Goal: Information Seeking & Learning: Learn about a topic

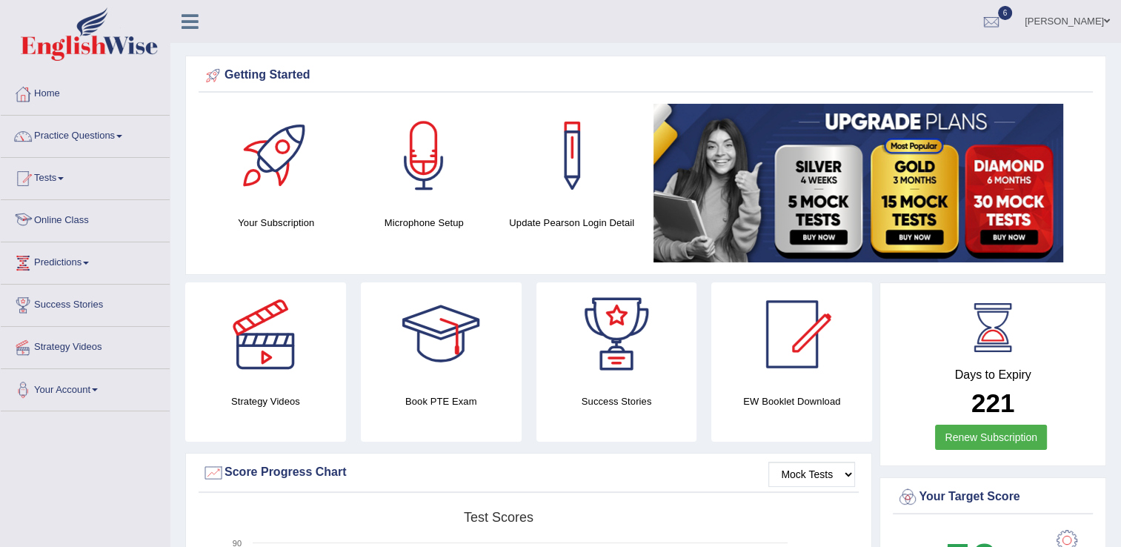
click at [80, 221] on link "Online Class" at bounding box center [85, 218] width 169 height 37
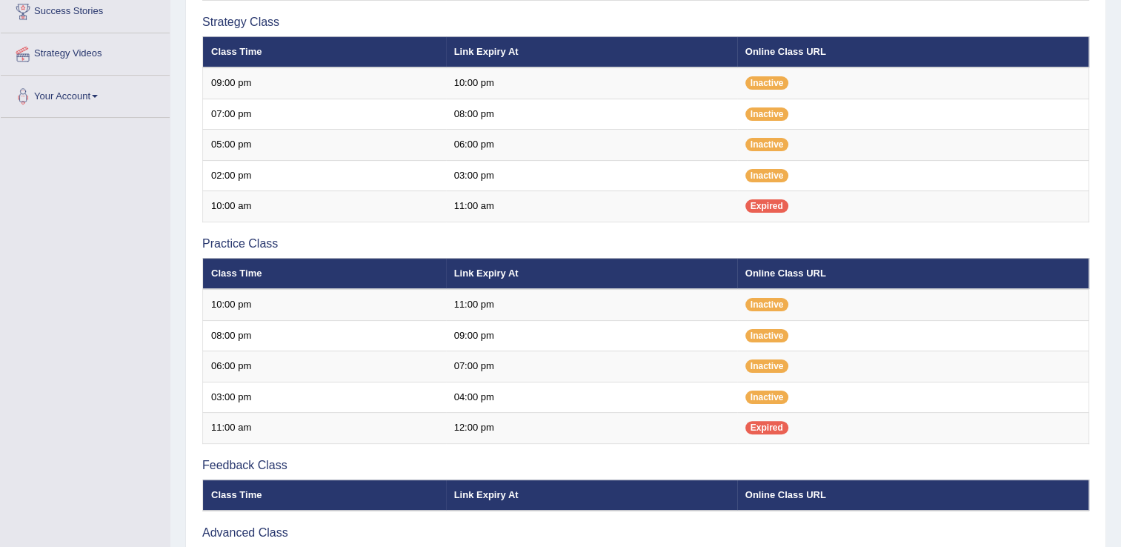
scroll to position [296, 0]
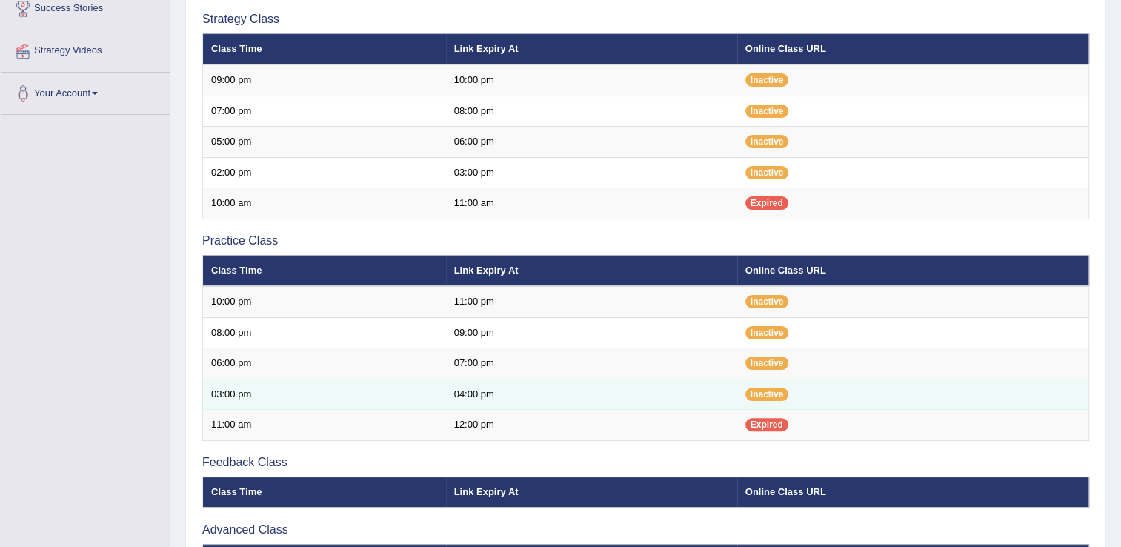
click at [496, 402] on td "04:00 pm" at bounding box center [591, 394] width 291 height 31
click at [324, 402] on td "03:00 pm" at bounding box center [324, 394] width 243 height 31
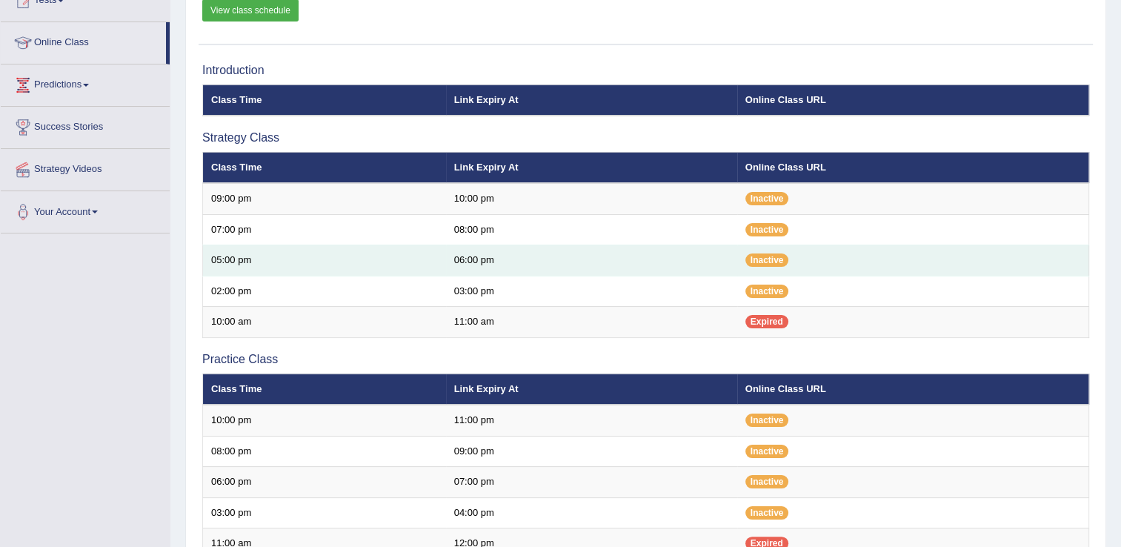
scroll to position [148, 0]
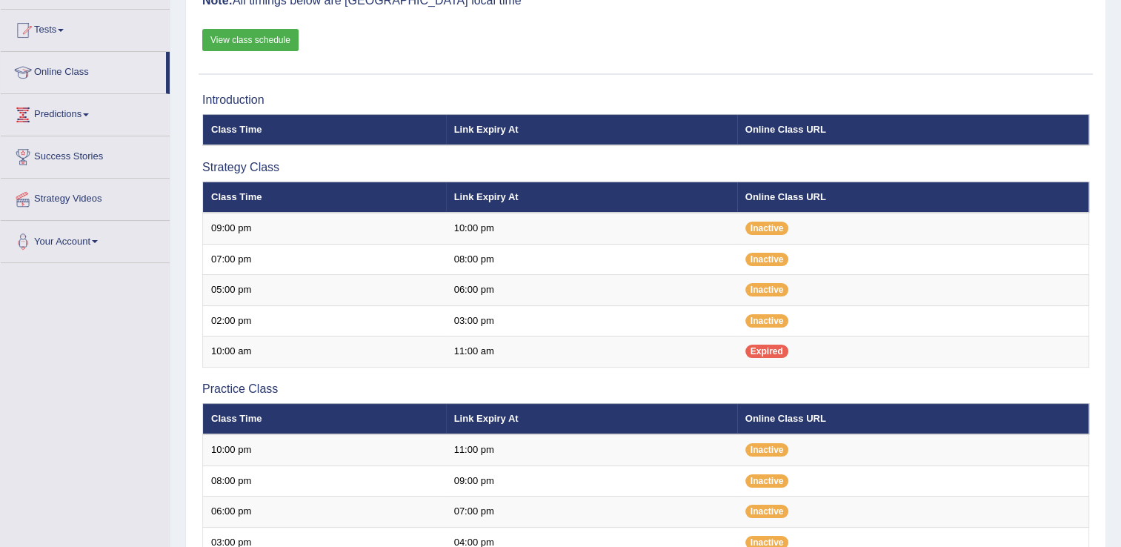
scroll to position [148, 0]
click at [264, 44] on link "View class schedule" at bounding box center [250, 40] width 96 height 22
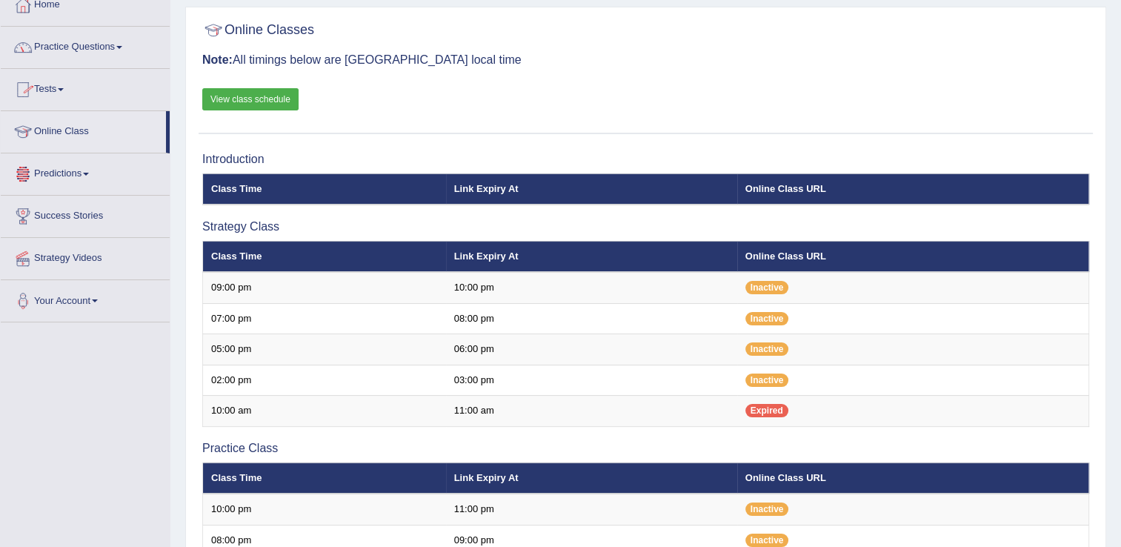
scroll to position [0, 0]
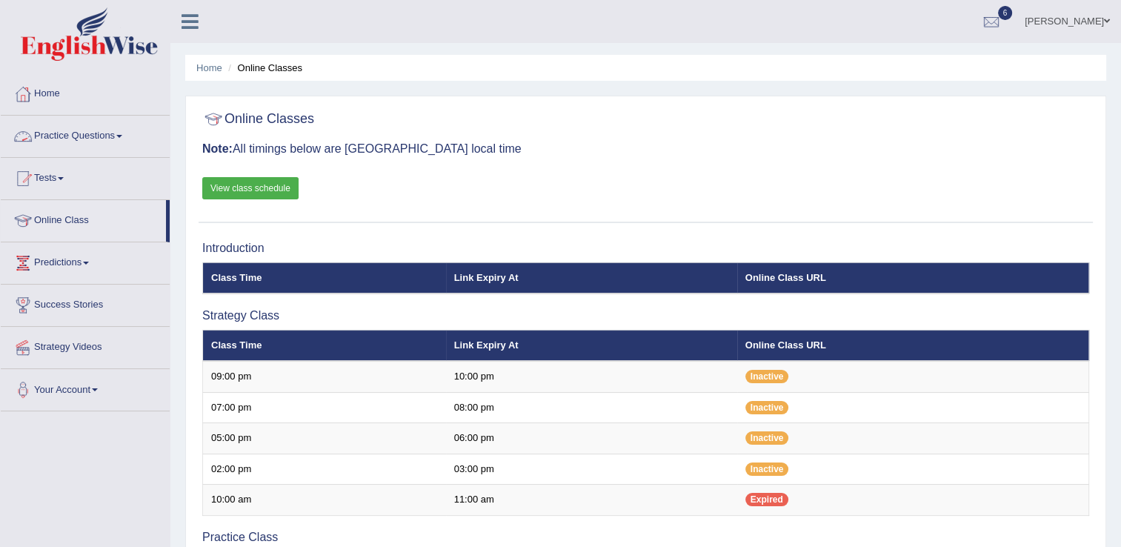
click at [109, 130] on link "Practice Questions" at bounding box center [85, 134] width 169 height 37
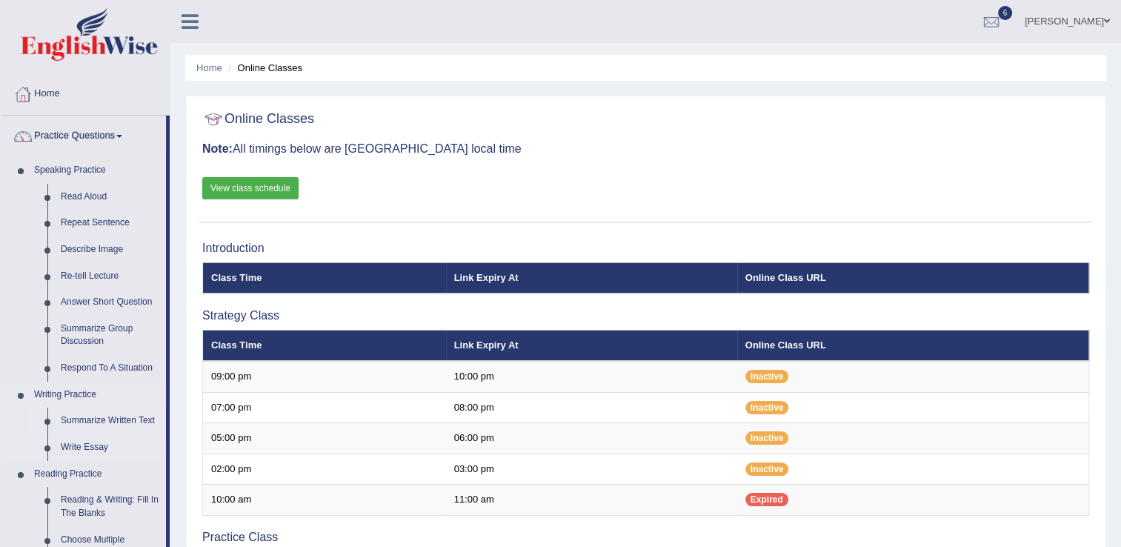
click at [139, 422] on link "Summarize Written Text" at bounding box center [110, 420] width 112 height 27
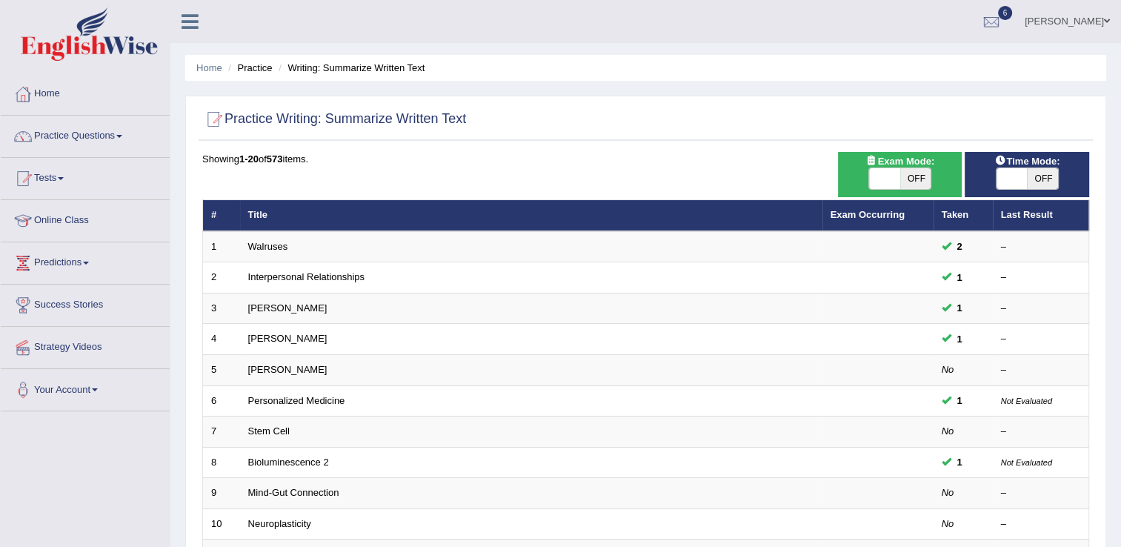
click at [884, 184] on span at bounding box center [884, 178] width 31 height 21
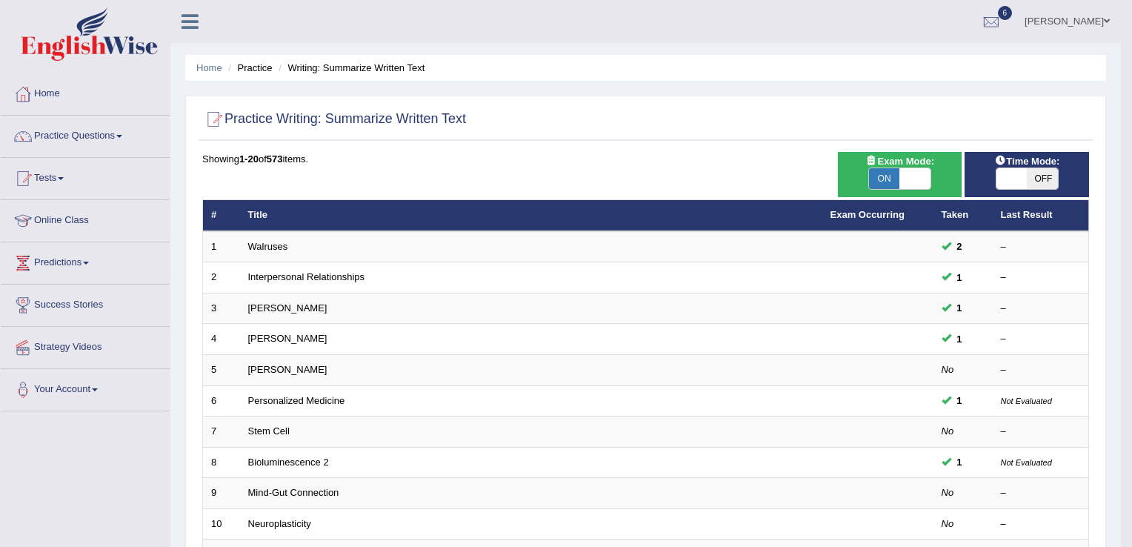
click at [884, 184] on span "ON" at bounding box center [884, 178] width 31 height 21
checkbox input "false"
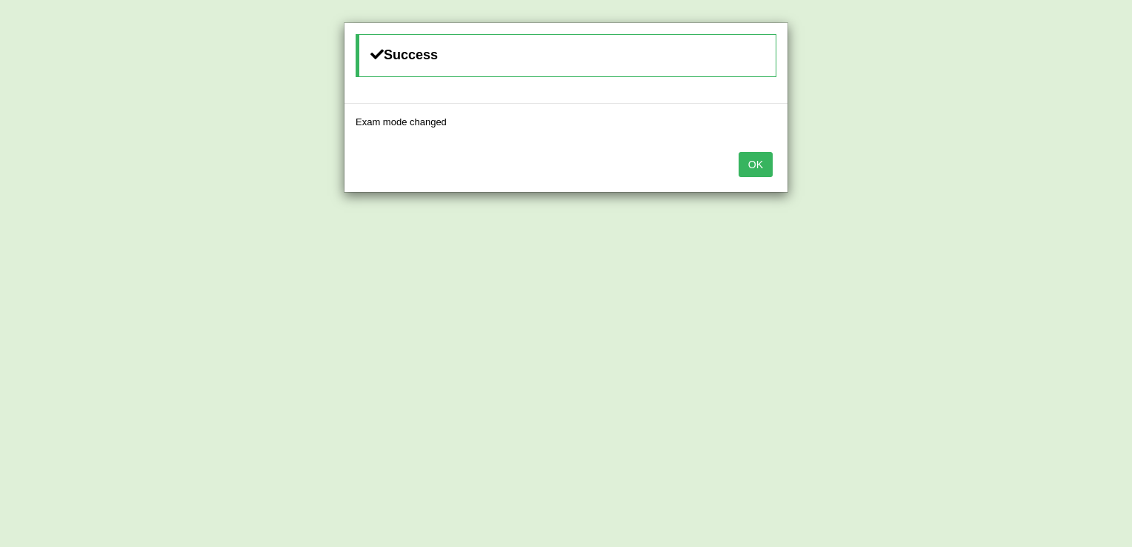
click at [776, 164] on div "OK" at bounding box center [565, 166] width 443 height 52
click at [748, 172] on button "OK" at bounding box center [756, 164] width 34 height 25
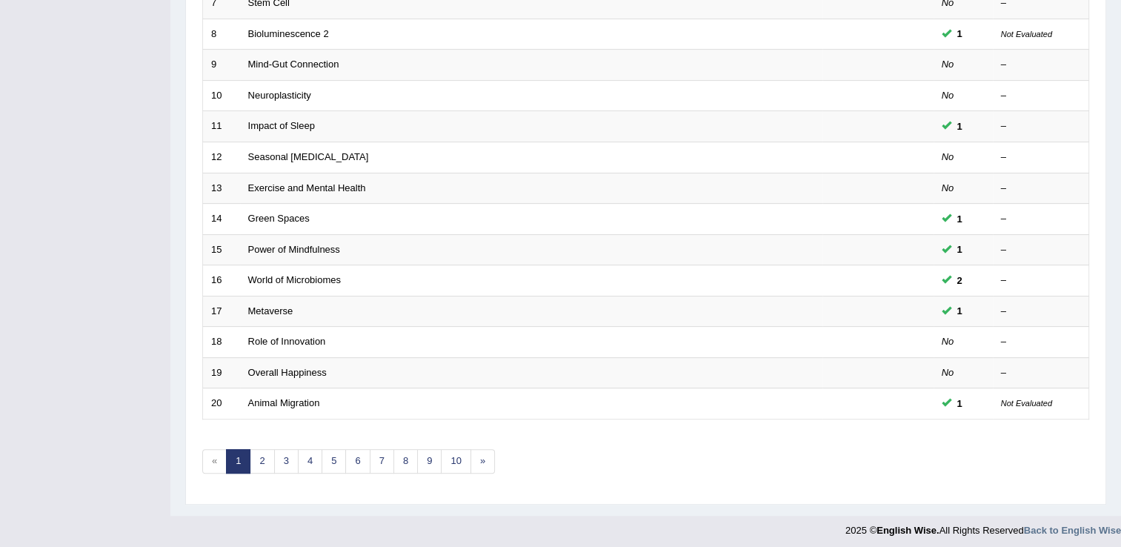
scroll to position [430, 0]
click at [421, 461] on link "9" at bounding box center [429, 459] width 24 height 24
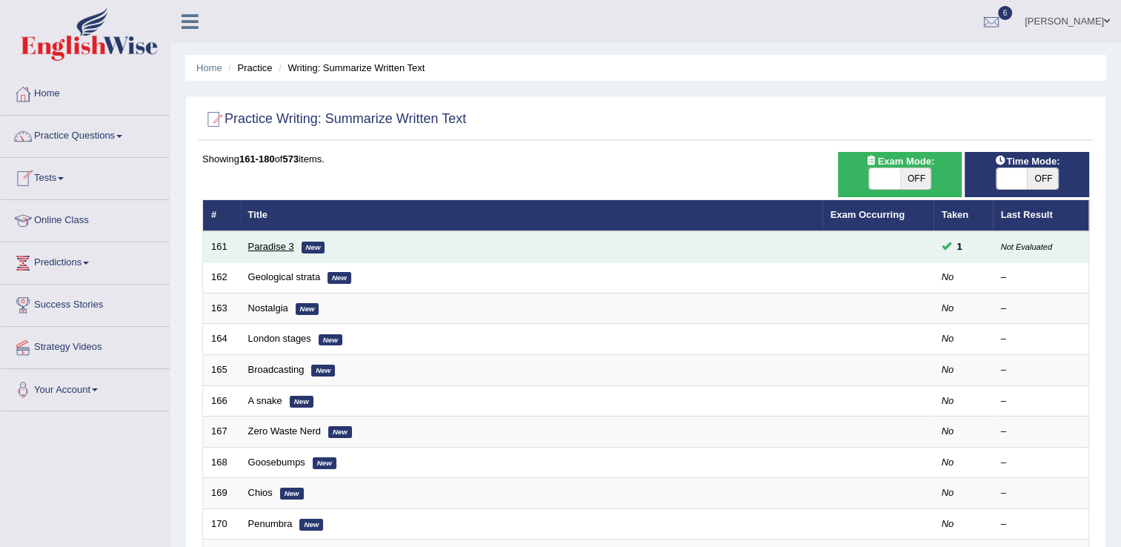
click at [273, 244] on link "Paradise 3" at bounding box center [271, 246] width 46 height 11
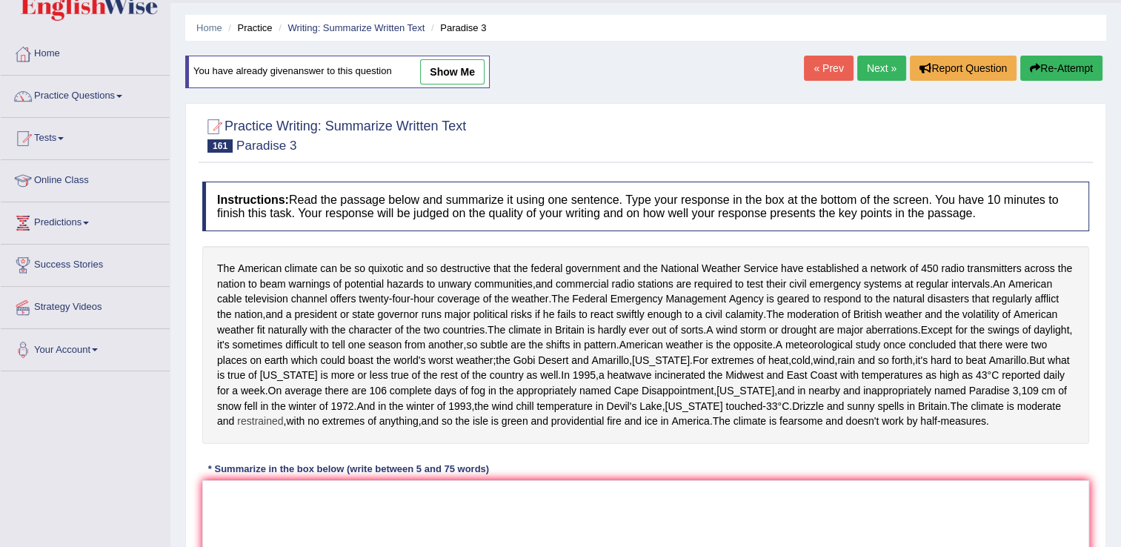
scroll to position [41, 0]
click at [324, 443] on div "The American climate can be so quixotic and so destructive that the federal gov…" at bounding box center [645, 344] width 887 height 198
drag, startPoint x: 556, startPoint y: 294, endPoint x: 547, endPoint y: 303, distance: 12.6
click at [547, 303] on div "The American climate can be so quixotic and so destructive that the federal gov…" at bounding box center [645, 344] width 887 height 198
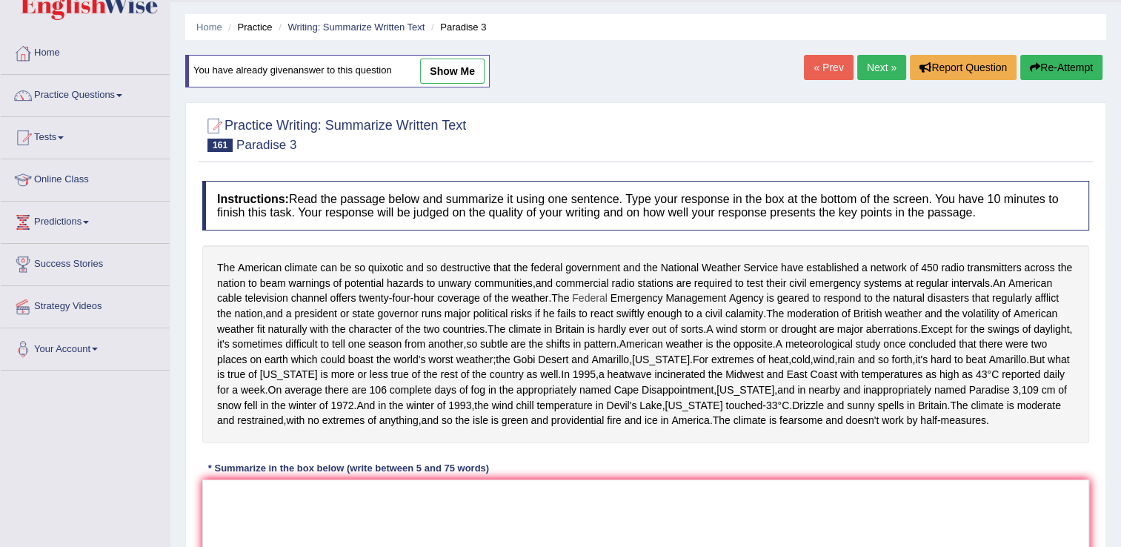
drag, startPoint x: 552, startPoint y: 301, endPoint x: 576, endPoint y: 304, distance: 24.6
click at [576, 304] on div "The American climate can be so quixotic and so destructive that the federal gov…" at bounding box center [645, 344] width 887 height 198
click at [223, 523] on textarea at bounding box center [645, 551] width 887 height 144
click at [235, 509] on textarea "The federal" at bounding box center [645, 551] width 887 height 144
click at [267, 512] on textarea "The Federal" at bounding box center [645, 551] width 887 height 144
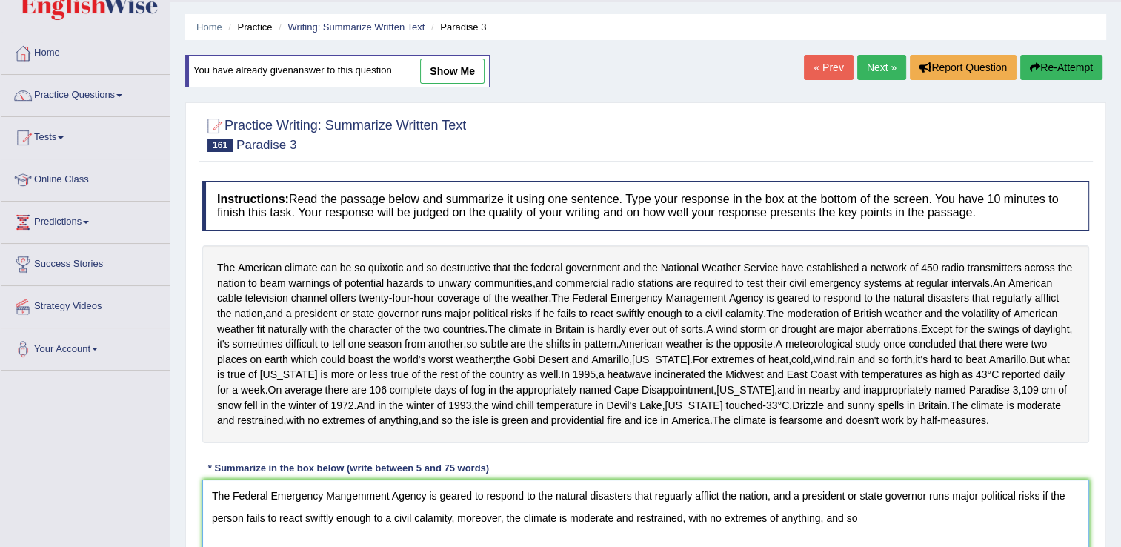
scroll to position [238, 0]
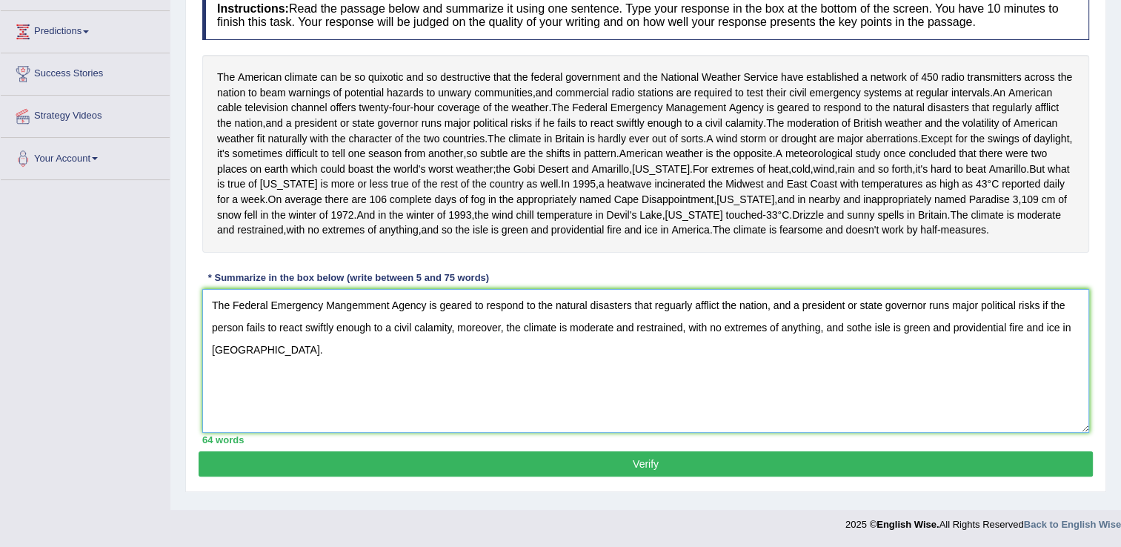
type textarea "The Federal Emergency Mangemment Agency is geared to respond to the natural dis…"
drag, startPoint x: 638, startPoint y: 474, endPoint x: 930, endPoint y: 337, distance: 322.4
click at [930, 337] on div "Practice Writing: Summarize Written Text 161 Paradise 3 Instructions: Read the …" at bounding box center [645, 202] width 921 height 580
click at [640, 475] on button "Verify" at bounding box center [646, 463] width 894 height 25
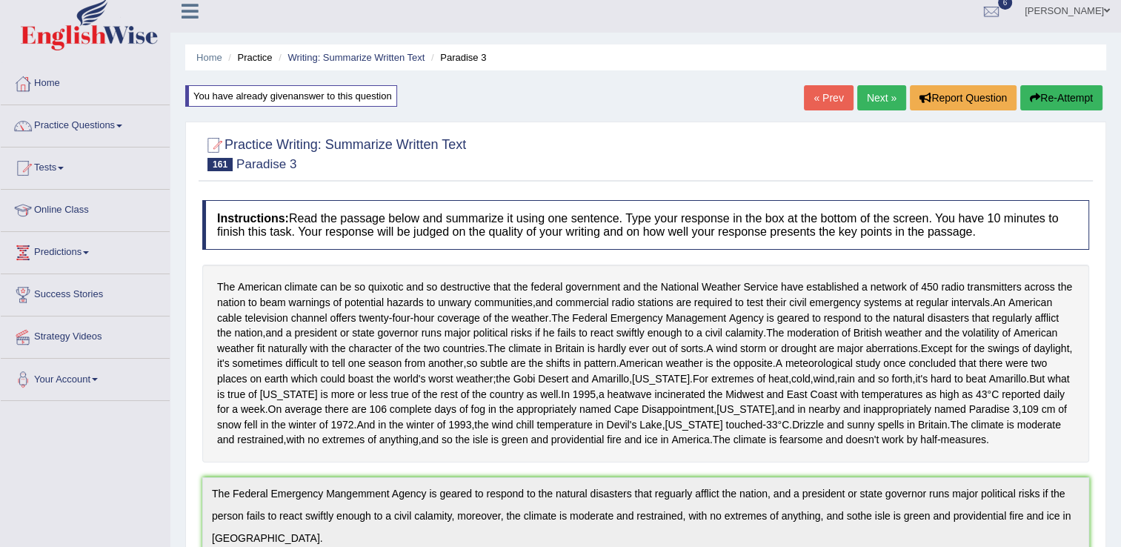
scroll to position [0, 0]
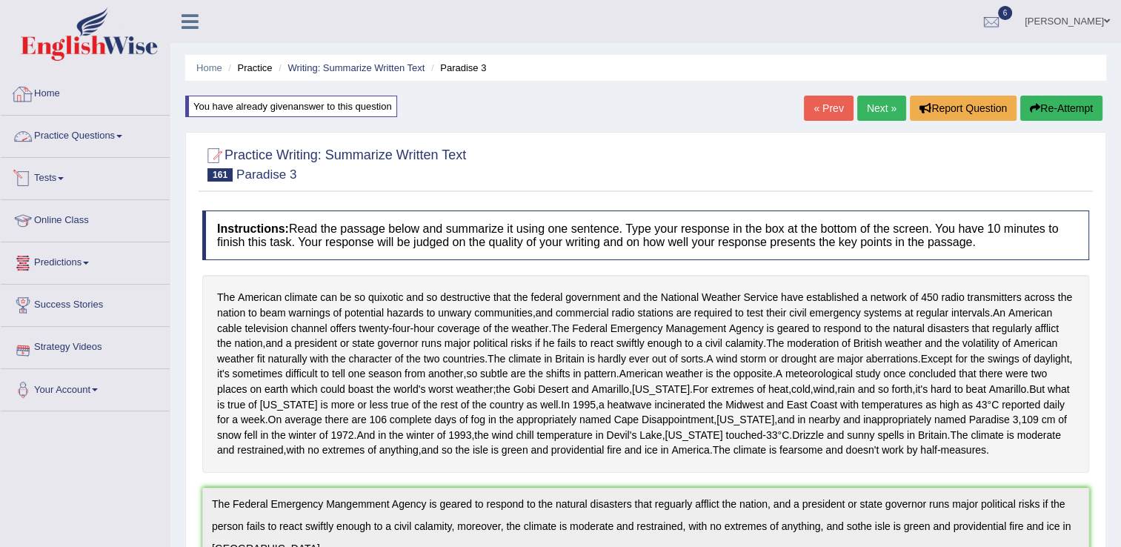
click at [102, 141] on link "Practice Questions" at bounding box center [85, 134] width 169 height 37
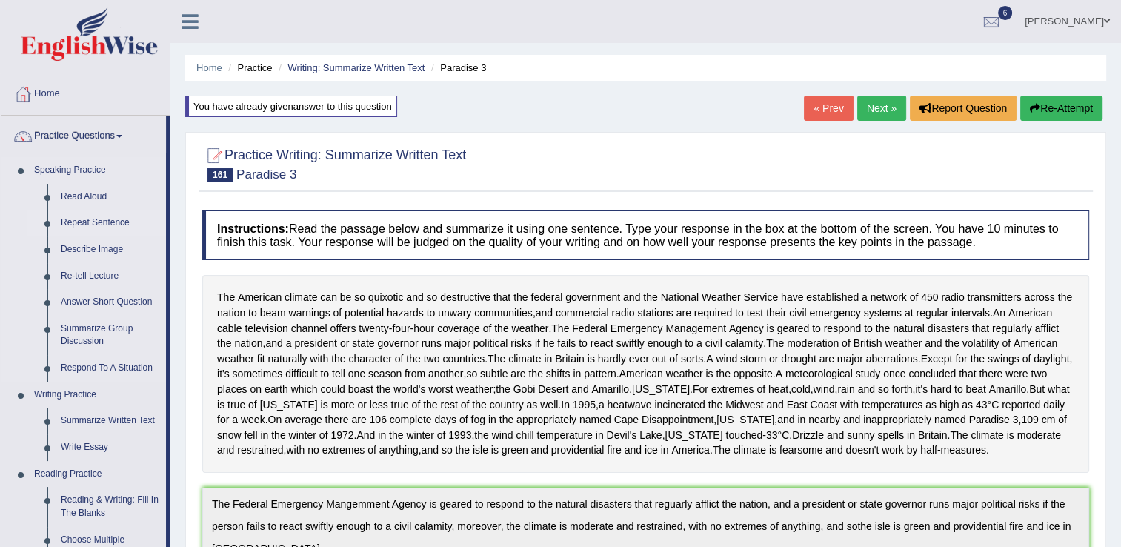
click at [106, 227] on link "Repeat Sentence" at bounding box center [110, 223] width 112 height 27
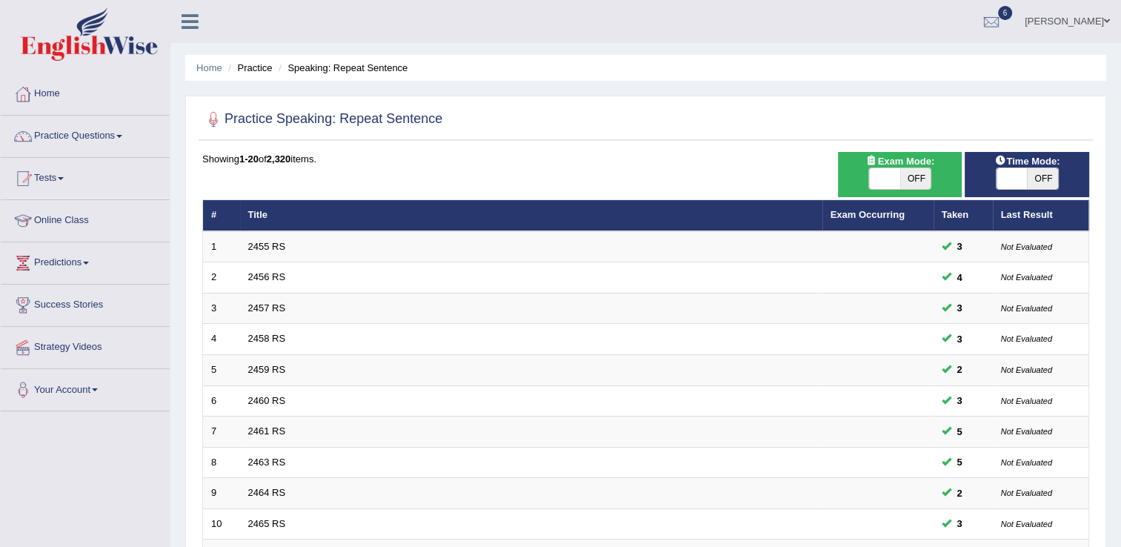
scroll to position [430, 0]
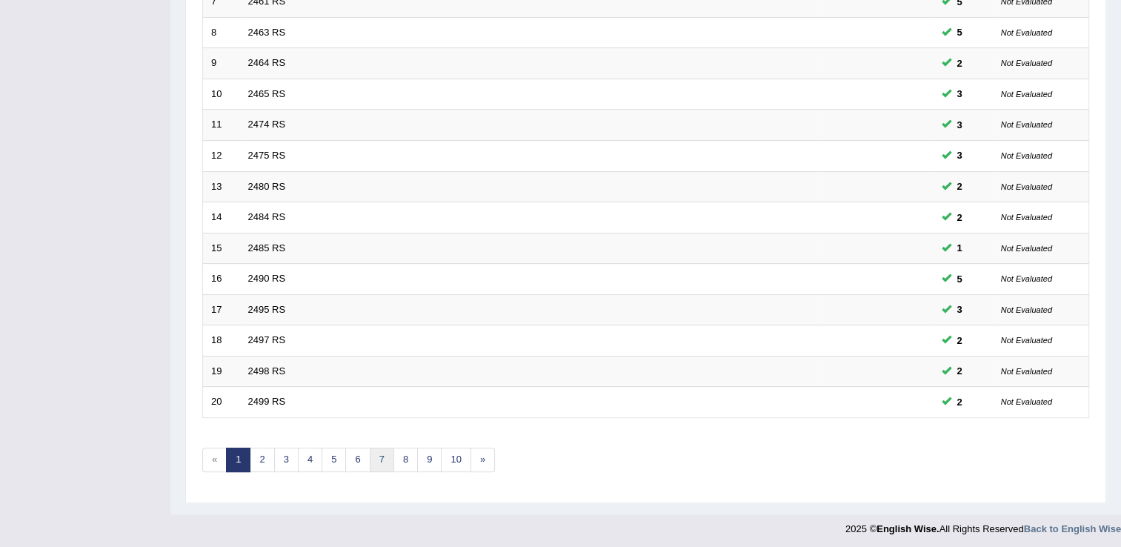
click at [376, 455] on link "7" at bounding box center [382, 459] width 24 height 24
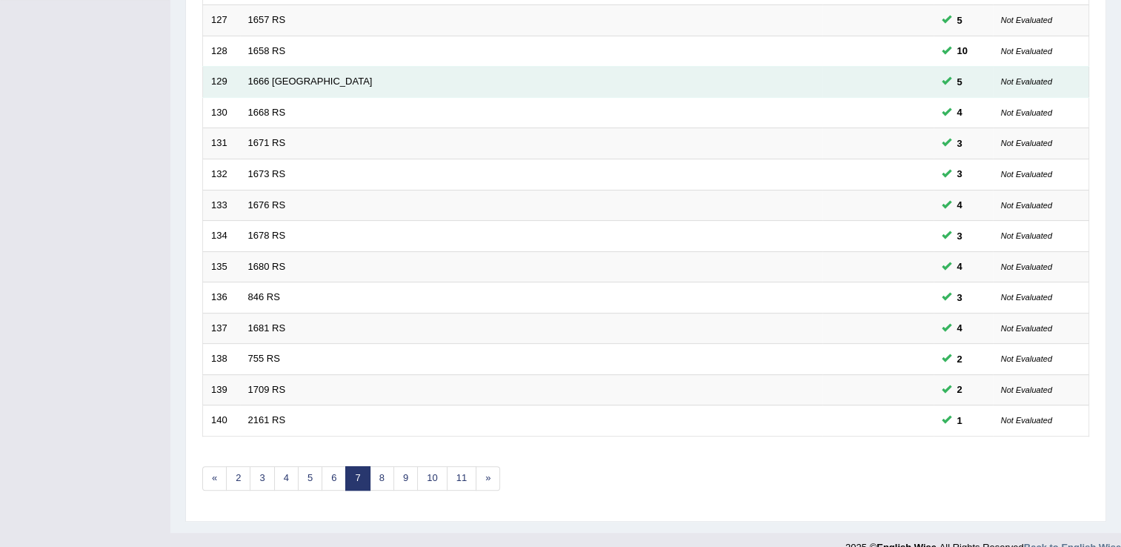
scroll to position [430, 0]
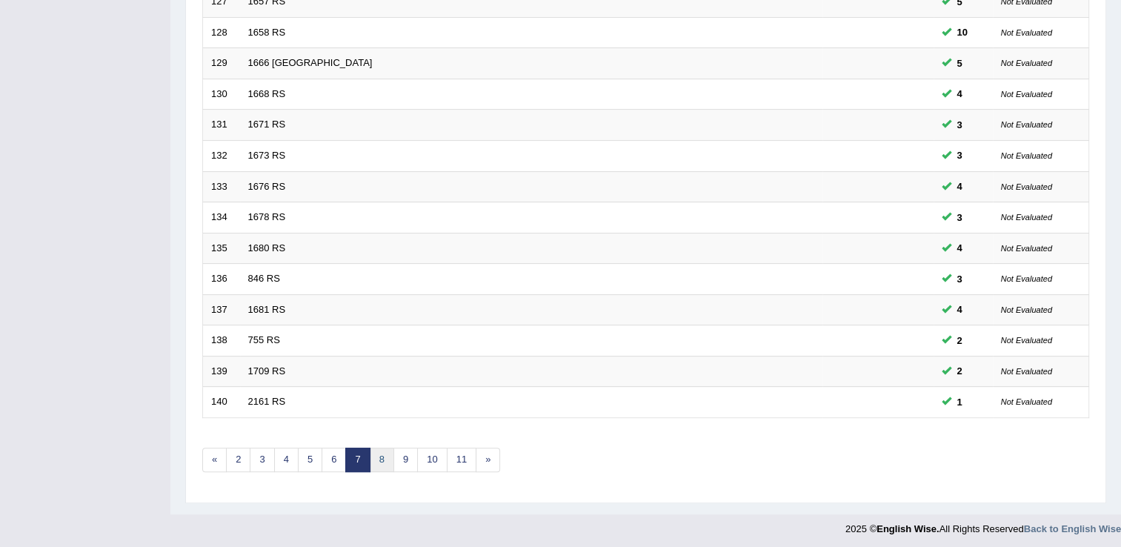
click at [383, 460] on link "8" at bounding box center [382, 459] width 24 height 24
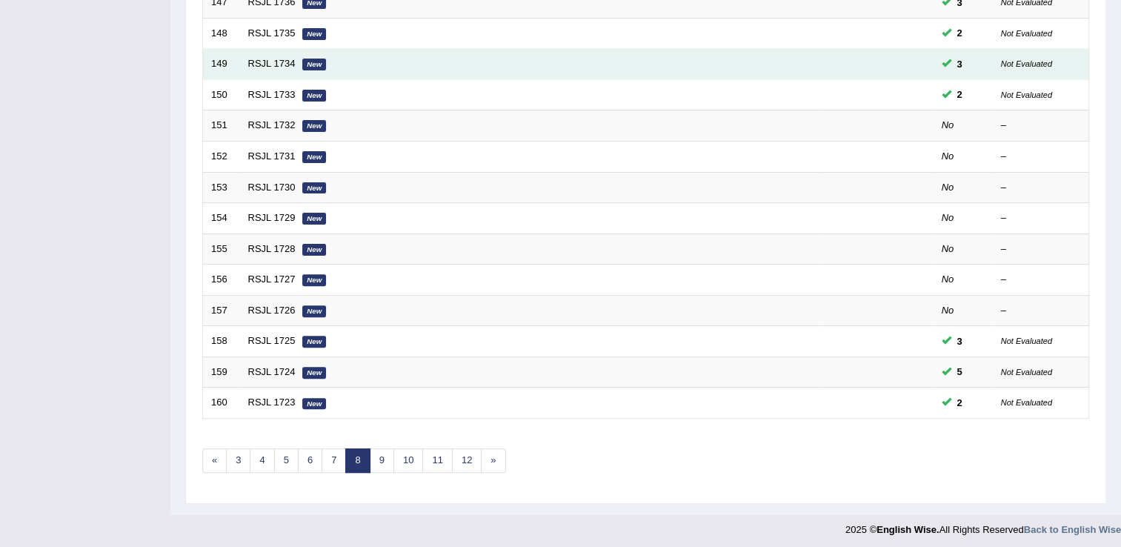
scroll to position [430, 0]
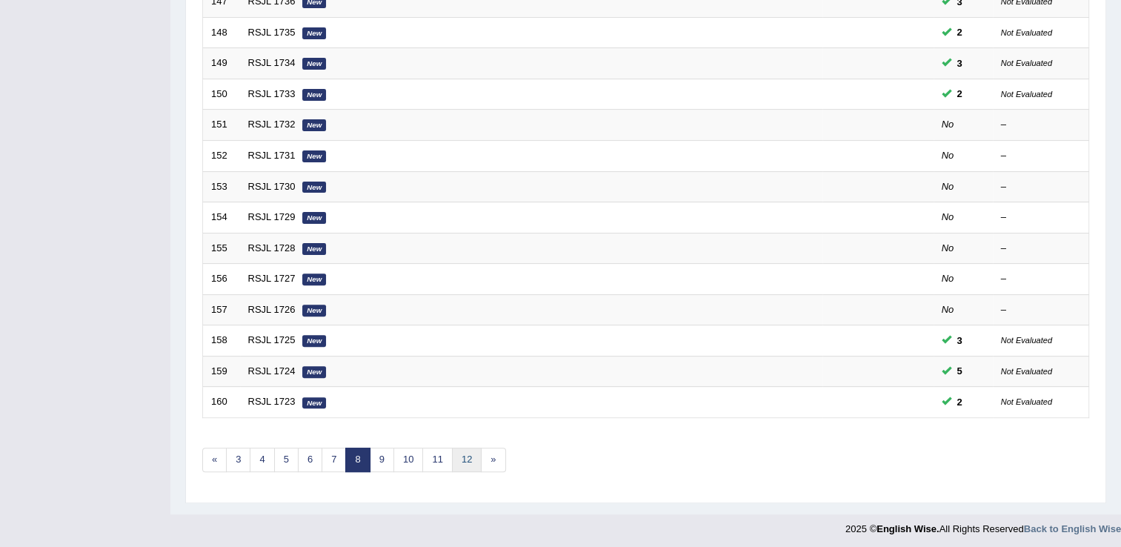
click at [457, 461] on link "12" at bounding box center [467, 459] width 30 height 24
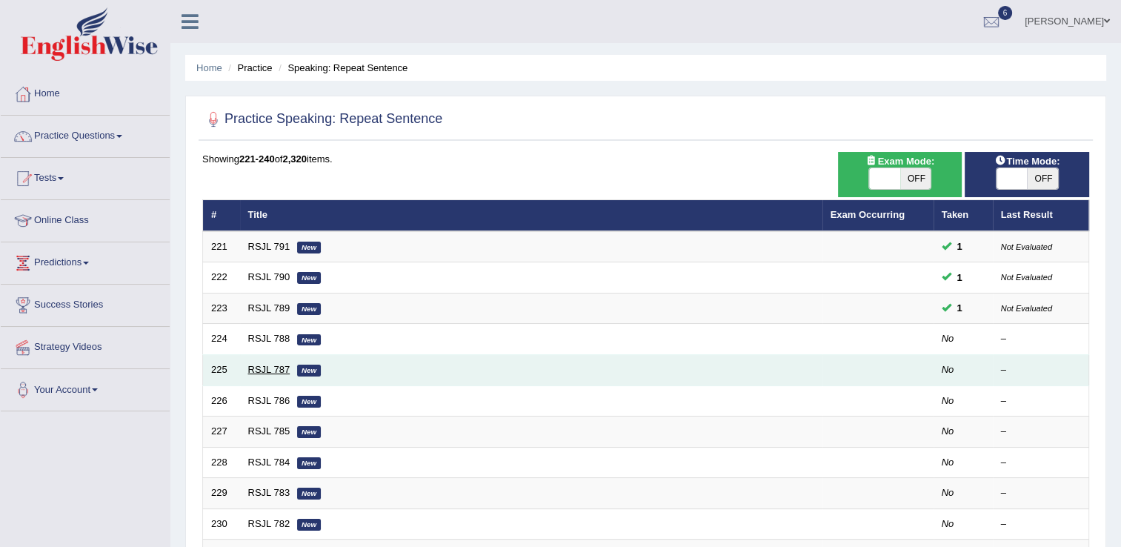
click at [264, 367] on link "RSJL 787" at bounding box center [269, 369] width 42 height 11
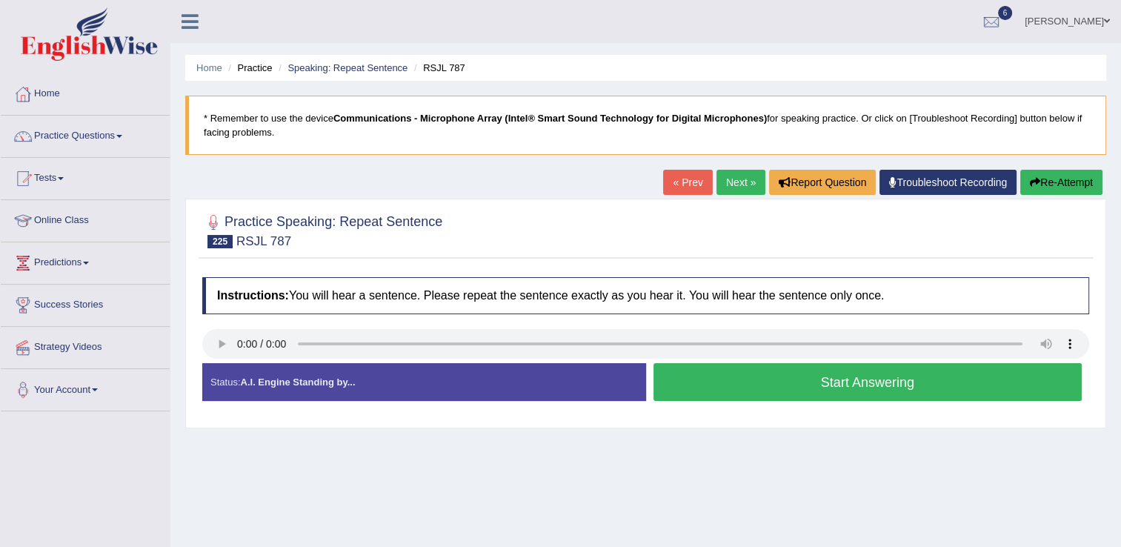
click at [701, 376] on button "Start Answering" at bounding box center [867, 382] width 429 height 38
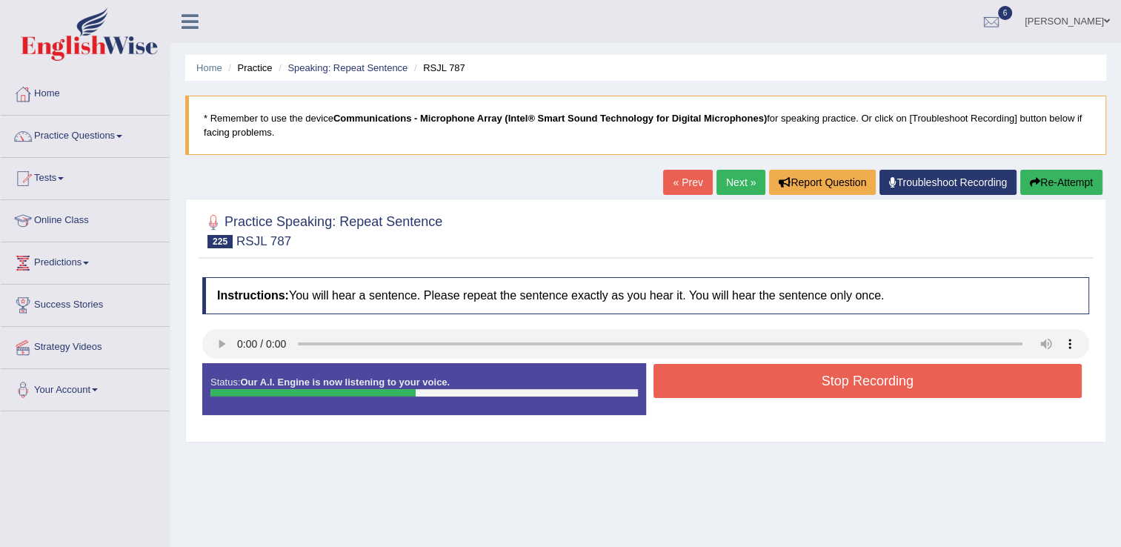
click at [701, 376] on button "Stop Recording" at bounding box center [867, 381] width 429 height 34
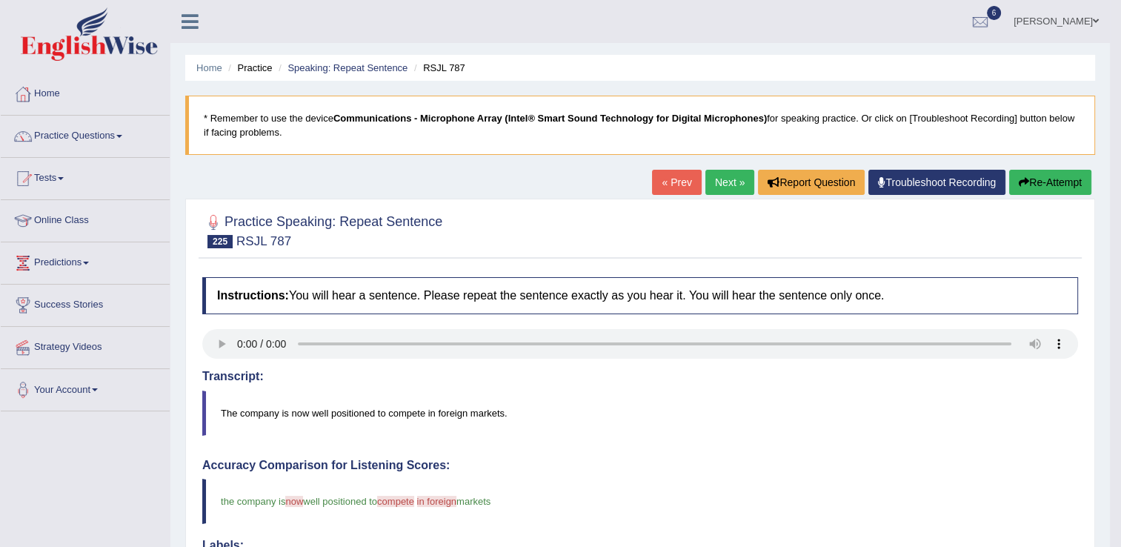
click at [727, 185] on link "Next »" at bounding box center [729, 182] width 49 height 25
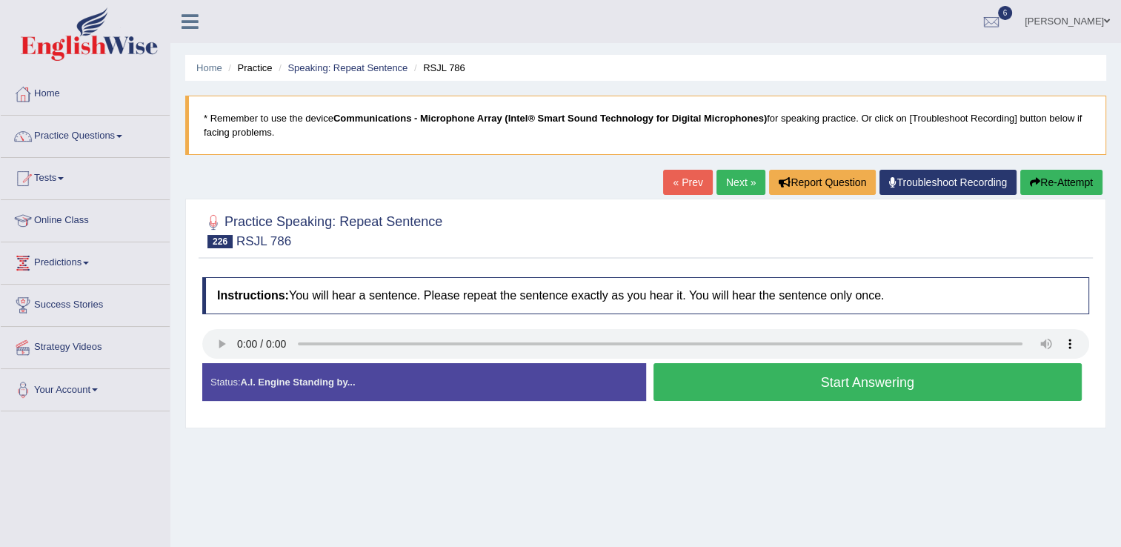
click at [683, 392] on button "Start Answering" at bounding box center [867, 382] width 429 height 38
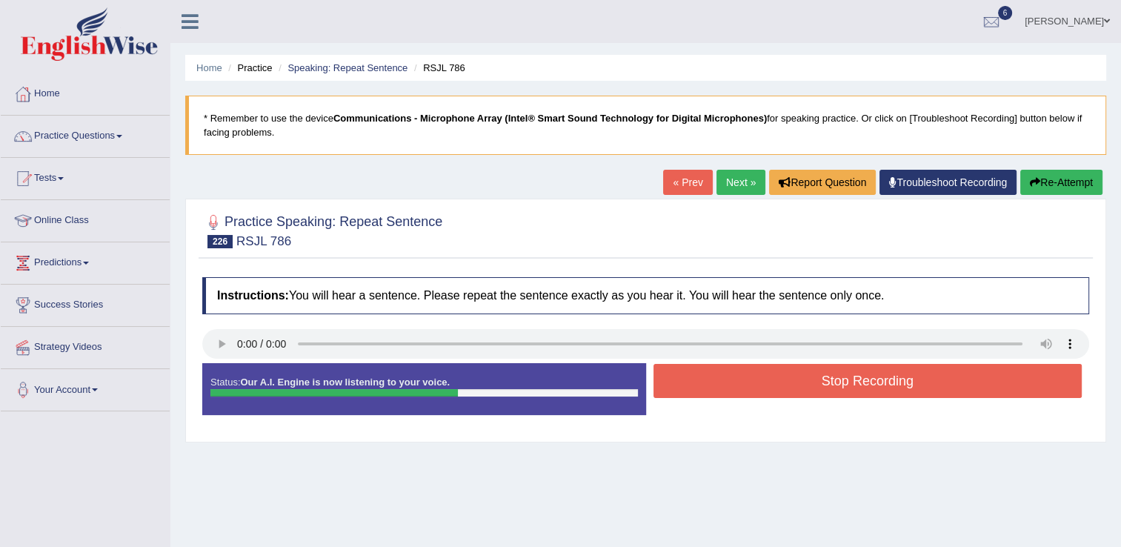
click at [683, 392] on button "Stop Recording" at bounding box center [867, 381] width 429 height 34
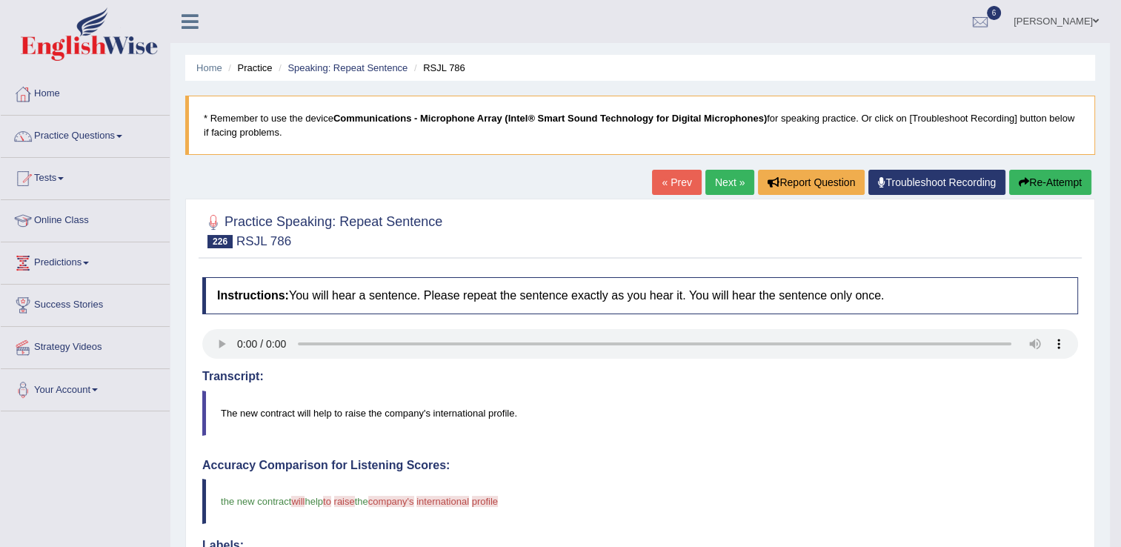
click at [735, 179] on link "Next »" at bounding box center [729, 182] width 49 height 25
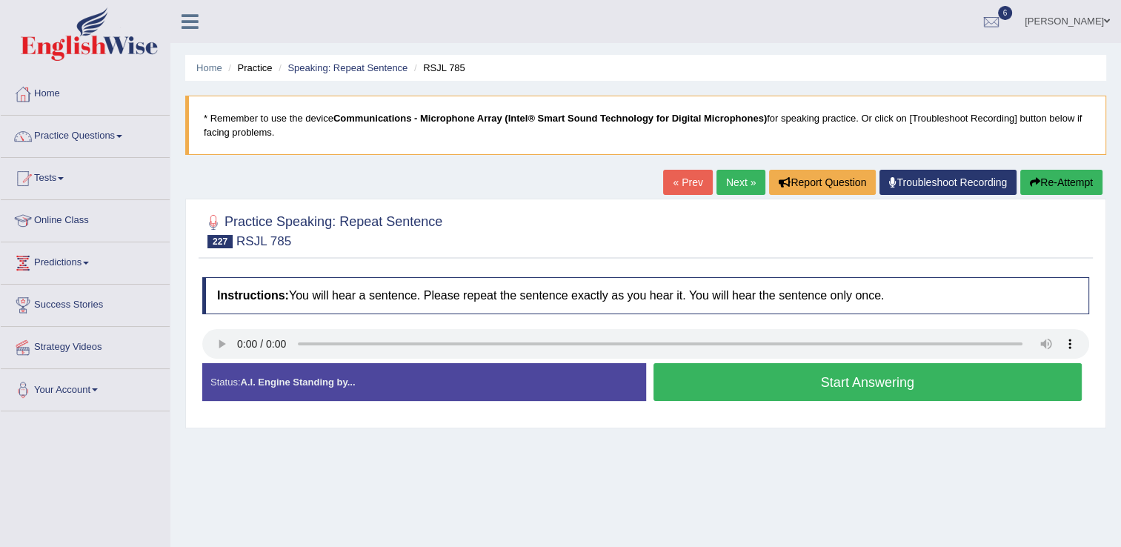
click at [679, 395] on button "Start Answering" at bounding box center [867, 382] width 429 height 38
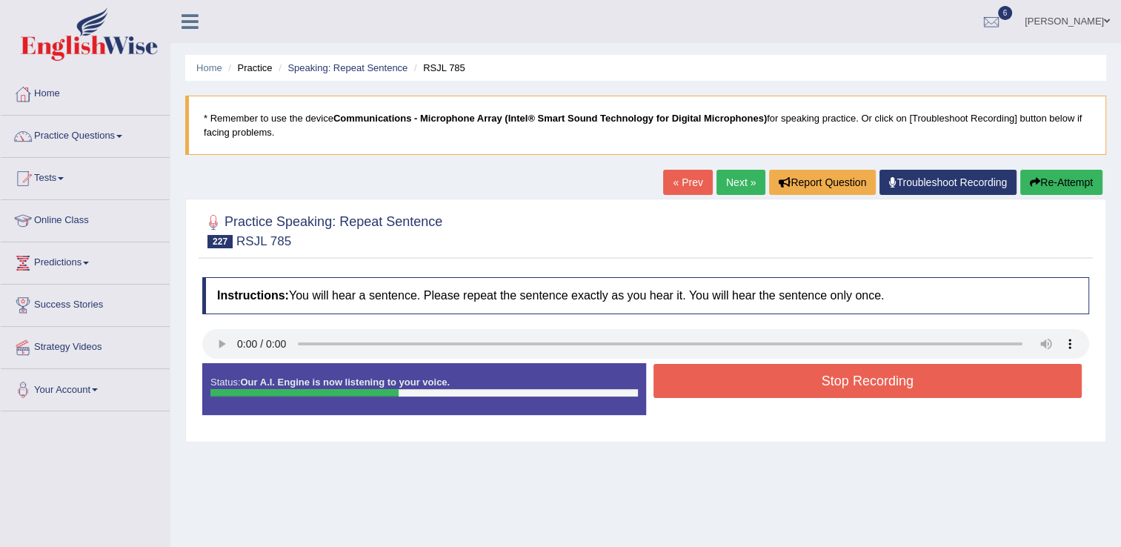
click at [1025, 174] on button "Re-Attempt" at bounding box center [1061, 182] width 82 height 25
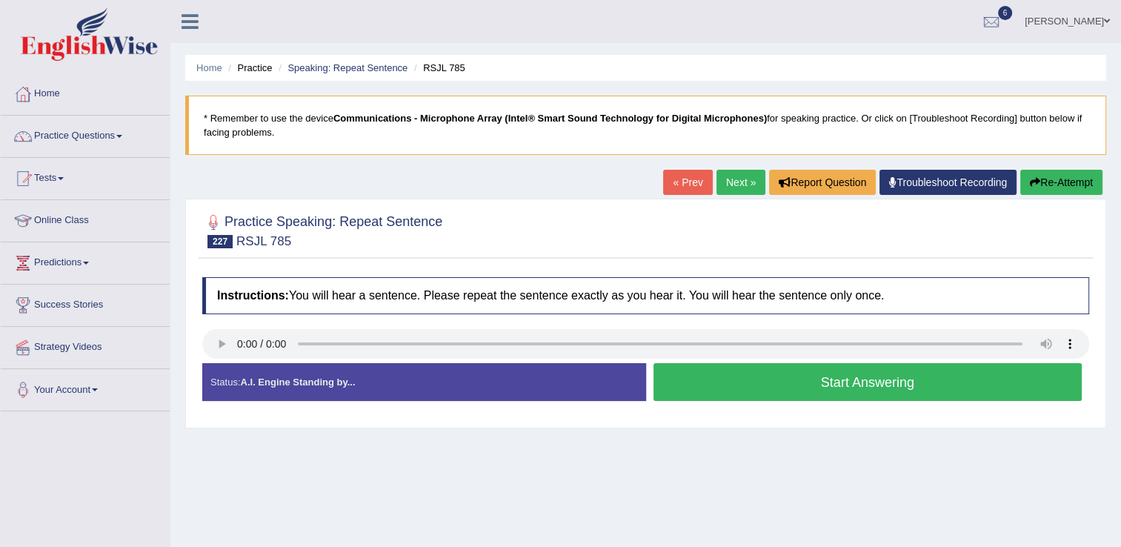
click at [728, 373] on button "Start Answering" at bounding box center [867, 382] width 429 height 38
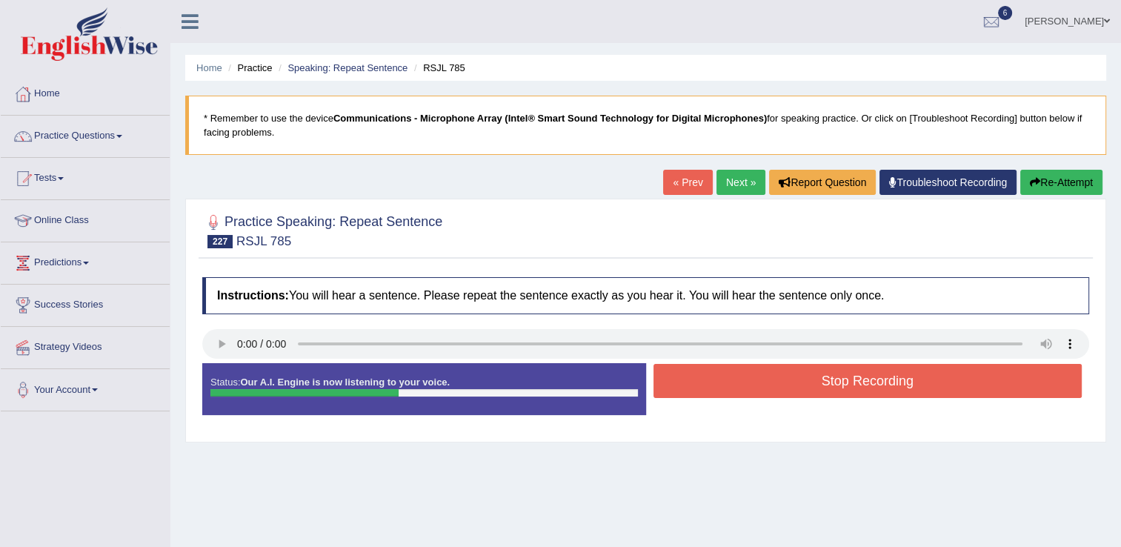
click at [728, 373] on button "Stop Recording" at bounding box center [867, 381] width 429 height 34
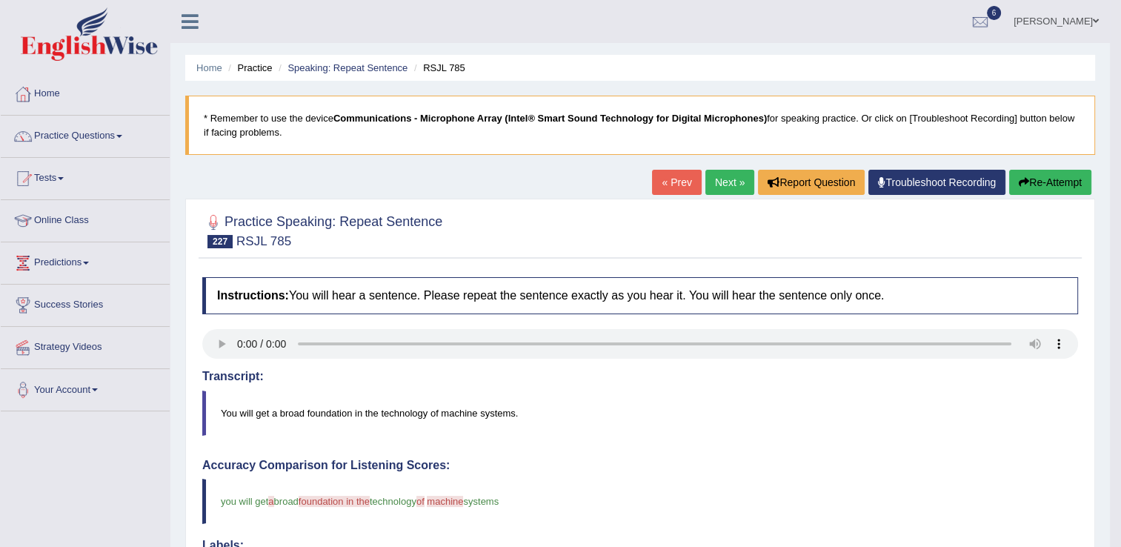
click at [706, 178] on link "Next »" at bounding box center [729, 182] width 49 height 25
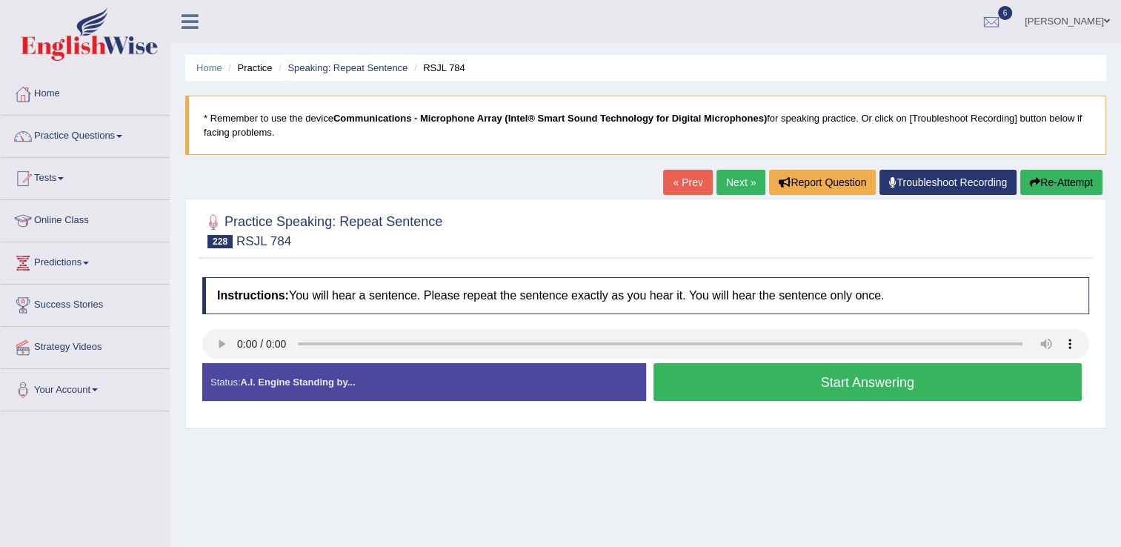
click at [702, 375] on button "Start Answering" at bounding box center [867, 382] width 429 height 38
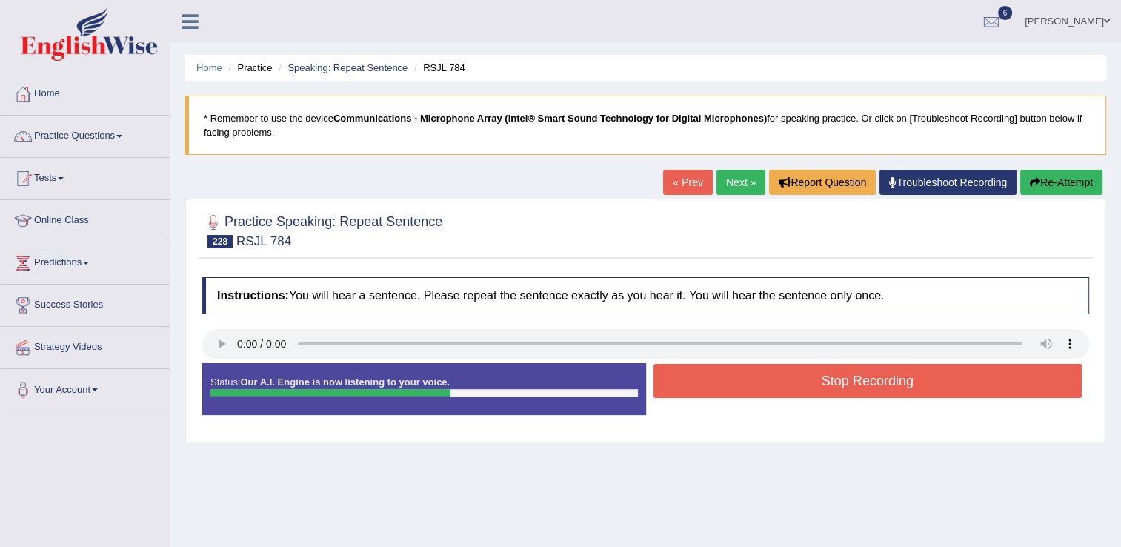
click at [702, 375] on button "Stop Recording" at bounding box center [867, 381] width 429 height 34
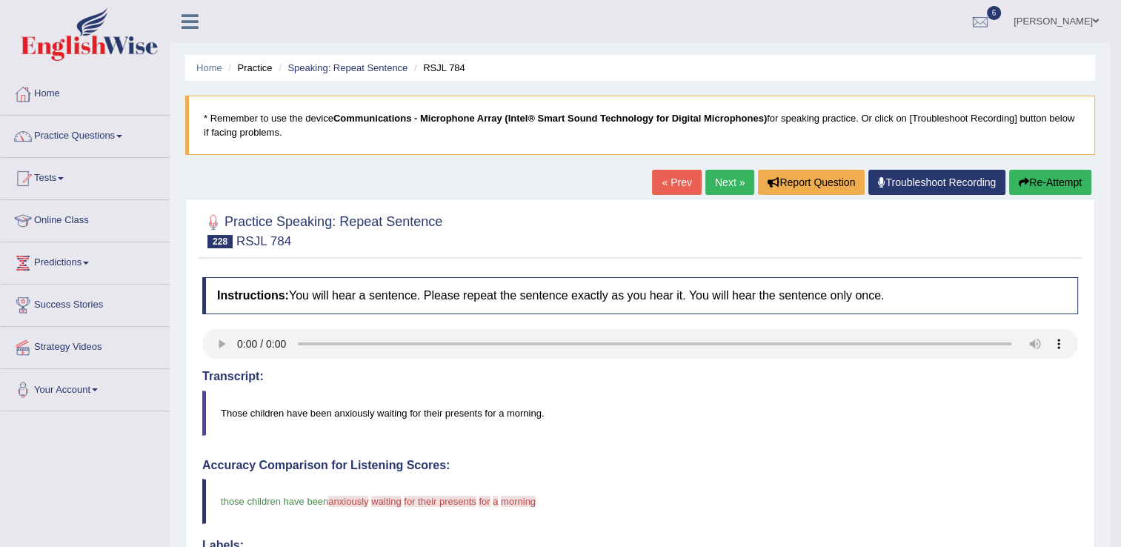
click at [734, 176] on link "Next »" at bounding box center [729, 182] width 49 height 25
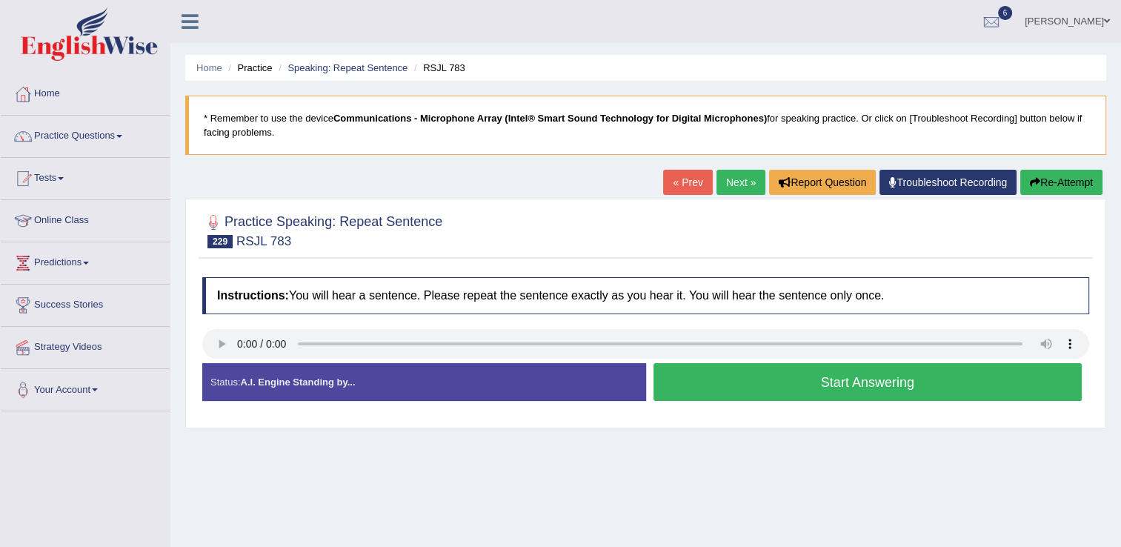
click at [767, 385] on button "Start Answering" at bounding box center [867, 382] width 429 height 38
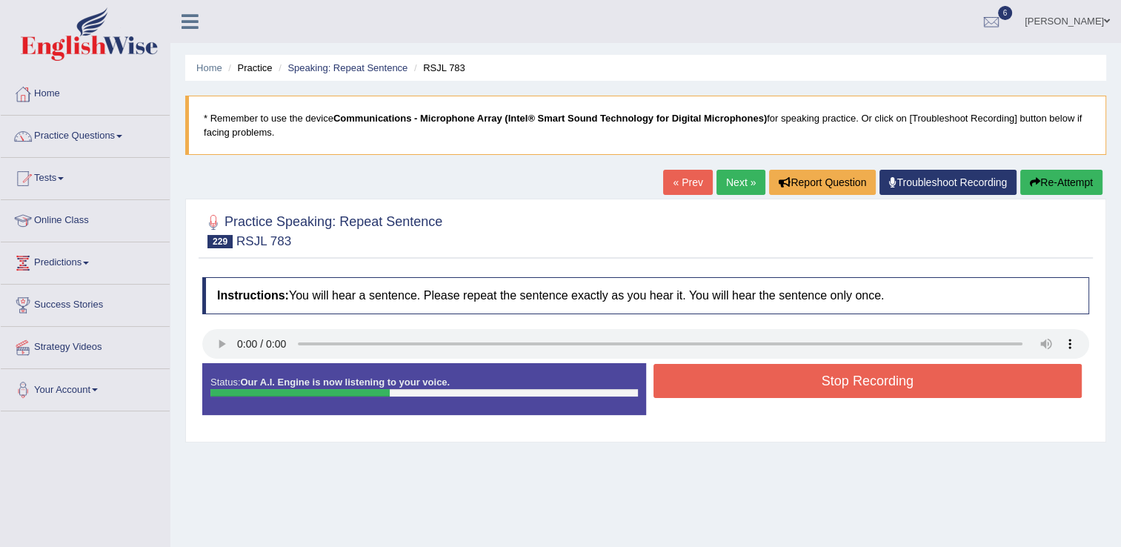
click at [767, 385] on button "Stop Recording" at bounding box center [867, 381] width 429 height 34
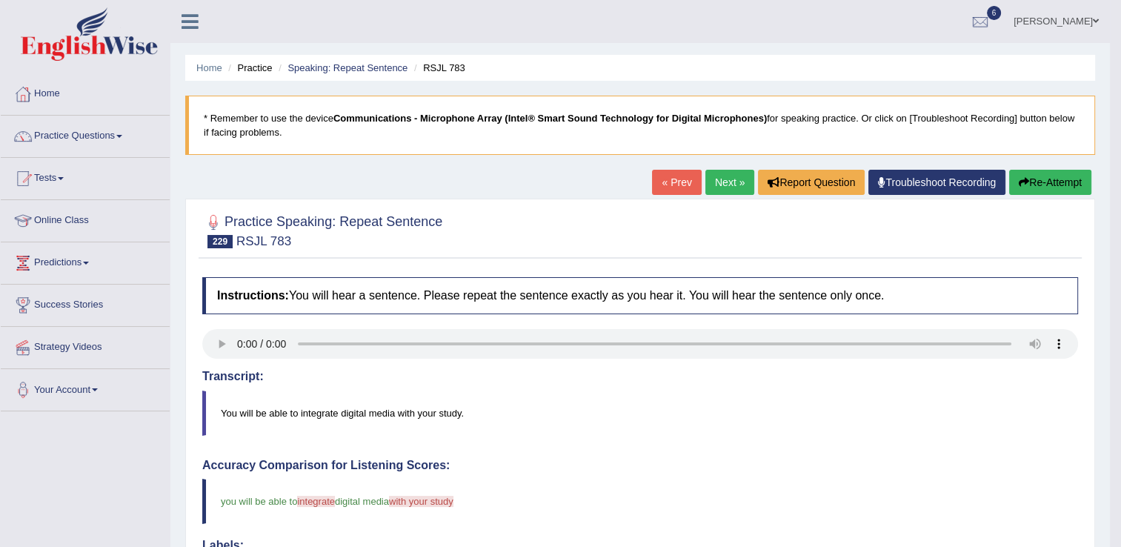
click at [741, 180] on link "Next »" at bounding box center [729, 182] width 49 height 25
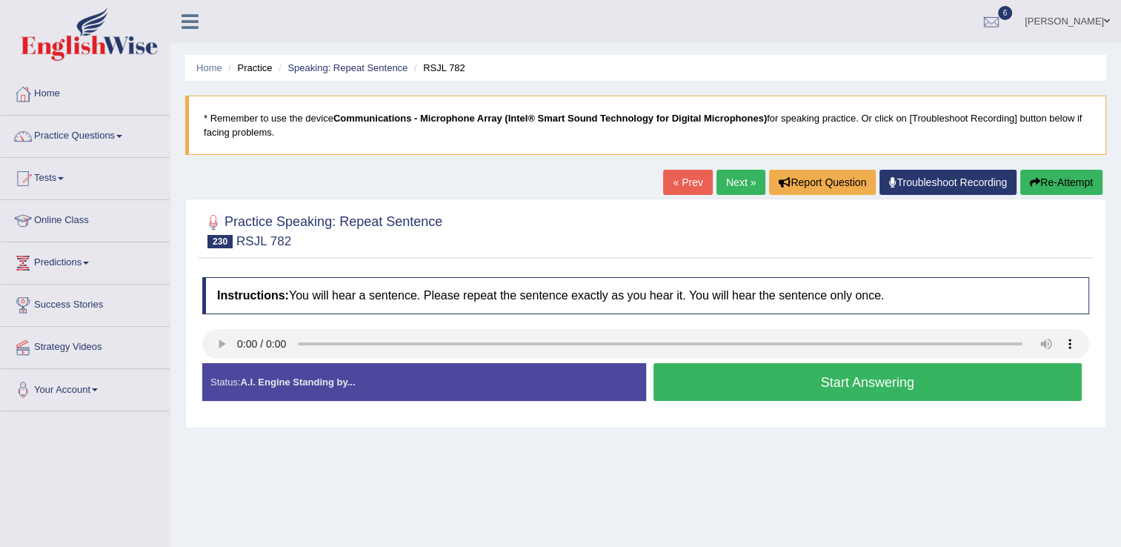
click at [673, 375] on button "Start Answering" at bounding box center [867, 382] width 429 height 38
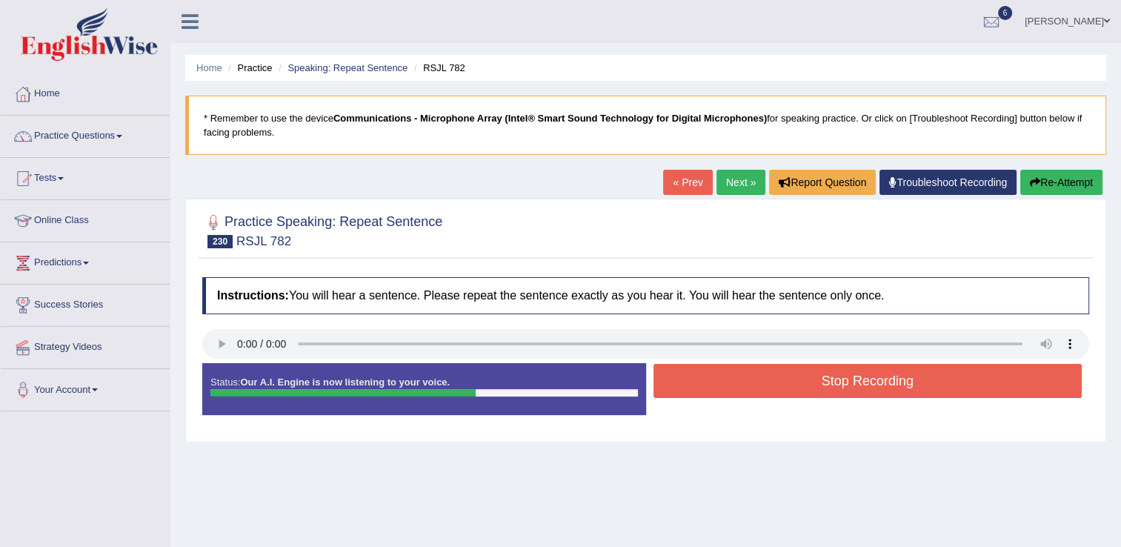
click at [673, 375] on button "Stop Recording" at bounding box center [867, 381] width 429 height 34
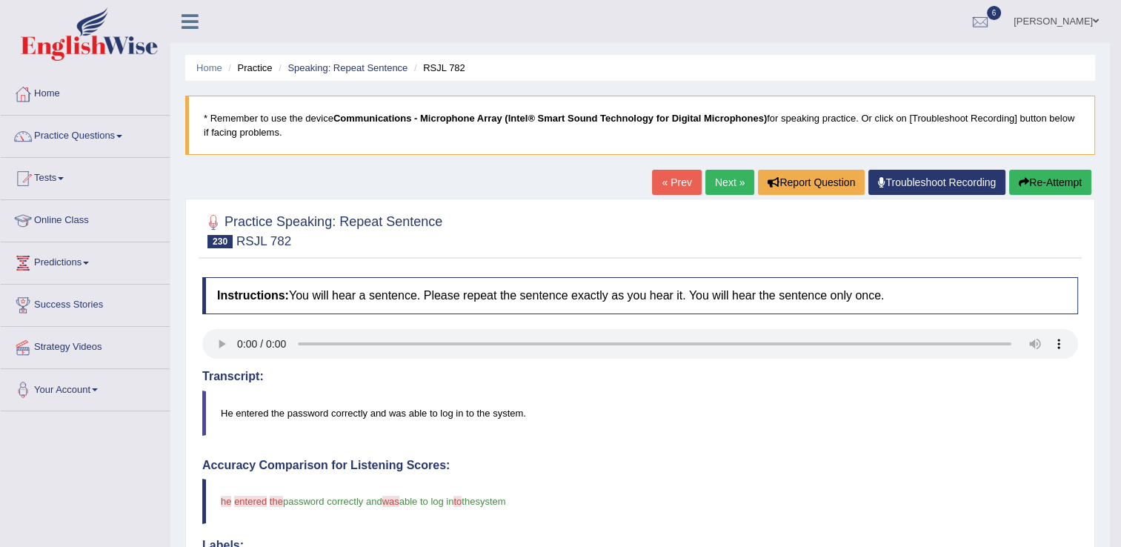
click at [730, 181] on link "Next »" at bounding box center [729, 182] width 49 height 25
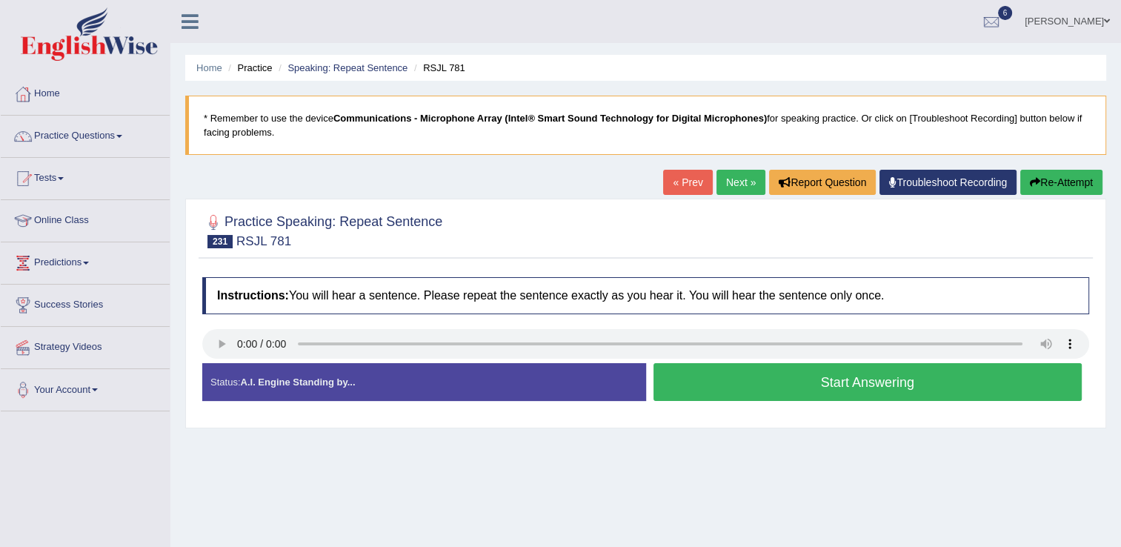
click at [727, 379] on button "Start Answering" at bounding box center [867, 382] width 429 height 38
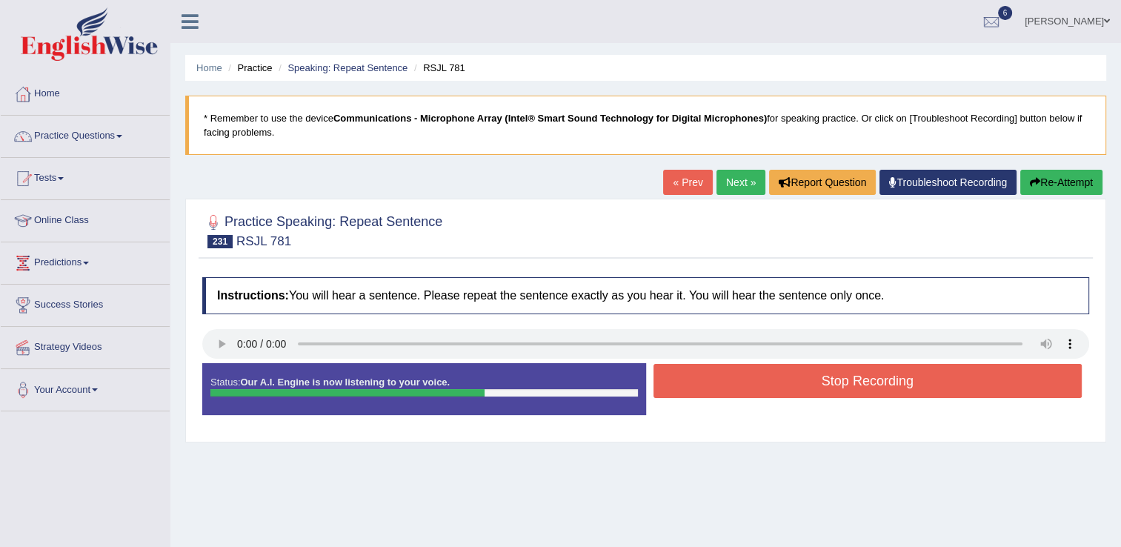
click at [1053, 179] on button "Re-Attempt" at bounding box center [1061, 182] width 82 height 25
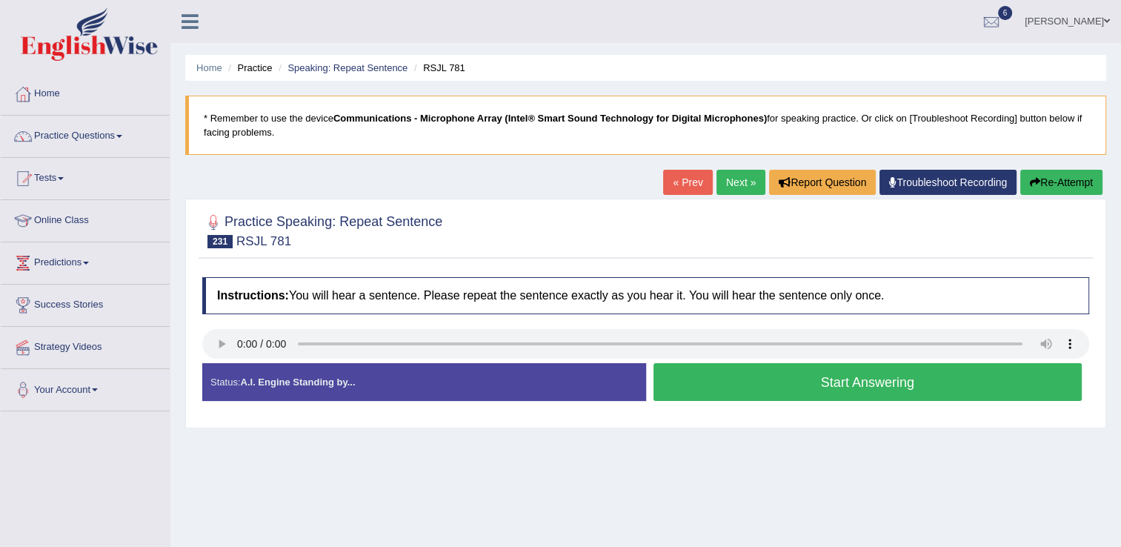
click at [674, 376] on button "Start Answering" at bounding box center [867, 382] width 429 height 38
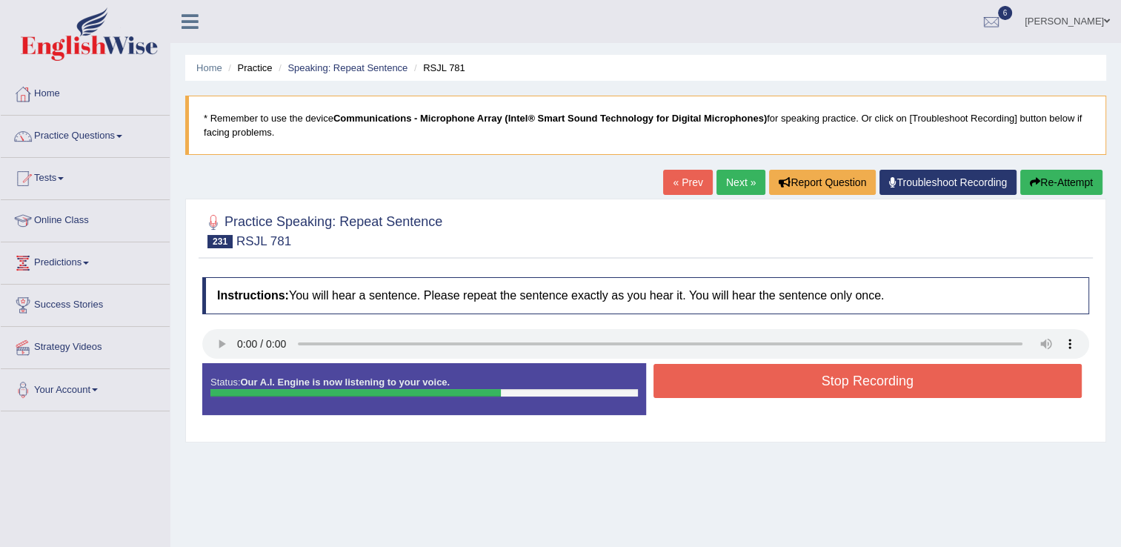
click at [674, 376] on button "Stop Recording" at bounding box center [867, 381] width 429 height 34
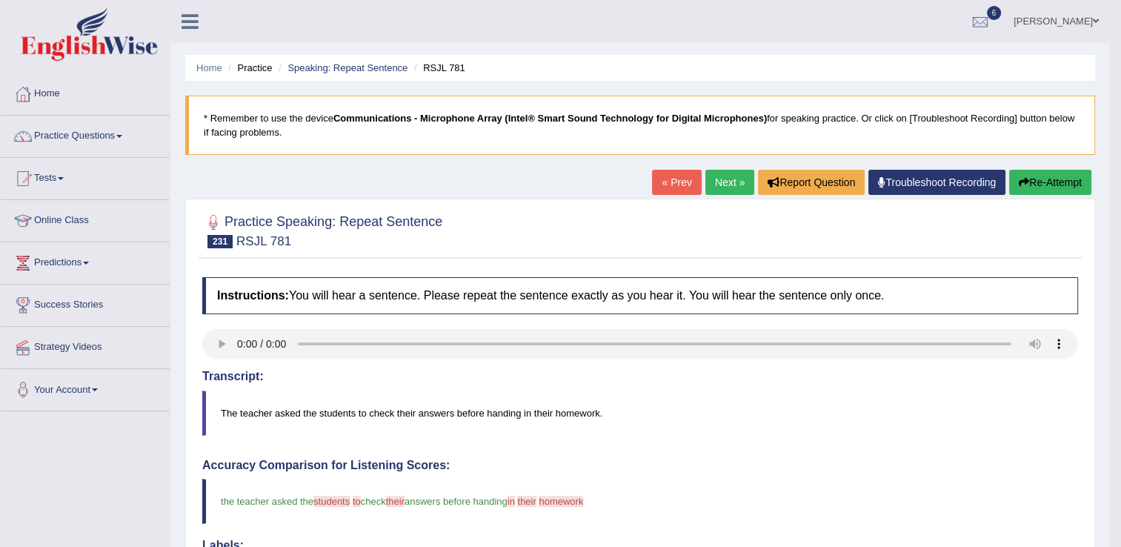
click at [722, 182] on link "Next »" at bounding box center [729, 182] width 49 height 25
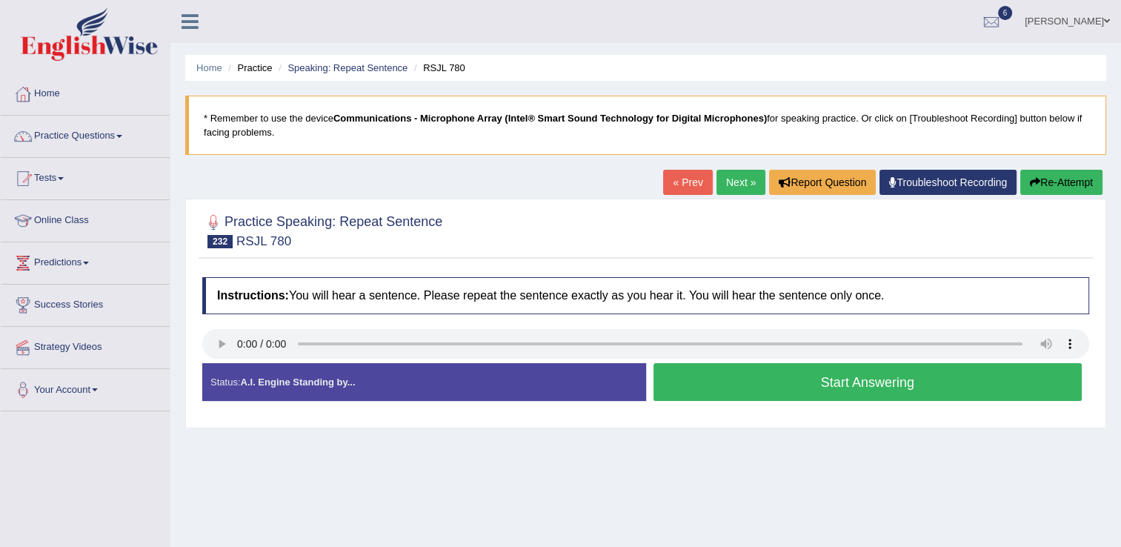
click at [690, 377] on button "Start Answering" at bounding box center [867, 382] width 429 height 38
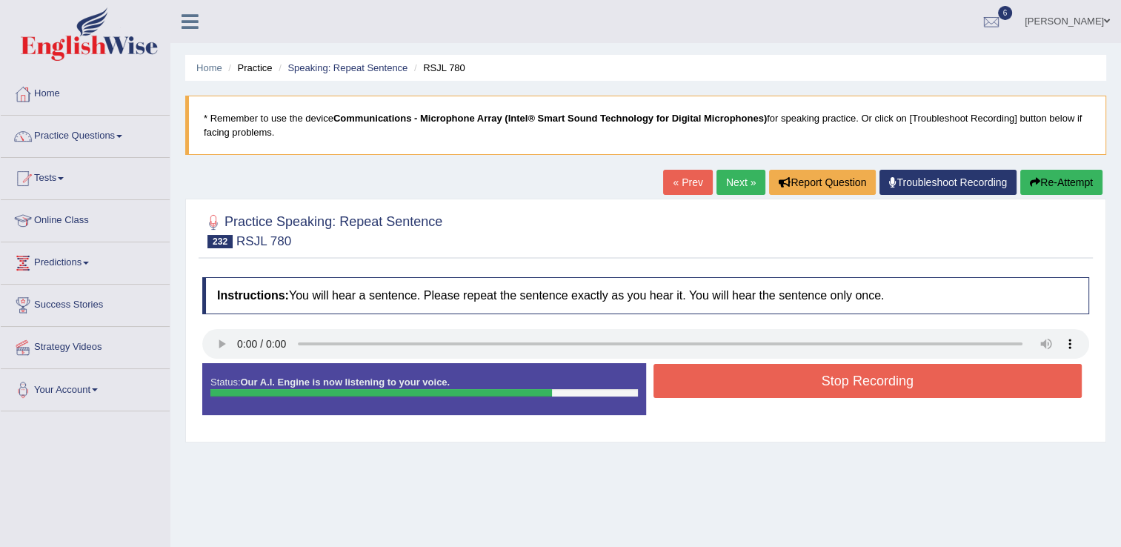
click at [690, 377] on button "Stop Recording" at bounding box center [867, 381] width 429 height 34
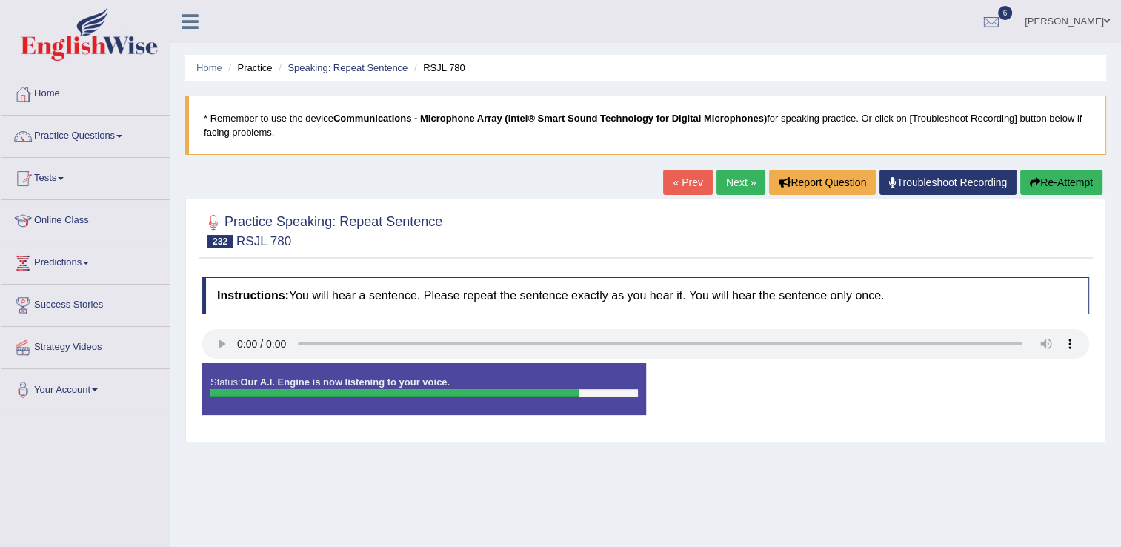
click at [690, 377] on div "Status: Our A.I. Engine is now listening to your voice. Start Answering Stop Re…" at bounding box center [645, 396] width 887 height 67
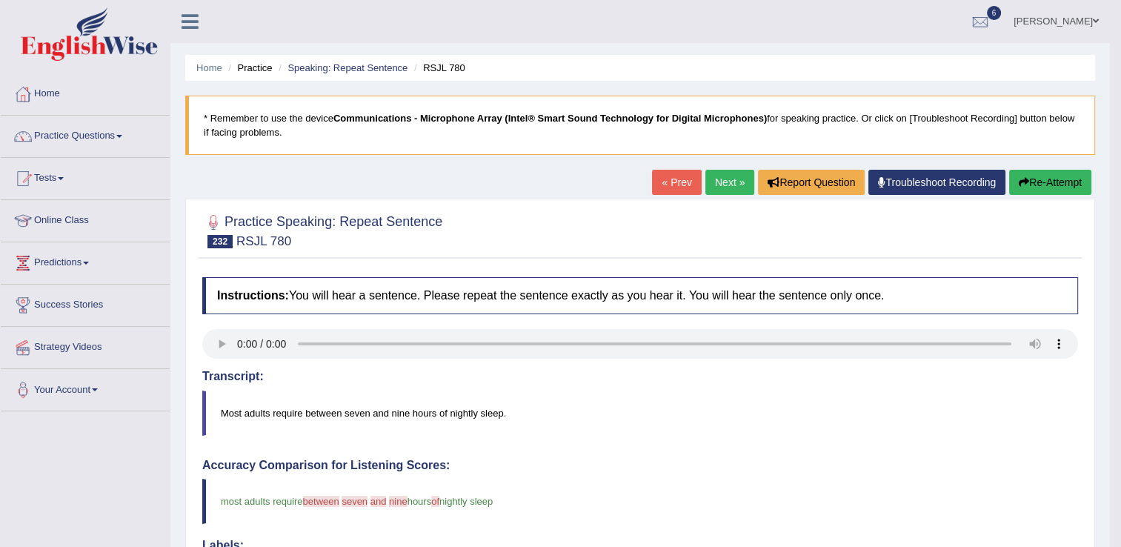
click at [1054, 173] on button "Re-Attempt" at bounding box center [1050, 182] width 82 height 25
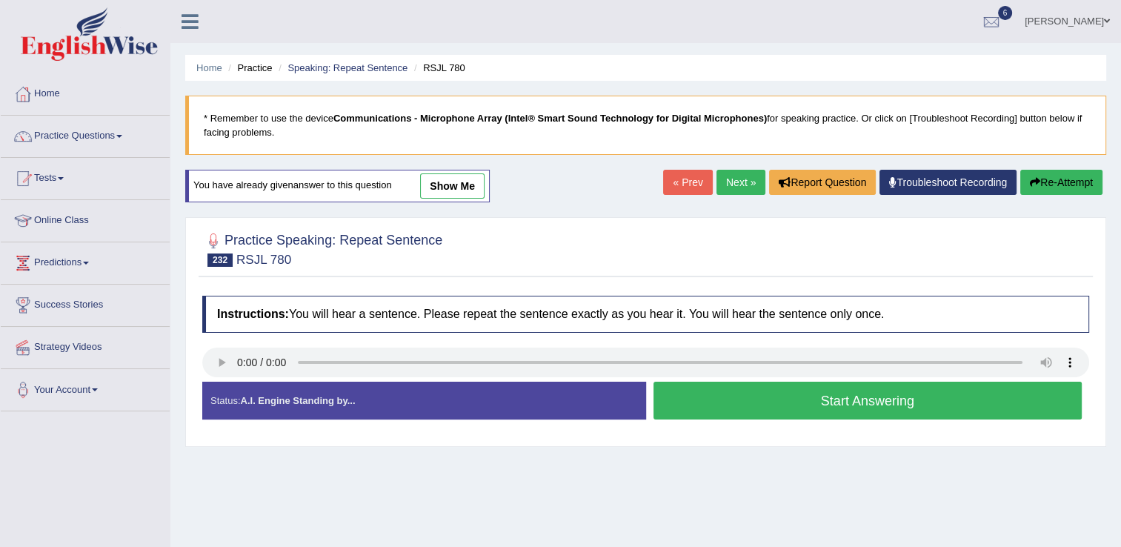
click at [812, 401] on button "Start Answering" at bounding box center [867, 400] width 429 height 38
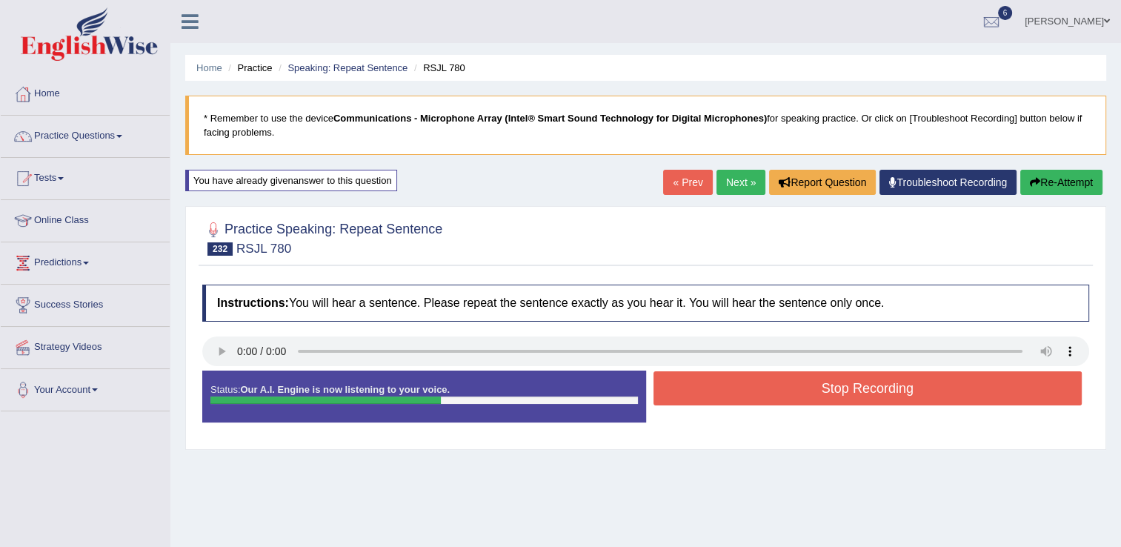
click at [812, 401] on button "Stop Recording" at bounding box center [867, 388] width 429 height 34
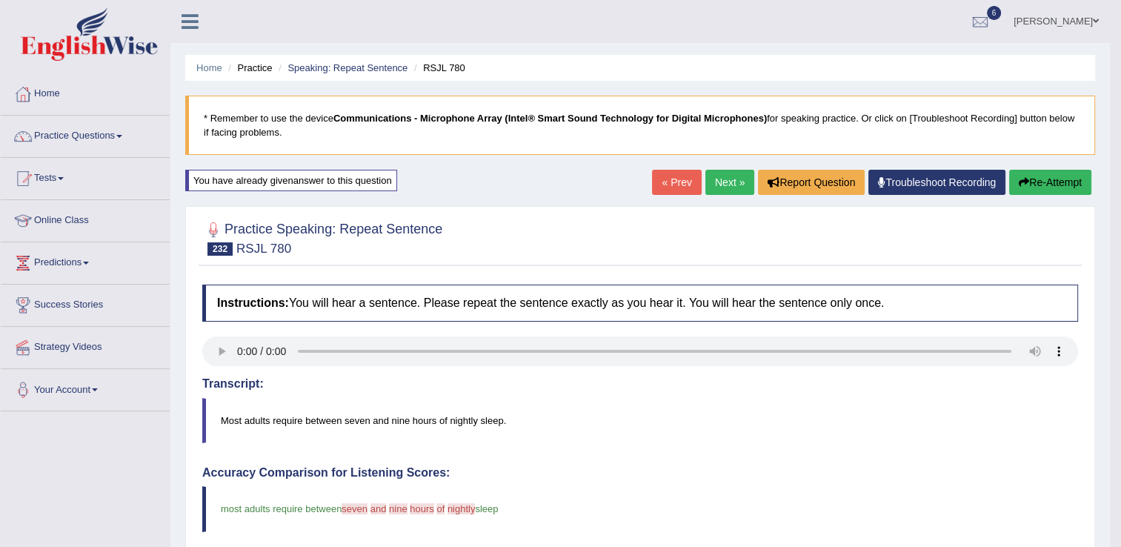
click at [732, 176] on link "Next »" at bounding box center [729, 182] width 49 height 25
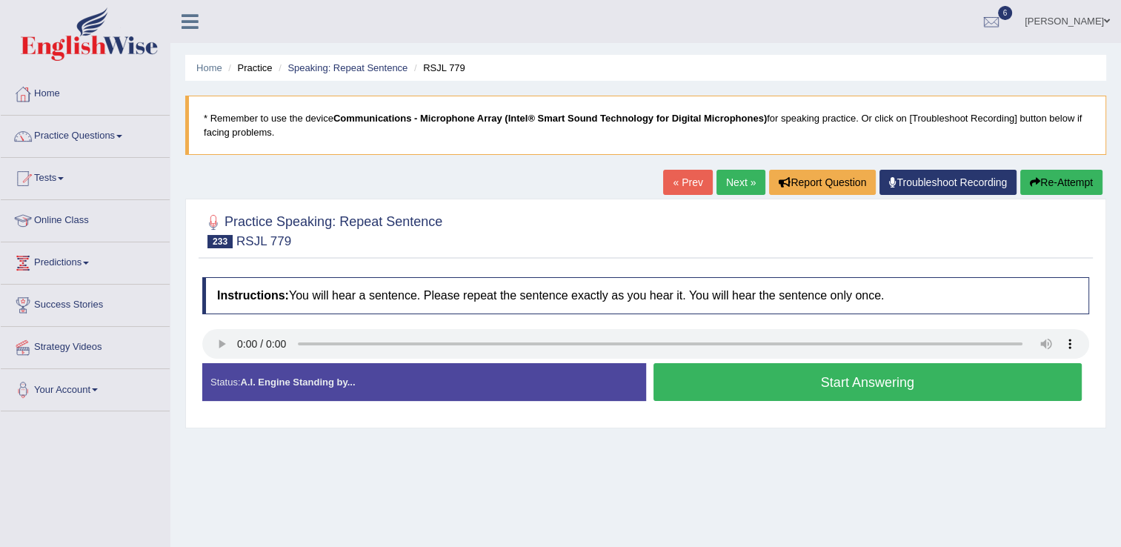
click at [717, 369] on button "Start Answering" at bounding box center [867, 382] width 429 height 38
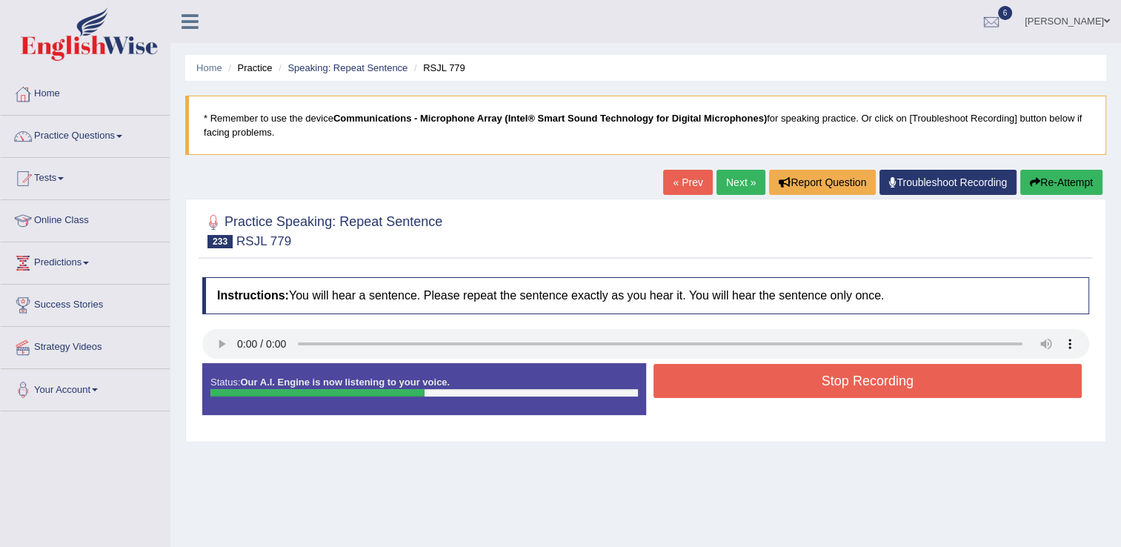
click at [717, 369] on button "Stop Recording" at bounding box center [867, 381] width 429 height 34
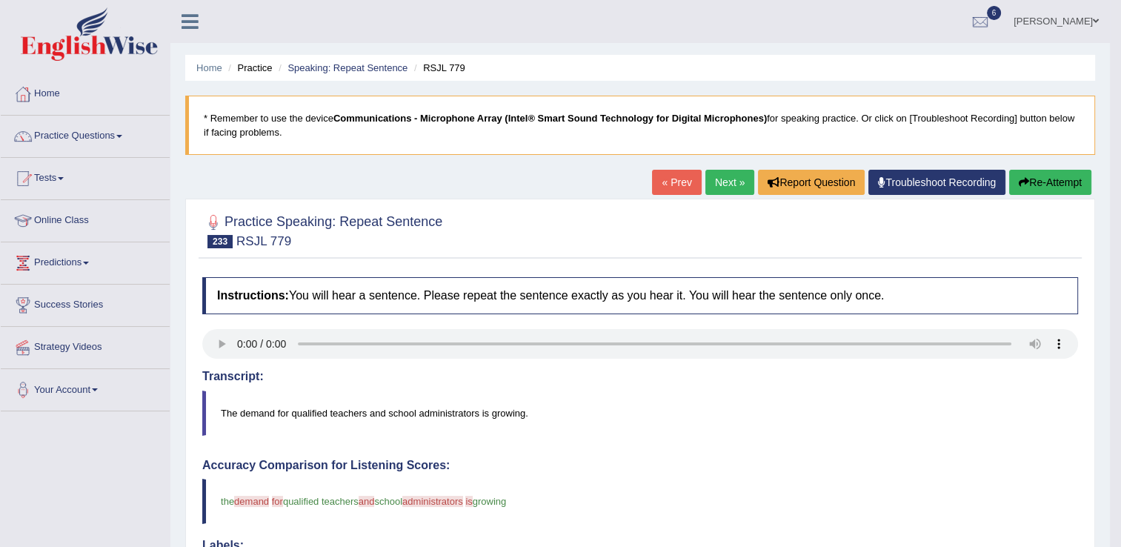
click at [719, 184] on link "Next »" at bounding box center [729, 182] width 49 height 25
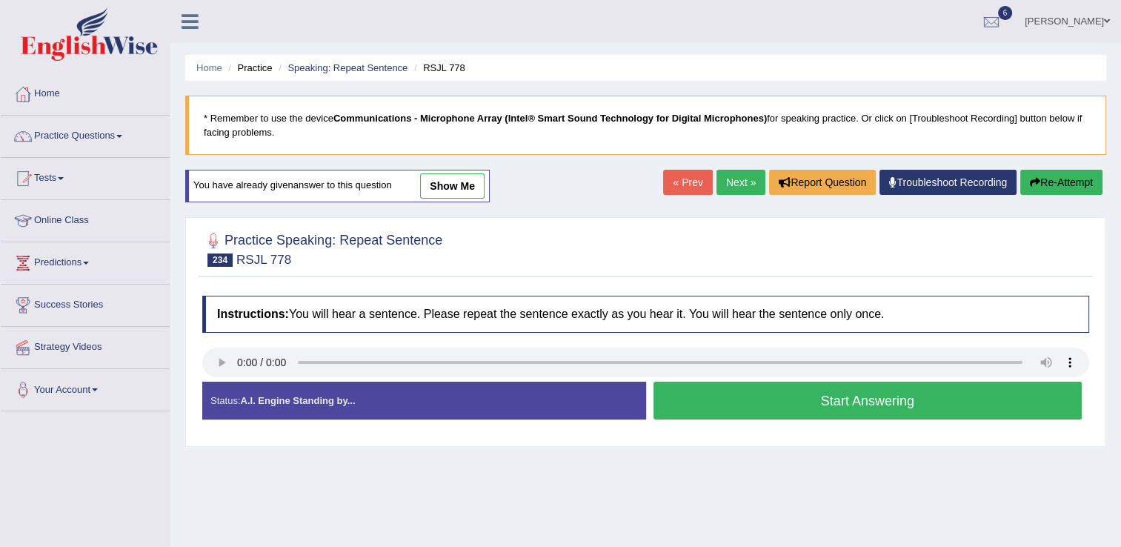
click at [776, 406] on button "Start Answering" at bounding box center [867, 400] width 429 height 38
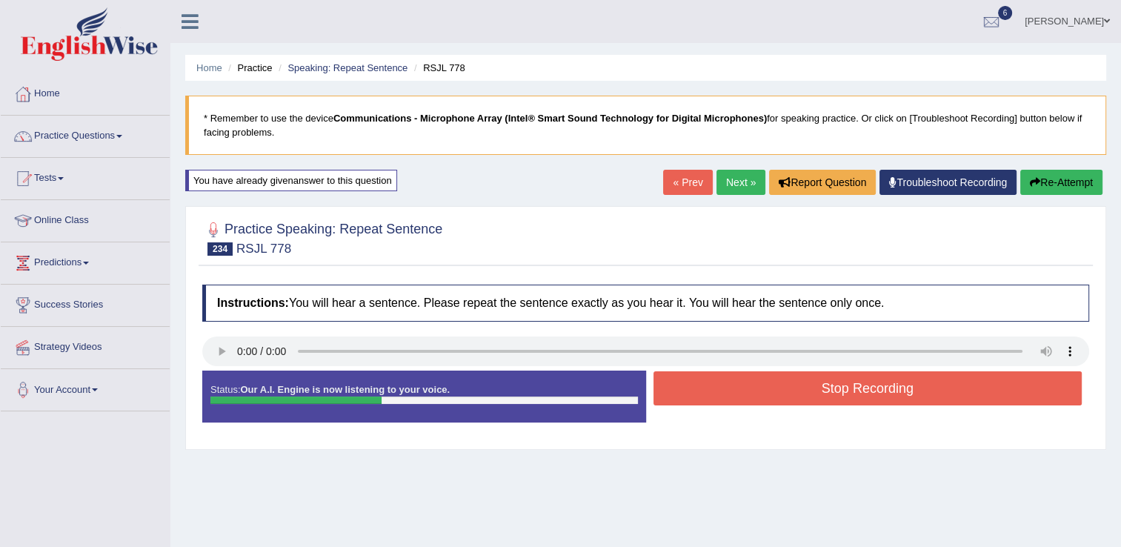
click at [780, 396] on button "Stop Recording" at bounding box center [867, 388] width 429 height 34
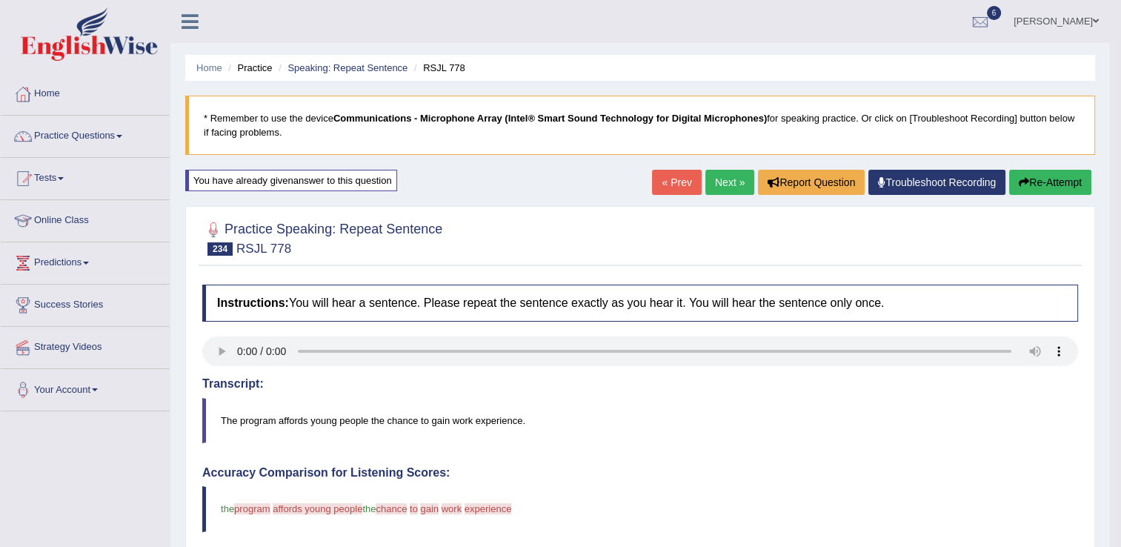
click at [725, 187] on link "Next »" at bounding box center [729, 182] width 49 height 25
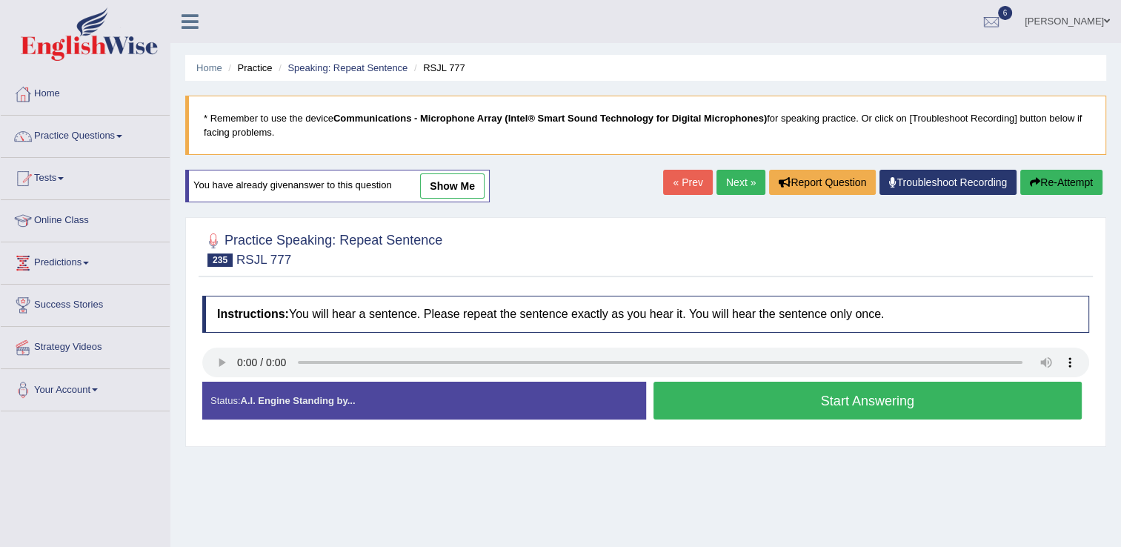
click at [725, 187] on link "Next »" at bounding box center [740, 182] width 49 height 25
click at [681, 405] on button "Start Answering" at bounding box center [867, 400] width 429 height 38
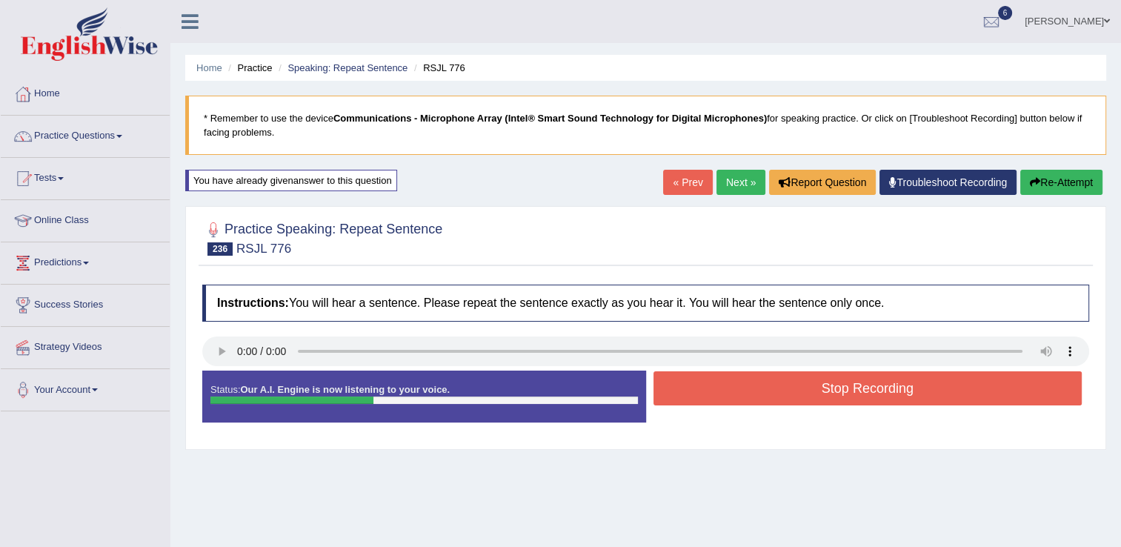
click at [693, 387] on button "Stop Recording" at bounding box center [867, 388] width 429 height 34
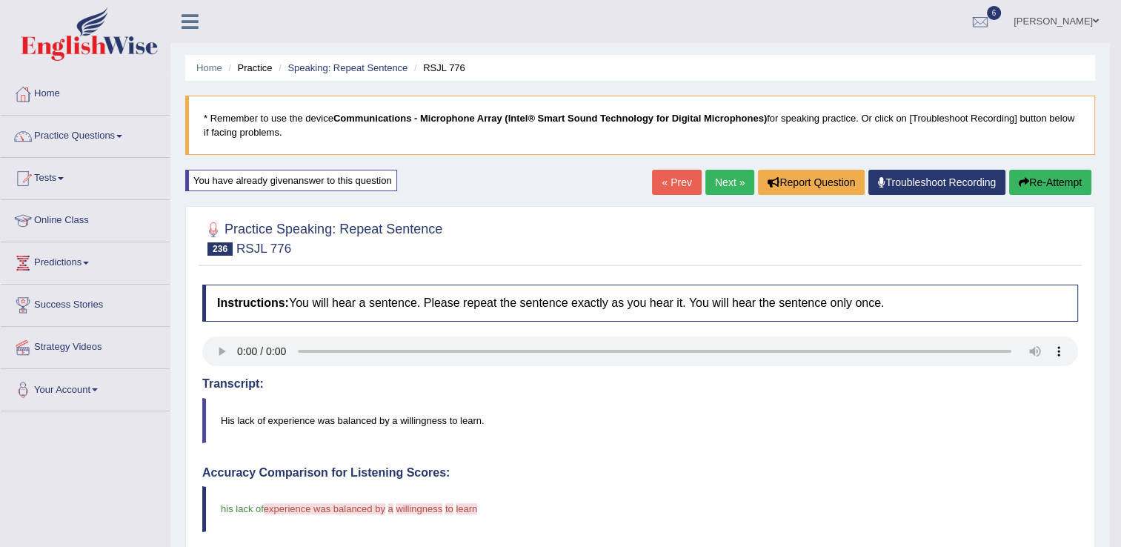
click at [724, 185] on link "Next »" at bounding box center [729, 182] width 49 height 25
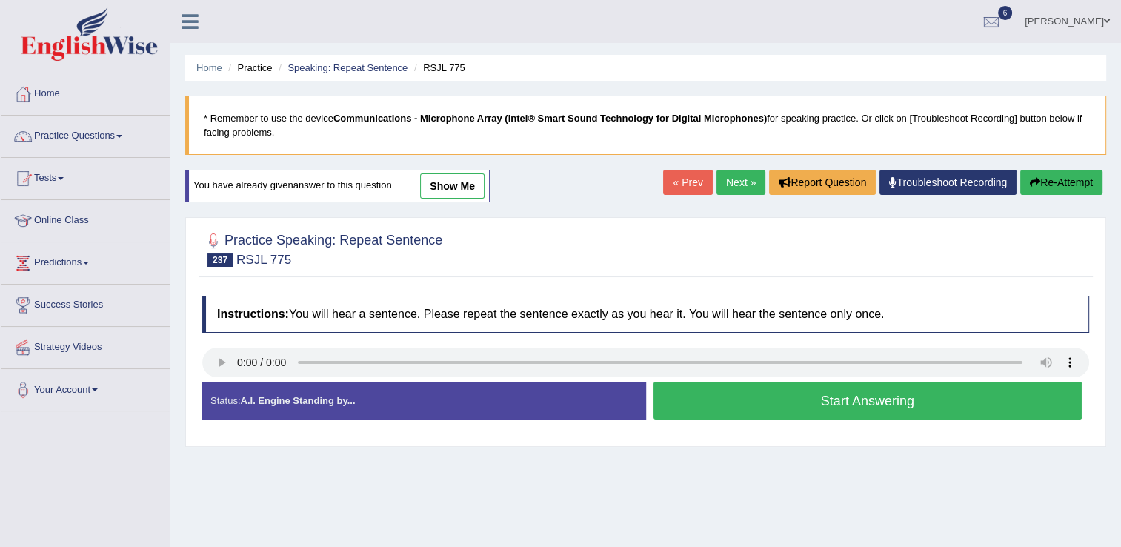
click at [693, 401] on button "Start Answering" at bounding box center [867, 400] width 429 height 38
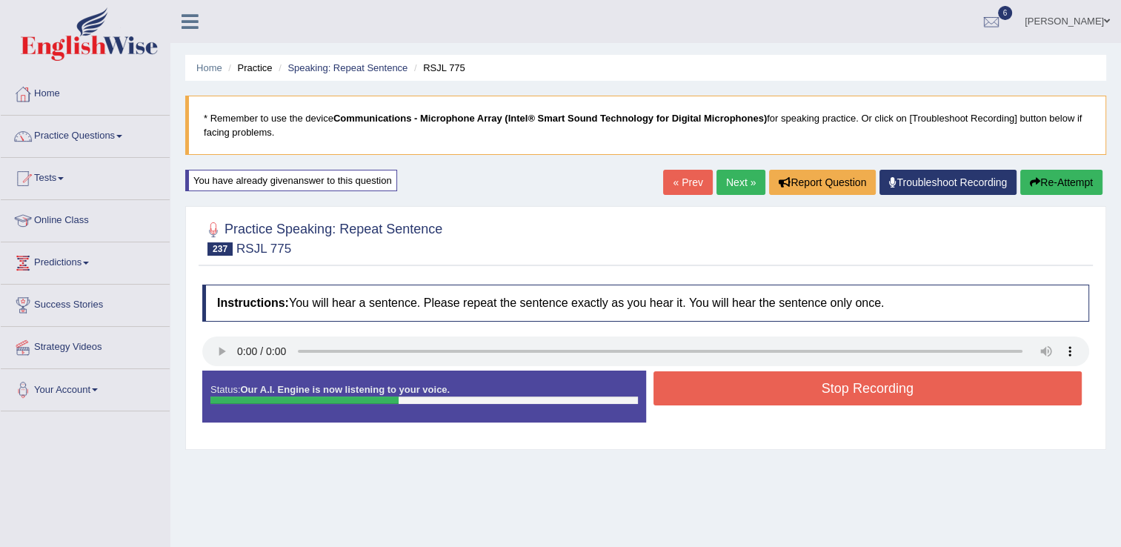
click at [693, 401] on button "Stop Recording" at bounding box center [867, 388] width 429 height 34
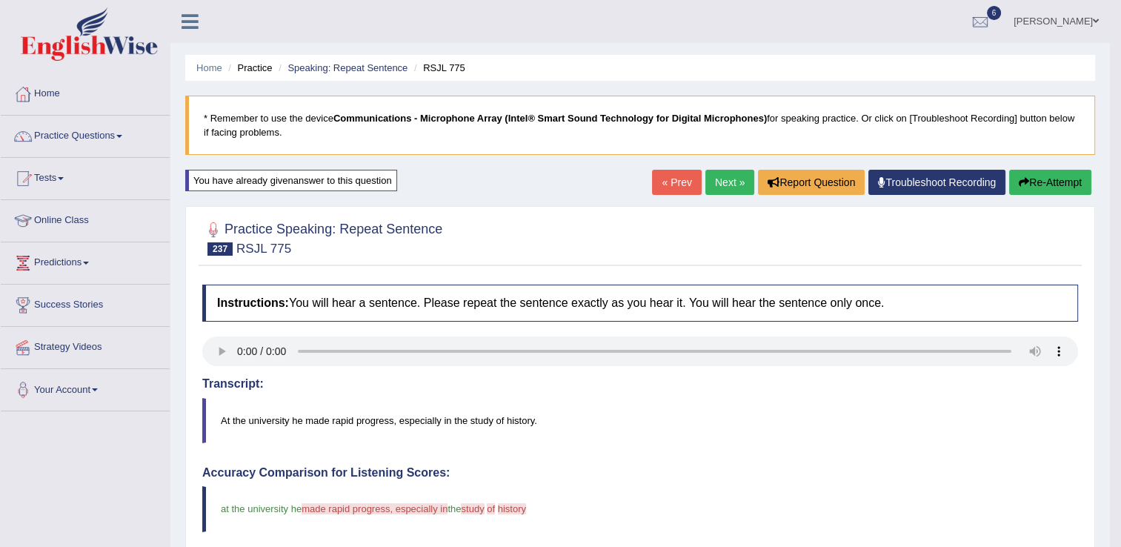
click at [724, 176] on link "Next »" at bounding box center [729, 182] width 49 height 25
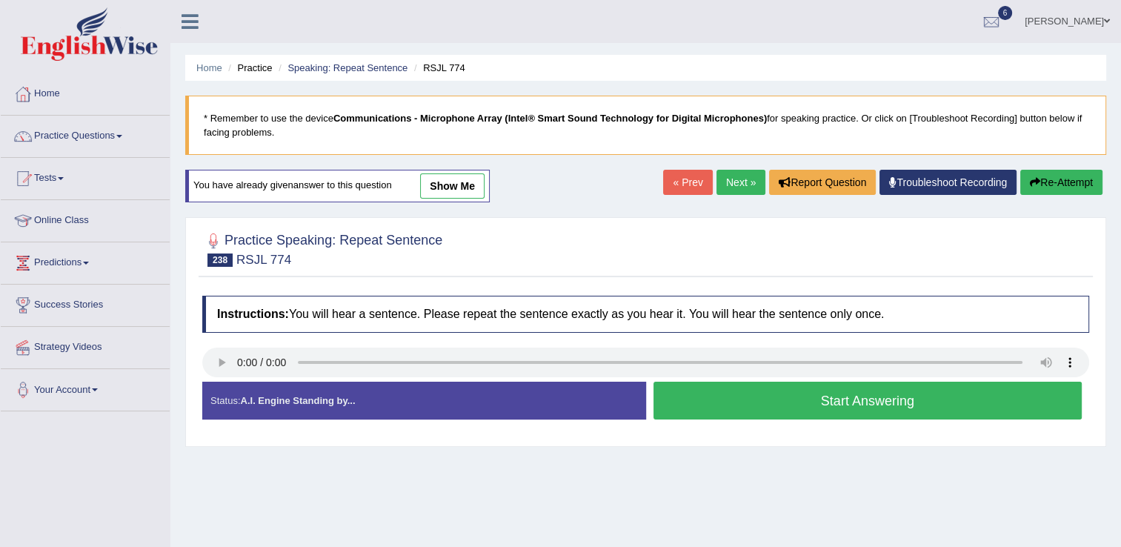
click at [722, 411] on button "Start Answering" at bounding box center [867, 400] width 429 height 38
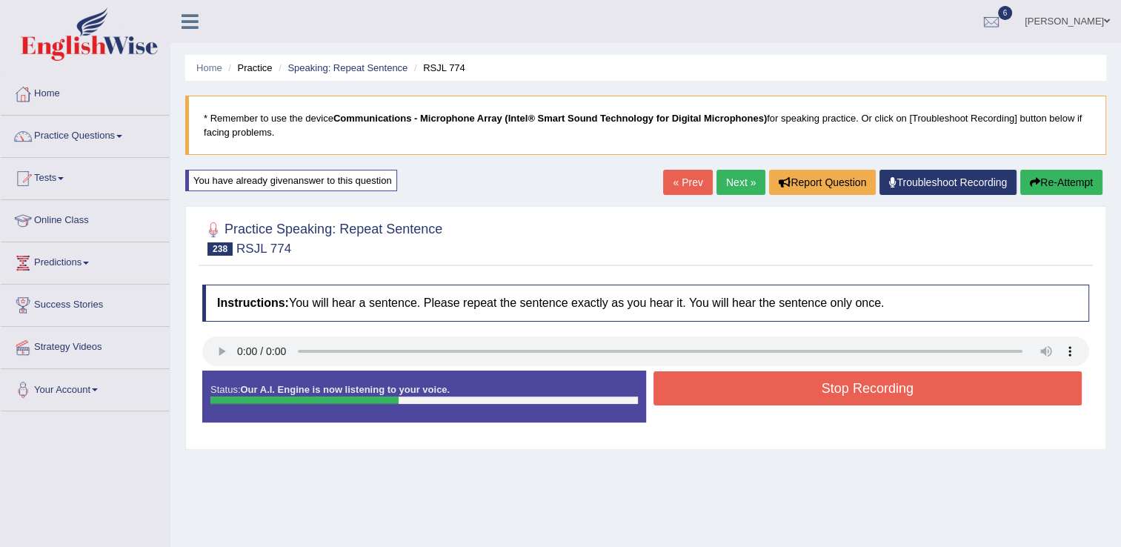
click at [727, 390] on button "Stop Recording" at bounding box center [867, 388] width 429 height 34
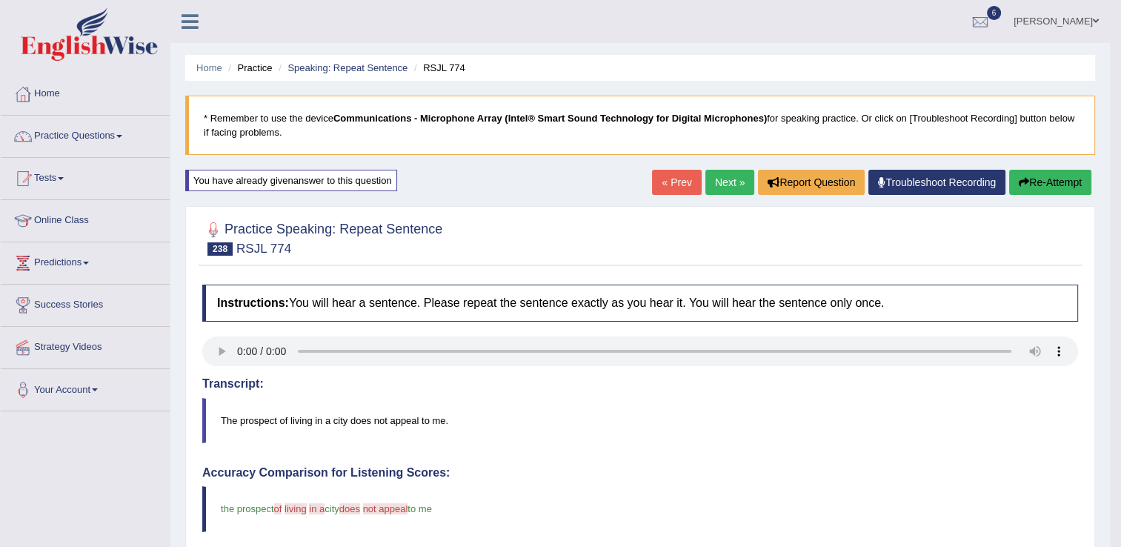
click at [733, 179] on link "Next »" at bounding box center [729, 182] width 49 height 25
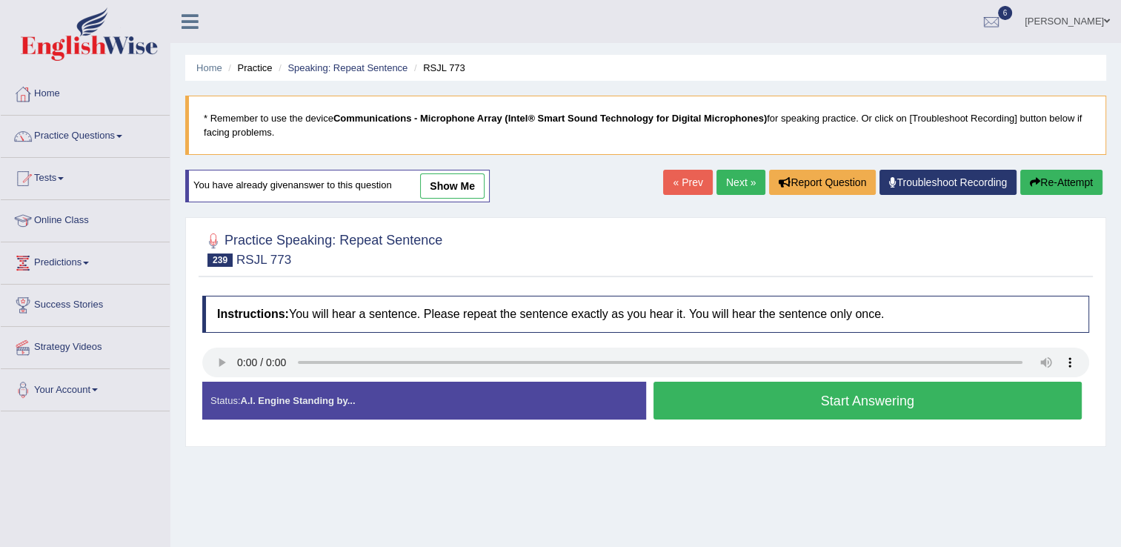
click at [764, 401] on button "Start Answering" at bounding box center [867, 400] width 429 height 38
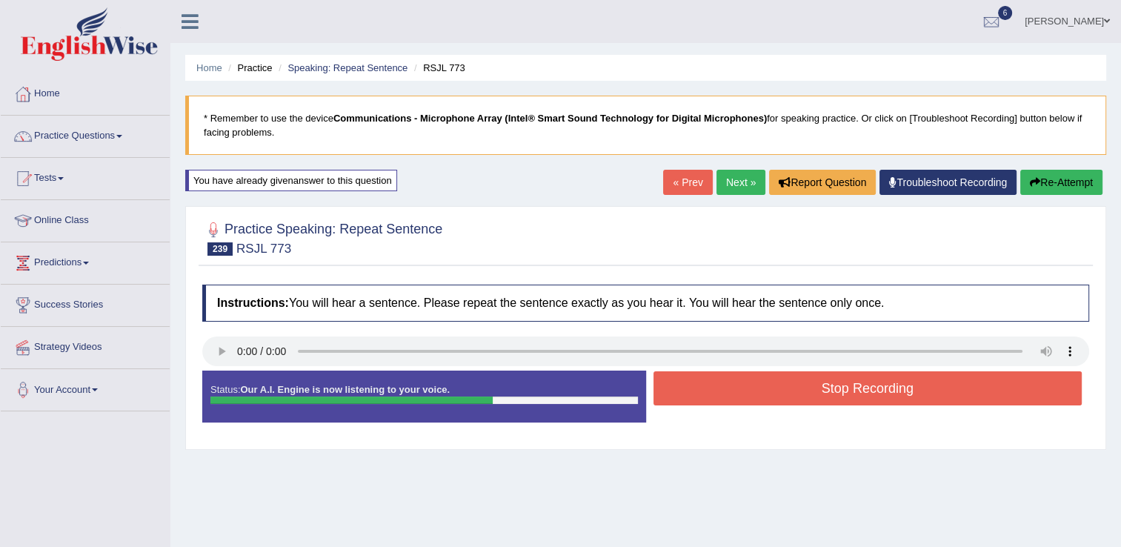
click at [767, 390] on button "Stop Recording" at bounding box center [867, 388] width 429 height 34
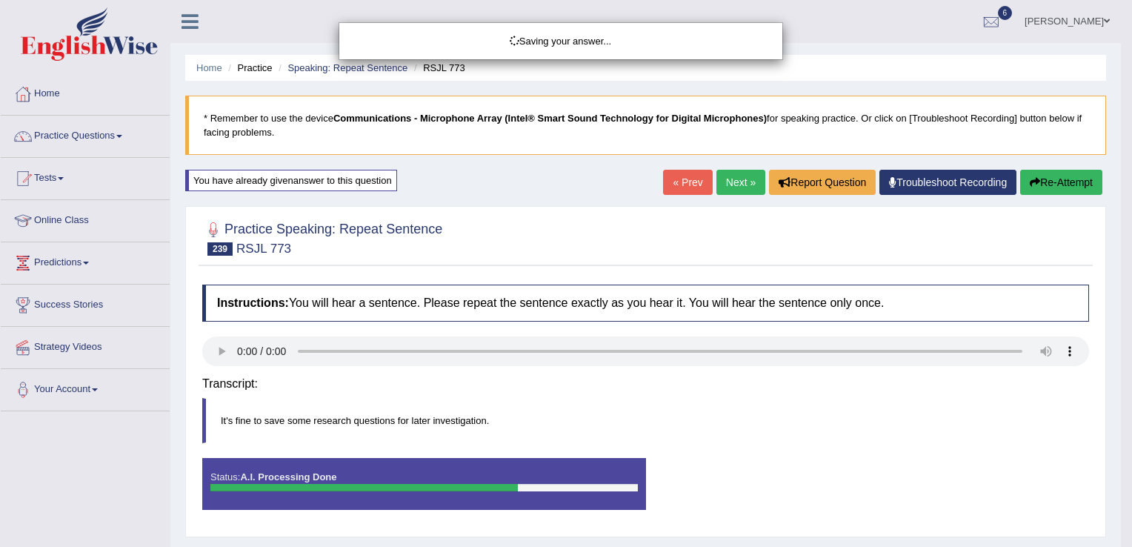
click at [767, 390] on body "Toggle navigation Home Practice Questions Speaking Practice Read Aloud Repeat S…" at bounding box center [566, 273] width 1132 height 547
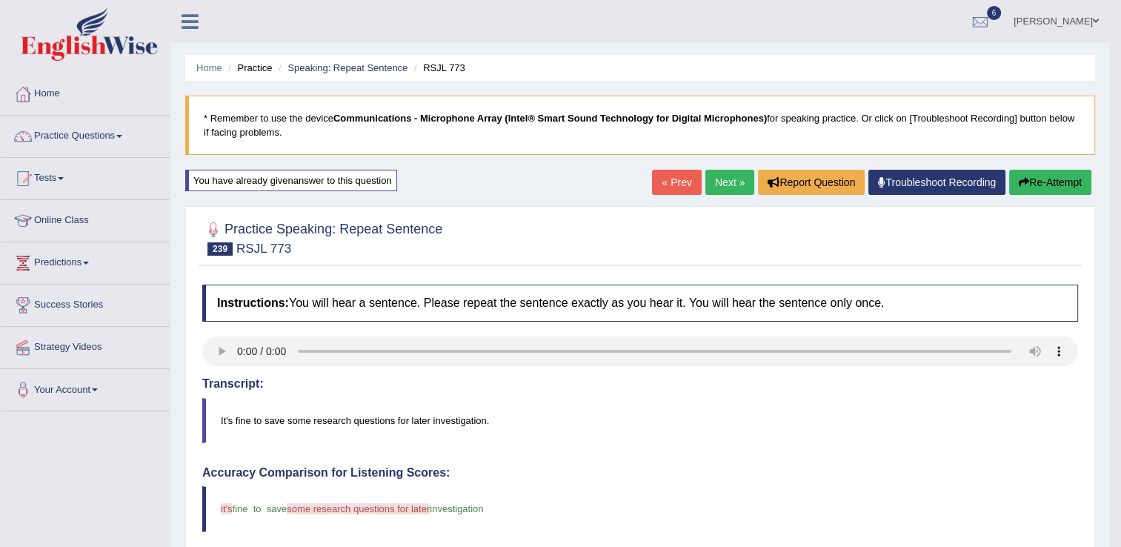
click at [711, 182] on link "Next »" at bounding box center [729, 182] width 49 height 25
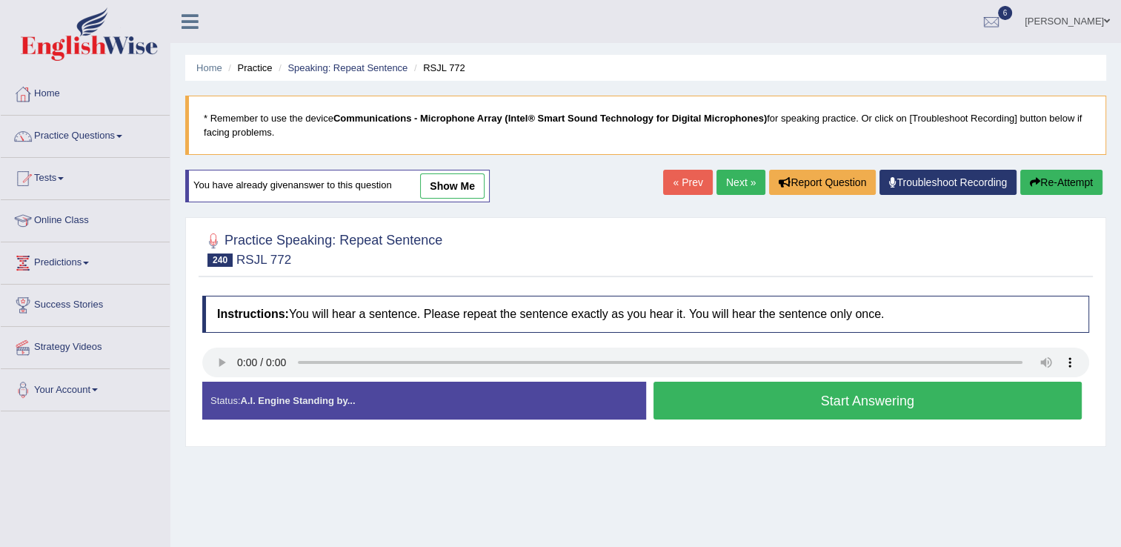
click at [689, 390] on button "Start Answering" at bounding box center [867, 400] width 429 height 38
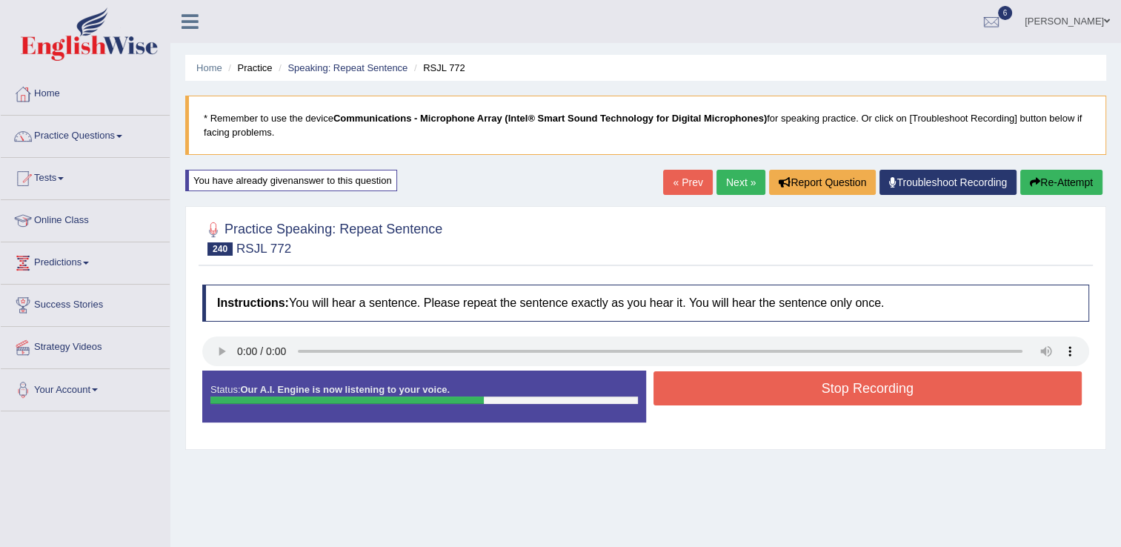
click at [689, 390] on button "Stop Recording" at bounding box center [867, 388] width 429 height 34
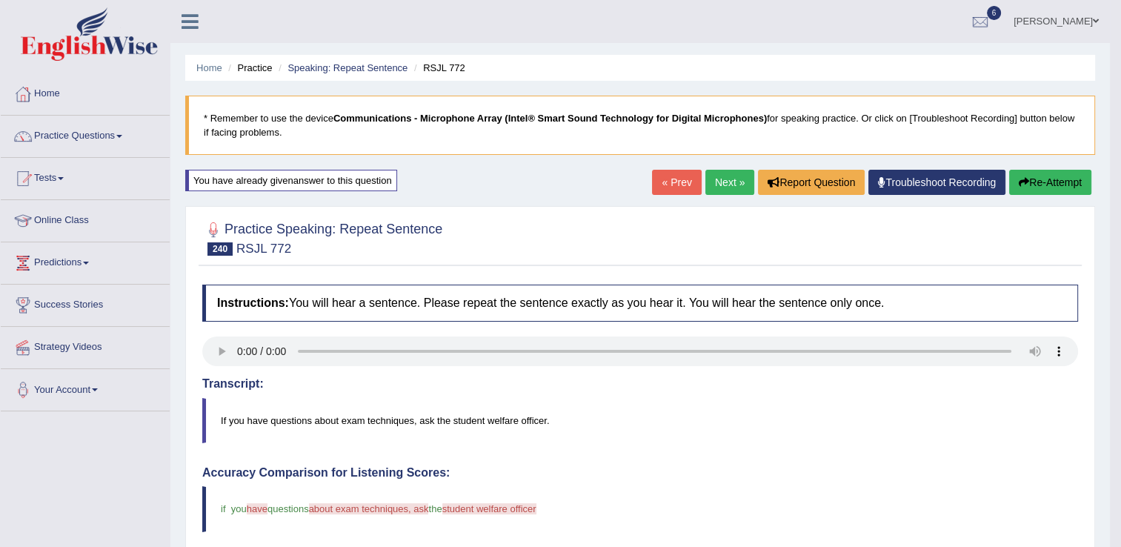
click at [741, 187] on link "Next »" at bounding box center [729, 182] width 49 height 25
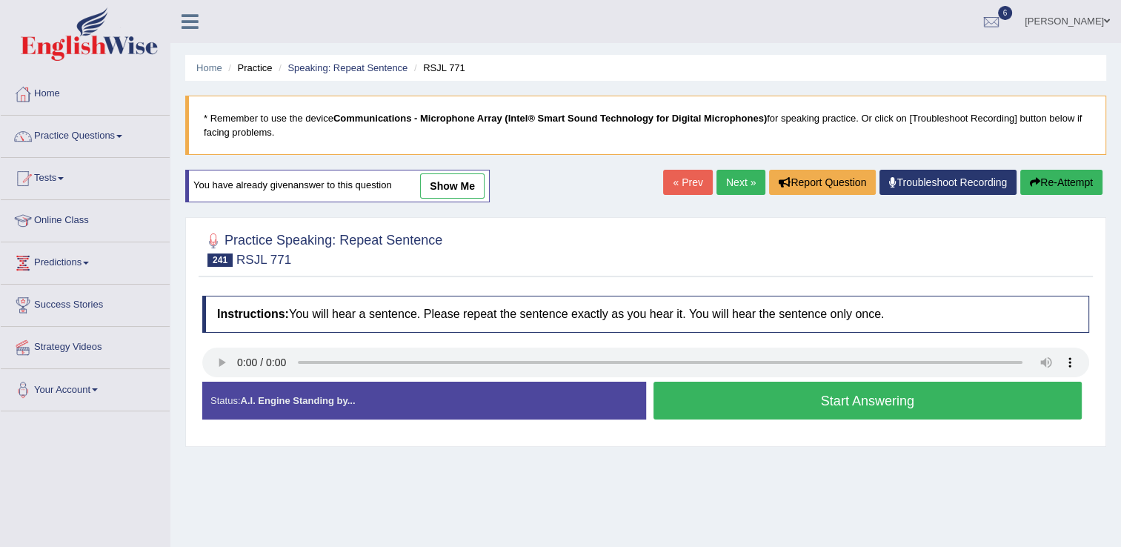
click at [723, 403] on button "Start Answering" at bounding box center [867, 400] width 429 height 38
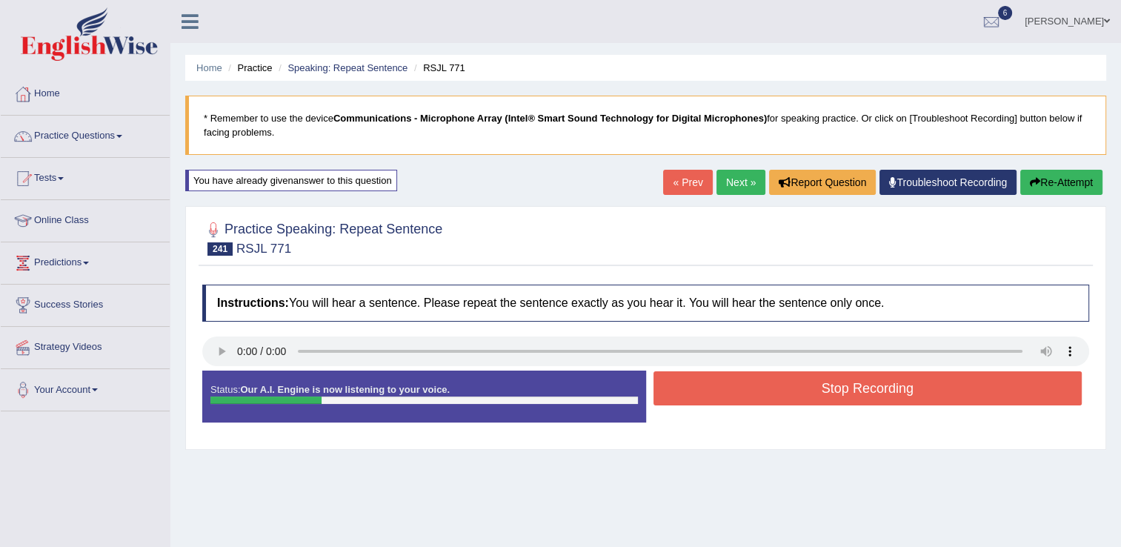
click at [1037, 186] on icon "button" at bounding box center [1035, 182] width 10 height 10
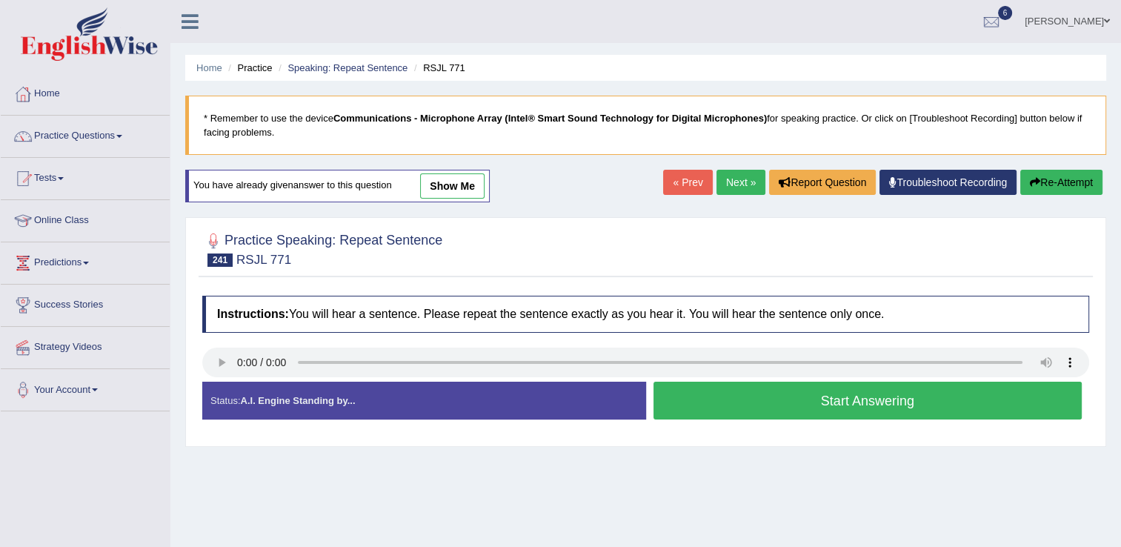
click at [811, 398] on button "Start Answering" at bounding box center [867, 400] width 429 height 38
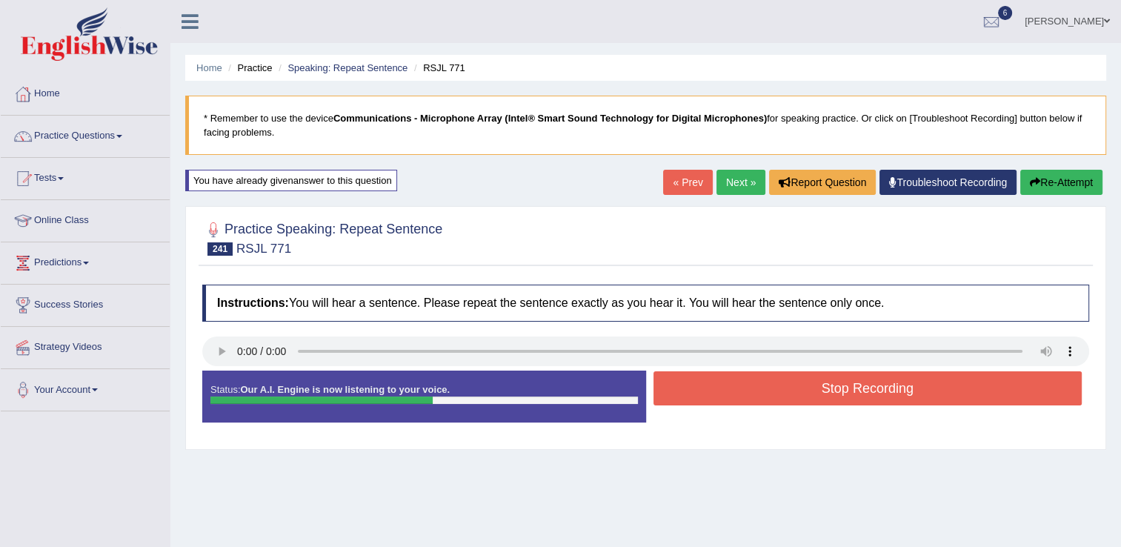
click at [811, 398] on button "Stop Recording" at bounding box center [867, 388] width 429 height 34
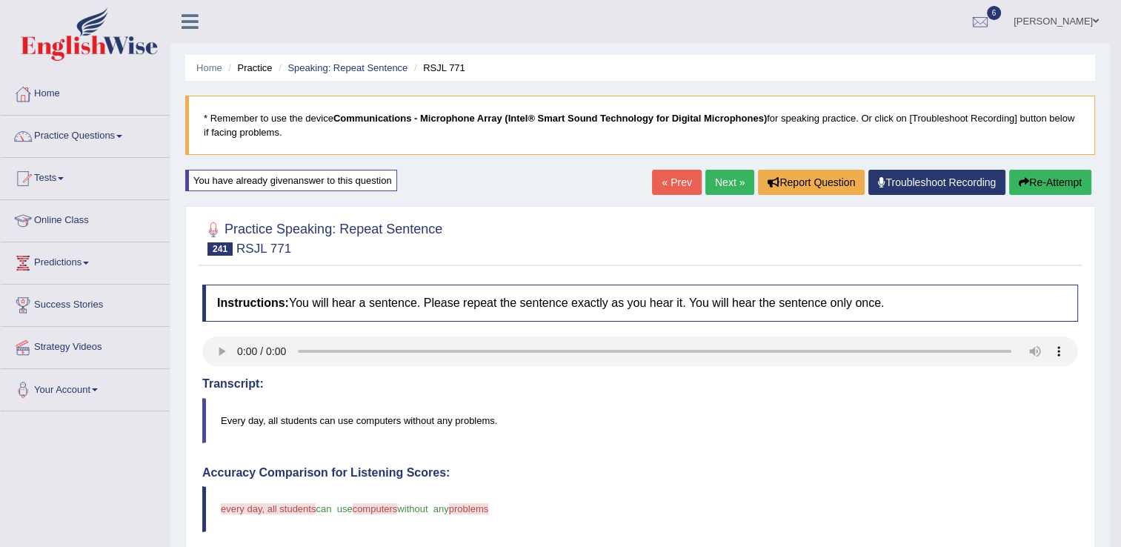
click at [726, 179] on link "Next »" at bounding box center [729, 182] width 49 height 25
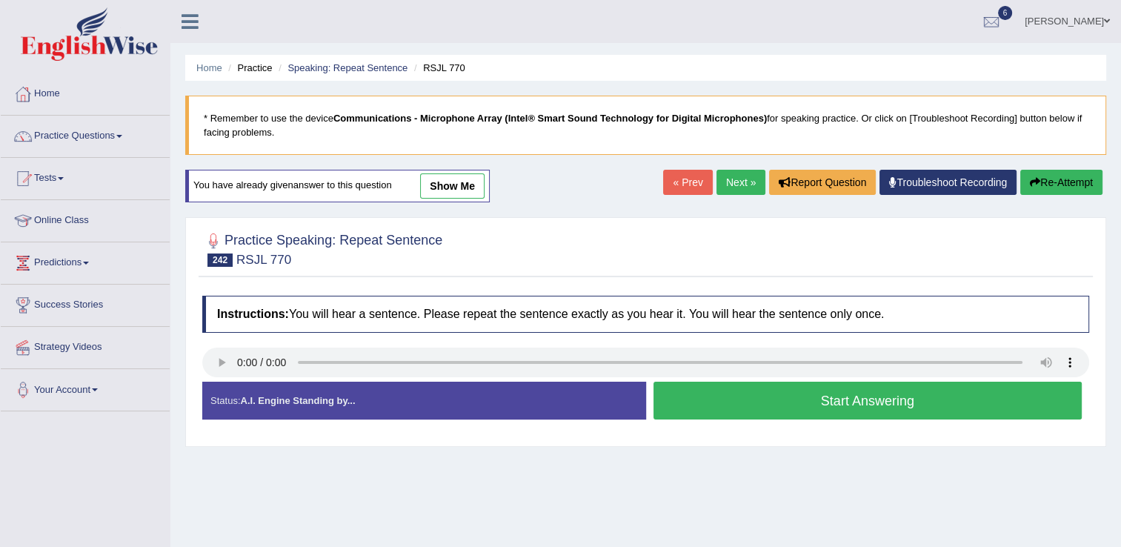
click at [717, 409] on button "Start Answering" at bounding box center [867, 400] width 429 height 38
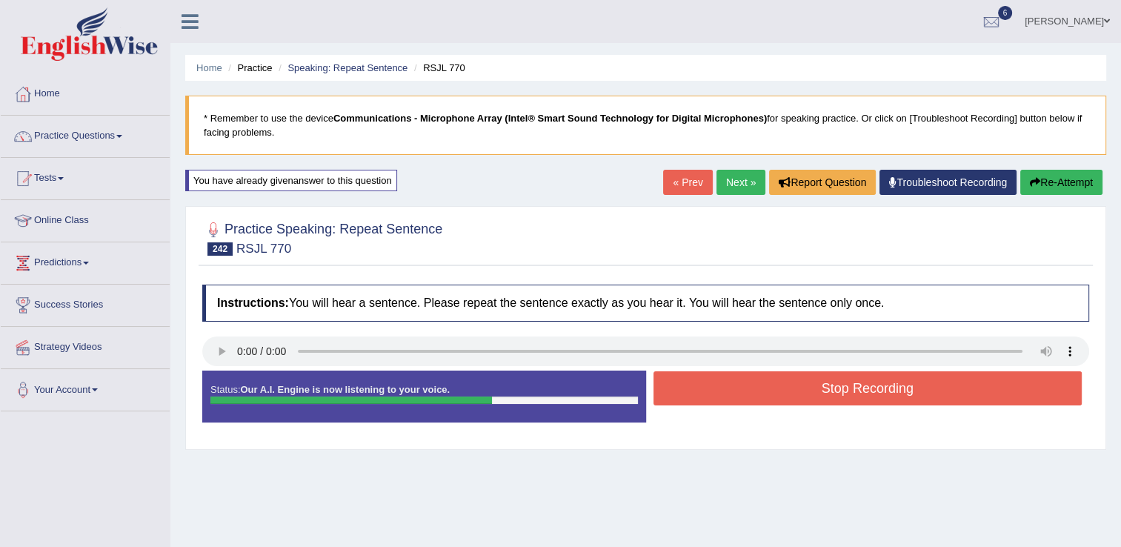
click at [1053, 185] on button "Re-Attempt" at bounding box center [1061, 182] width 82 height 25
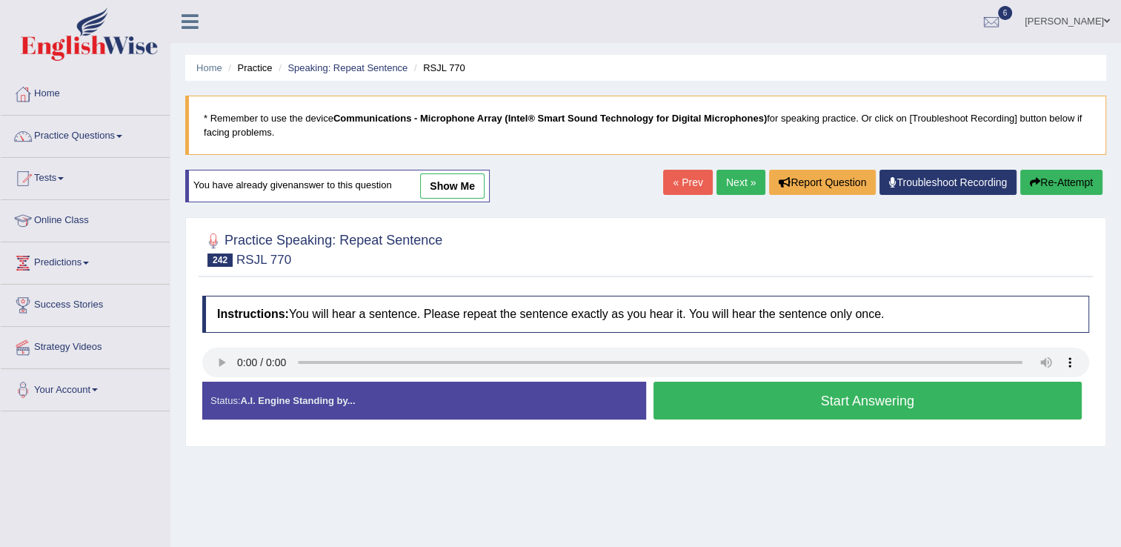
click at [690, 404] on button "Start Answering" at bounding box center [867, 400] width 429 height 38
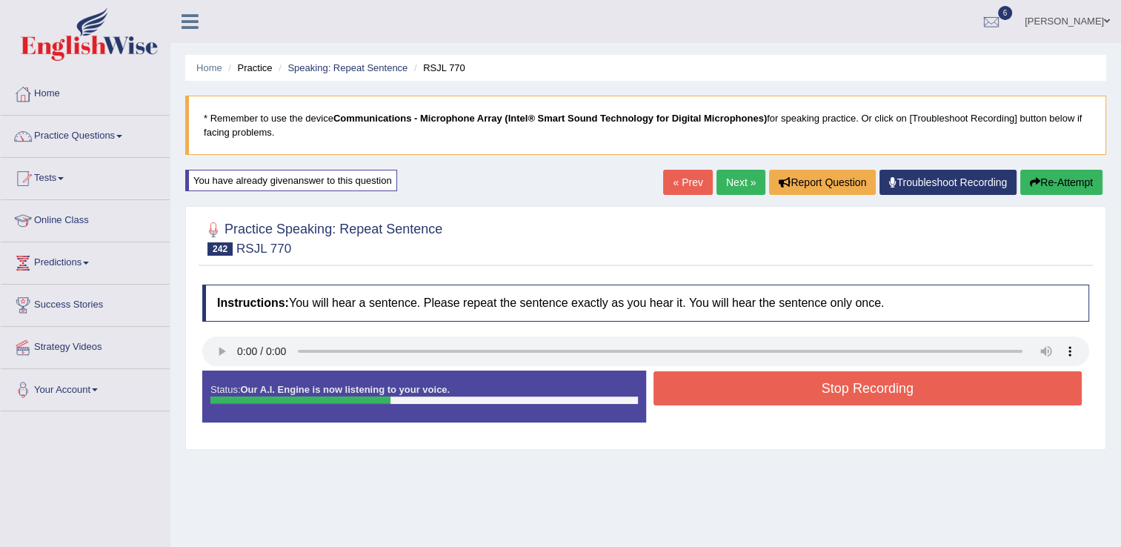
click at [692, 398] on button "Stop Recording" at bounding box center [867, 388] width 429 height 34
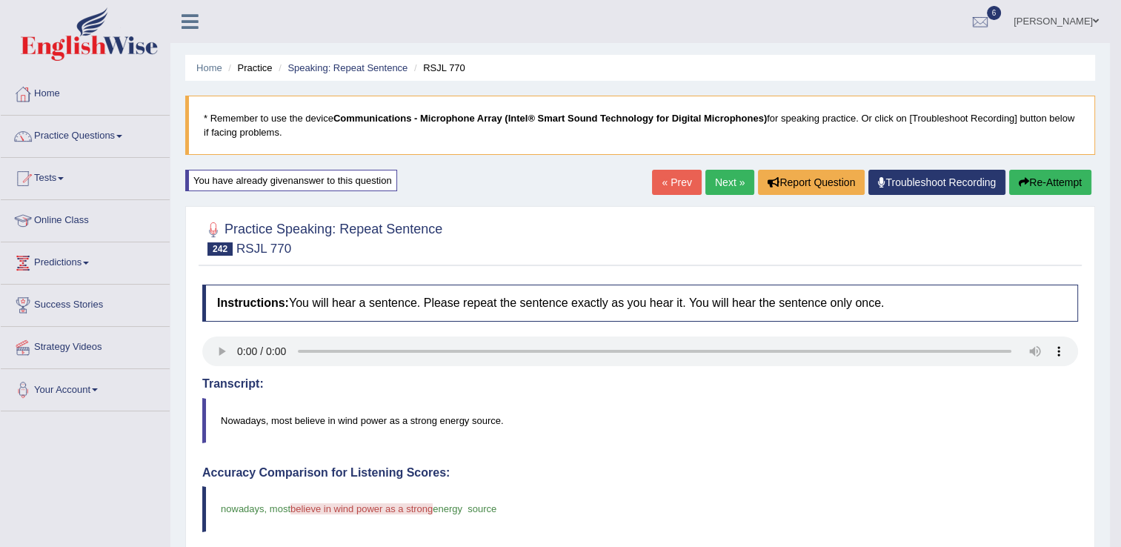
click at [717, 182] on link "Next »" at bounding box center [729, 182] width 49 height 25
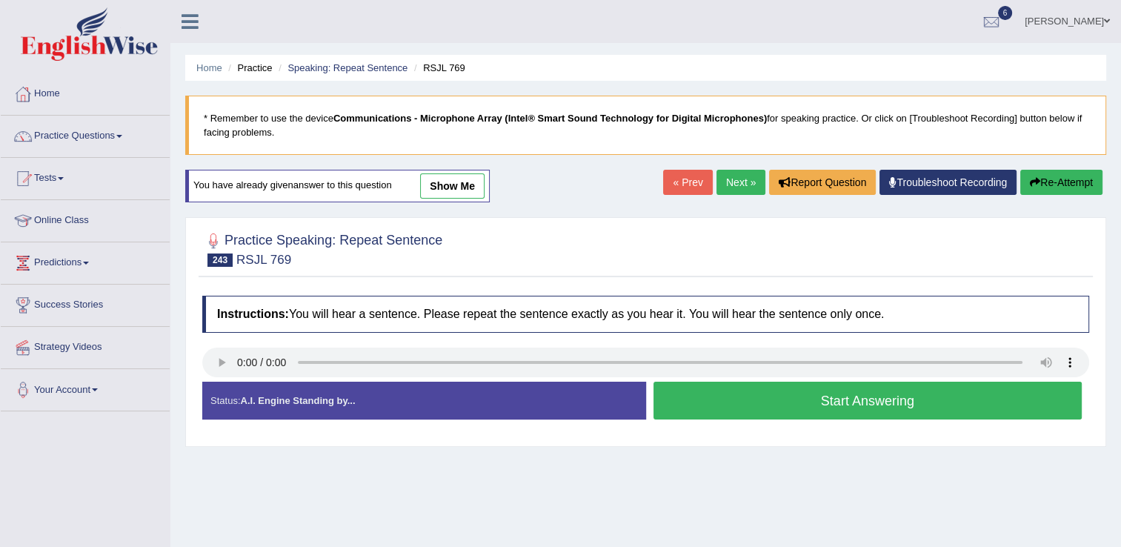
click at [699, 402] on button "Start Answering" at bounding box center [867, 400] width 429 height 38
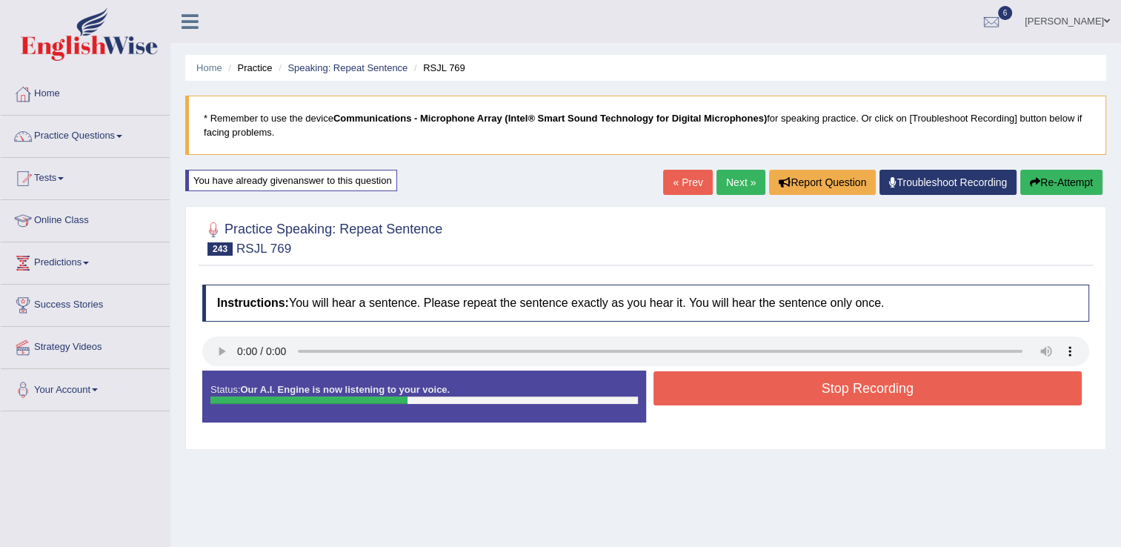
click at [703, 387] on button "Stop Recording" at bounding box center [867, 388] width 429 height 34
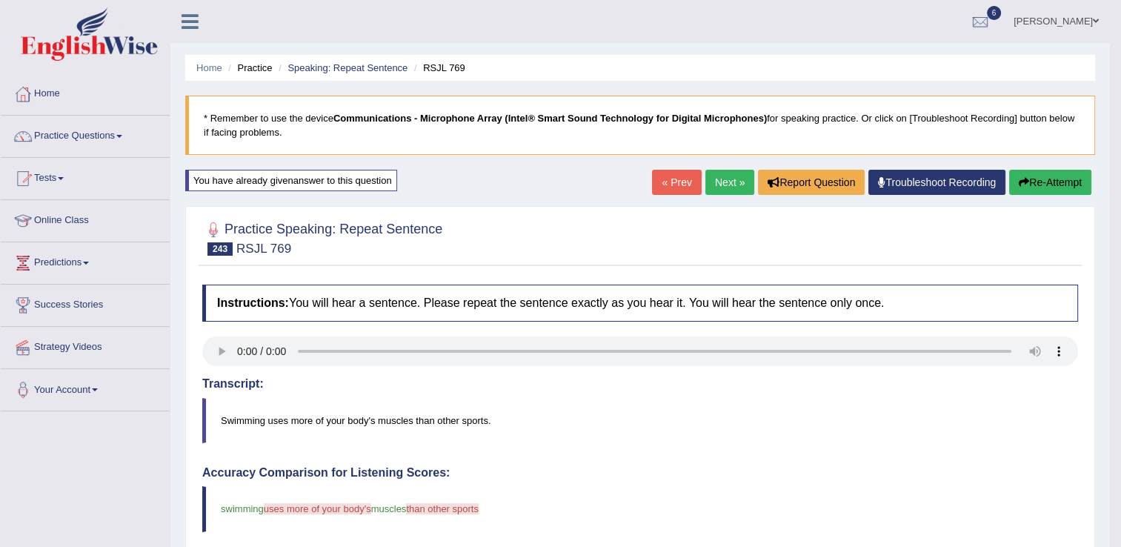
click at [719, 177] on link "Next »" at bounding box center [729, 182] width 49 height 25
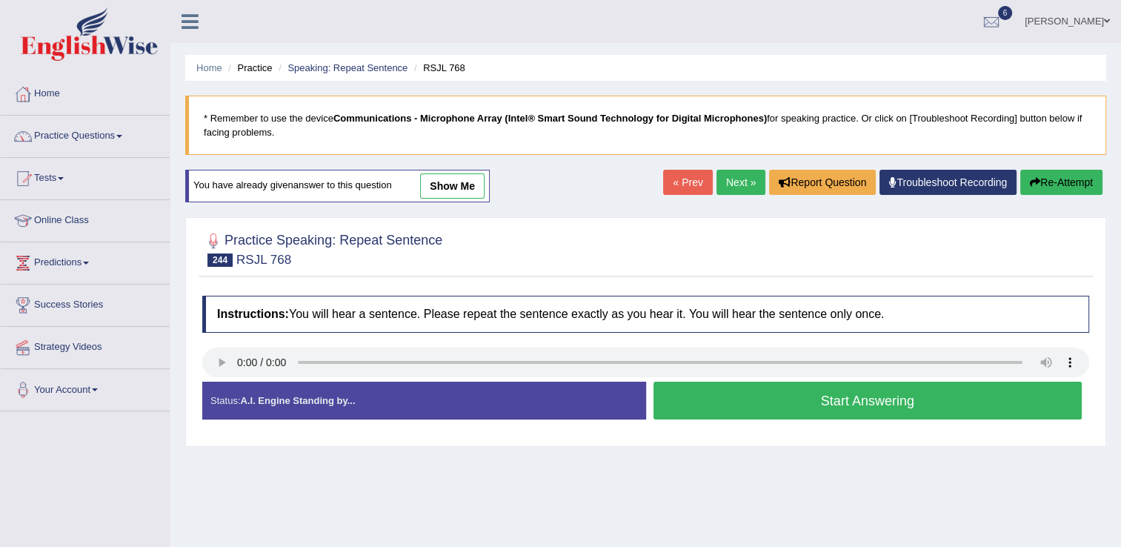
click at [705, 399] on button "Start Answering" at bounding box center [867, 400] width 429 height 38
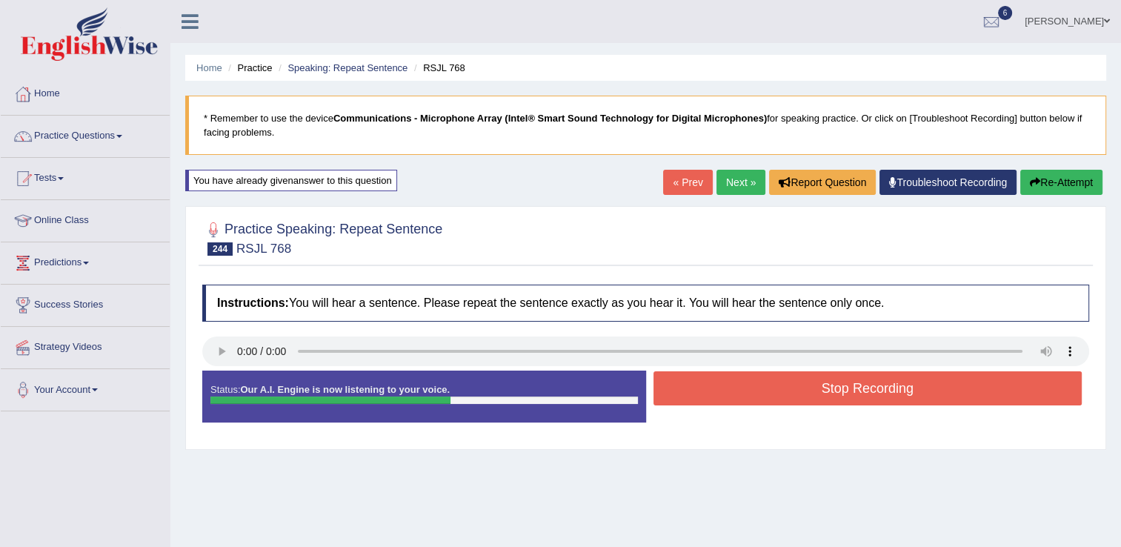
click at [1046, 177] on button "Re-Attempt" at bounding box center [1061, 182] width 82 height 25
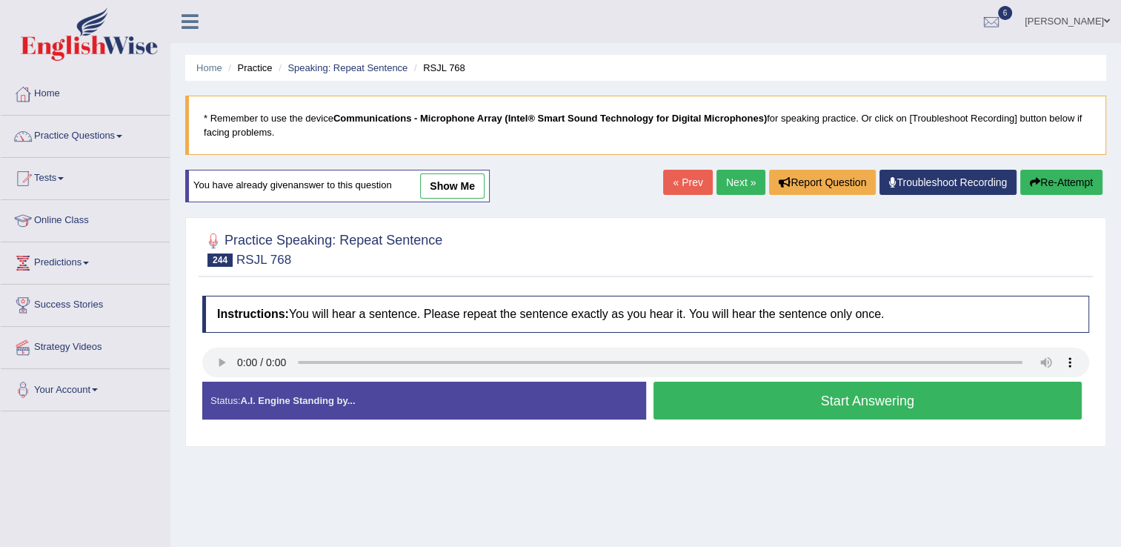
click at [813, 397] on button "Start Answering" at bounding box center [867, 400] width 429 height 38
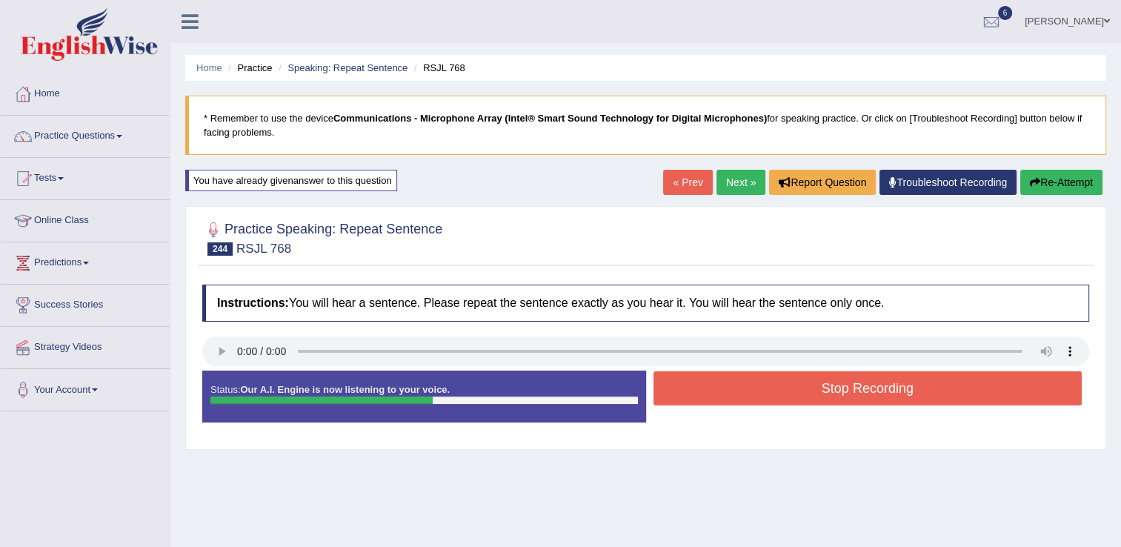
click at [813, 397] on button "Stop Recording" at bounding box center [867, 388] width 429 height 34
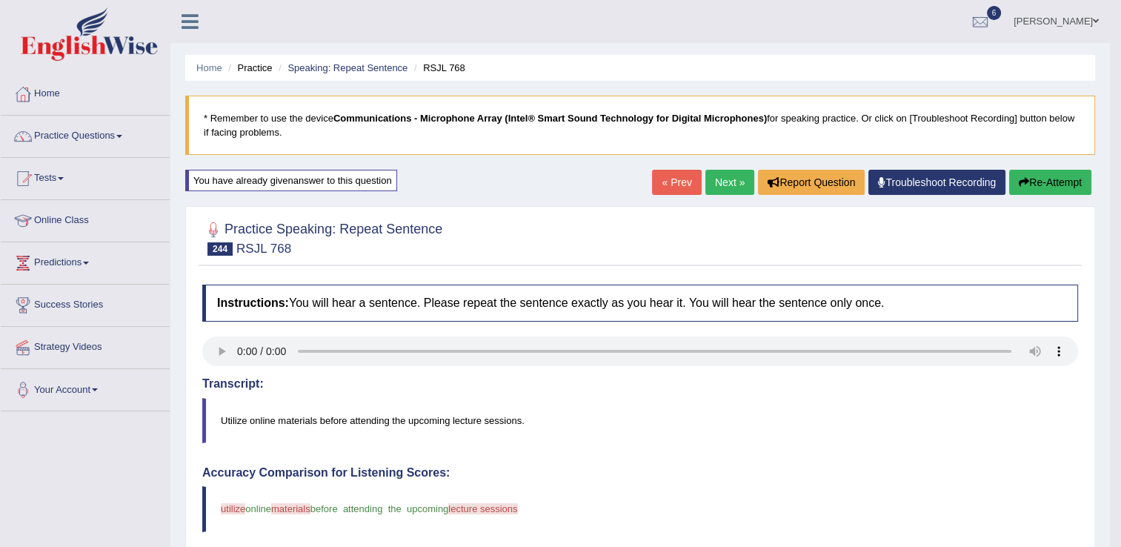
click at [740, 176] on link "Next »" at bounding box center [729, 182] width 49 height 25
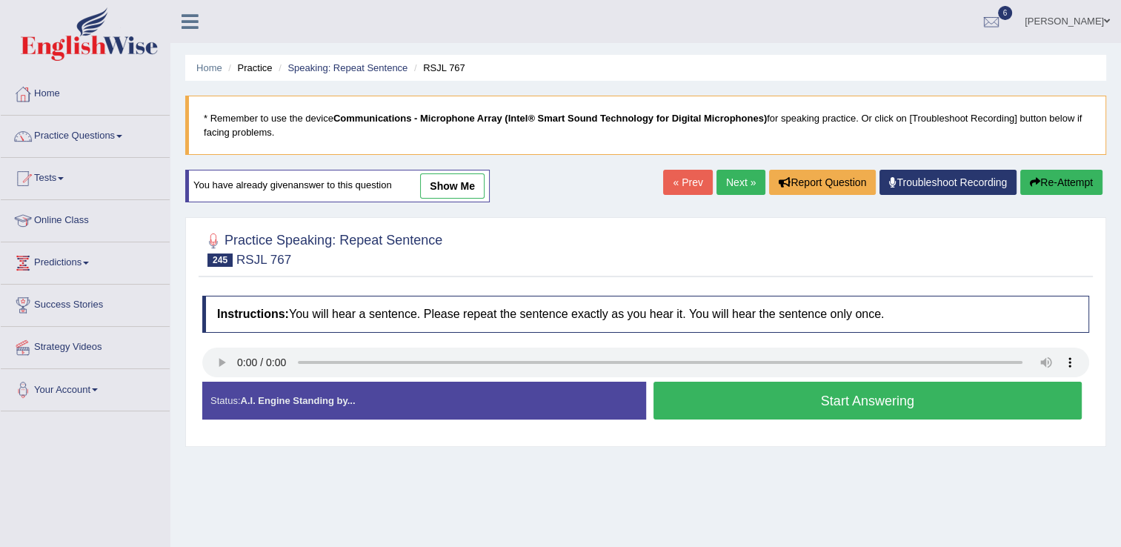
click at [664, 410] on button "Start Answering" at bounding box center [867, 400] width 429 height 38
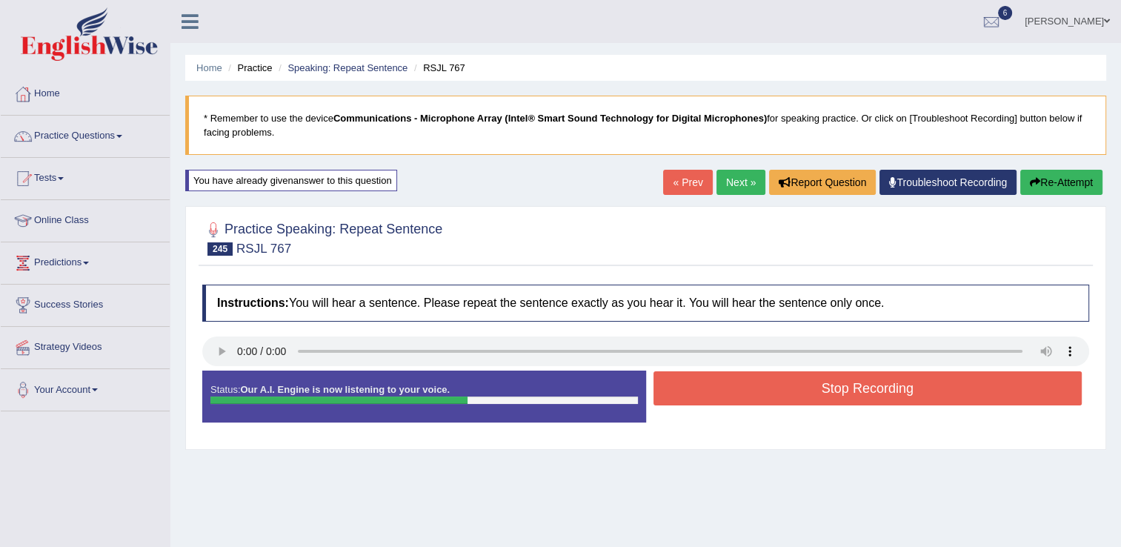
click at [720, 391] on button "Stop Recording" at bounding box center [867, 388] width 429 height 34
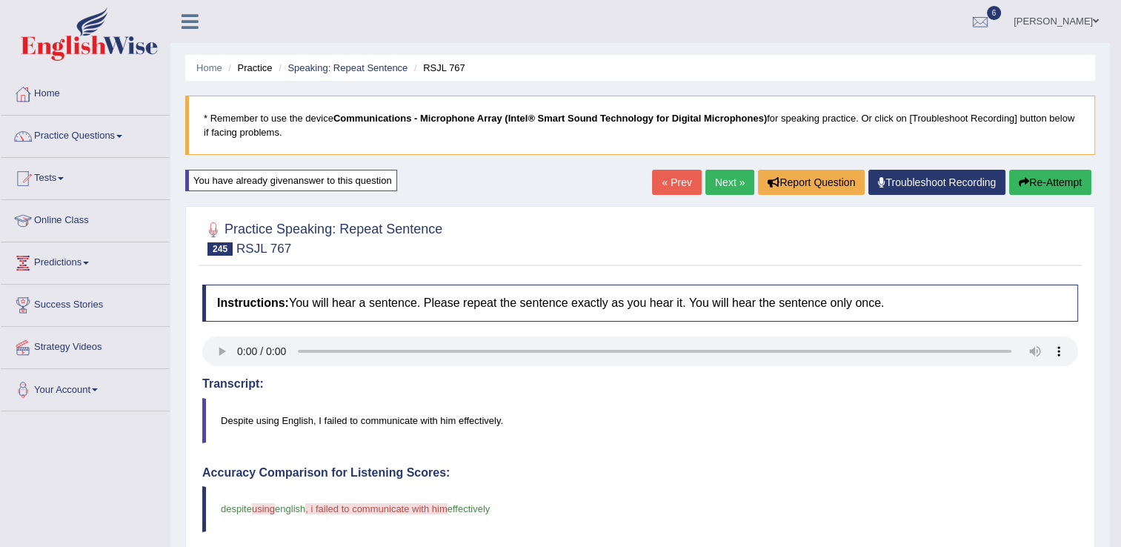
click at [730, 184] on link "Next »" at bounding box center [729, 182] width 49 height 25
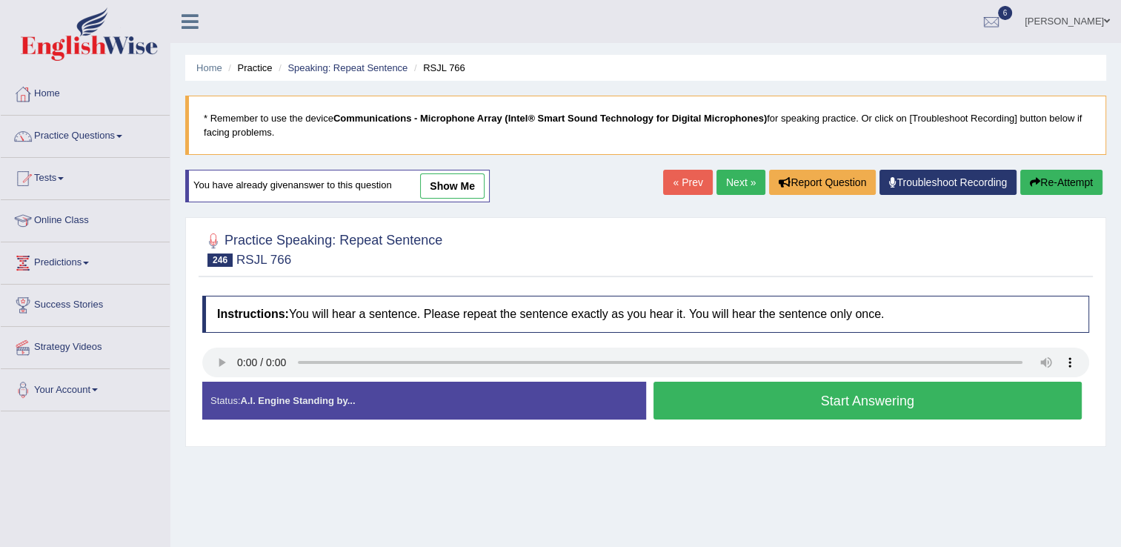
click at [760, 414] on button "Start Answering" at bounding box center [867, 400] width 429 height 38
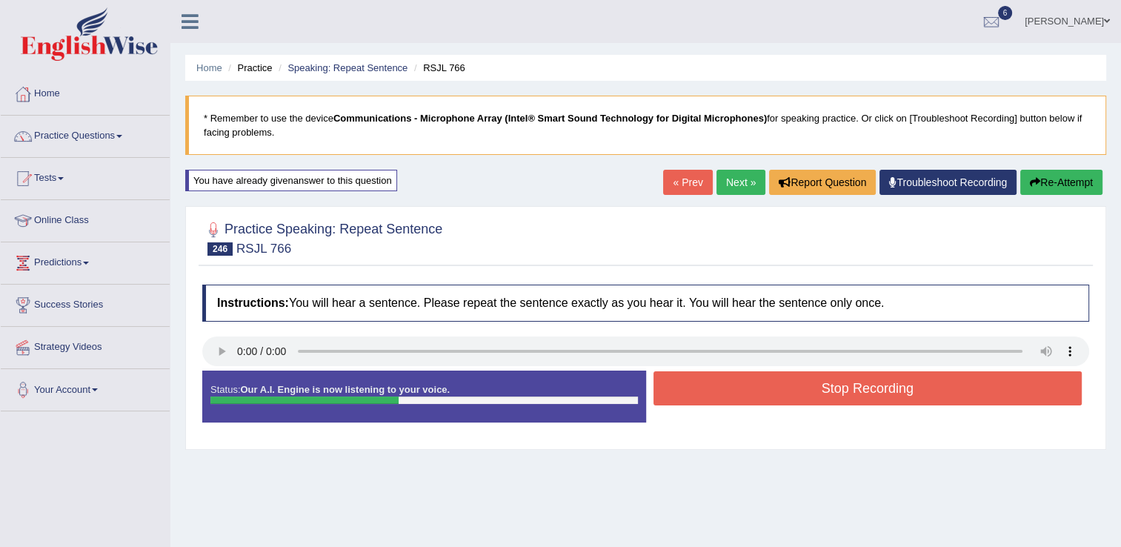
click at [759, 413] on div "Status: Our A.I. Engine is now listening to your voice. Start Answering Stop Re…" at bounding box center [645, 403] width 887 height 67
click at [760, 400] on button "Stop Recording" at bounding box center [867, 388] width 429 height 34
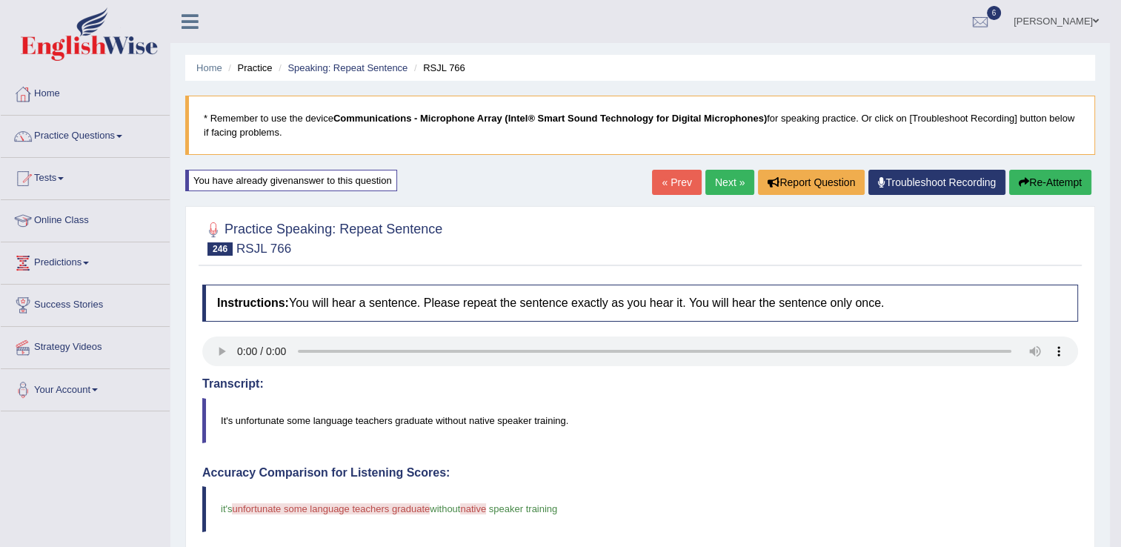
click at [1025, 180] on icon "button" at bounding box center [1024, 182] width 10 height 10
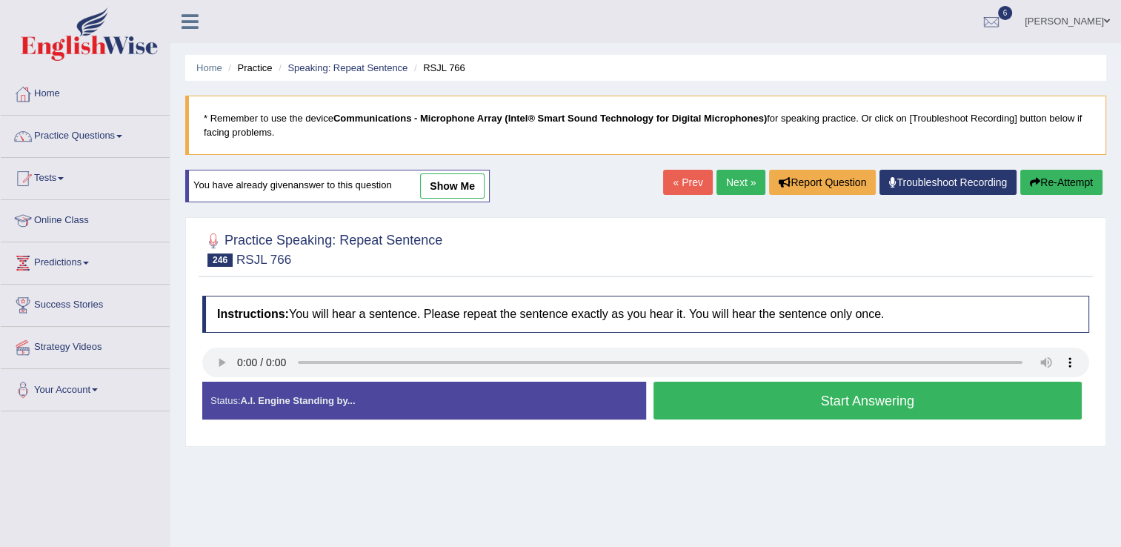
click at [691, 387] on button "Start Answering" at bounding box center [867, 400] width 429 height 38
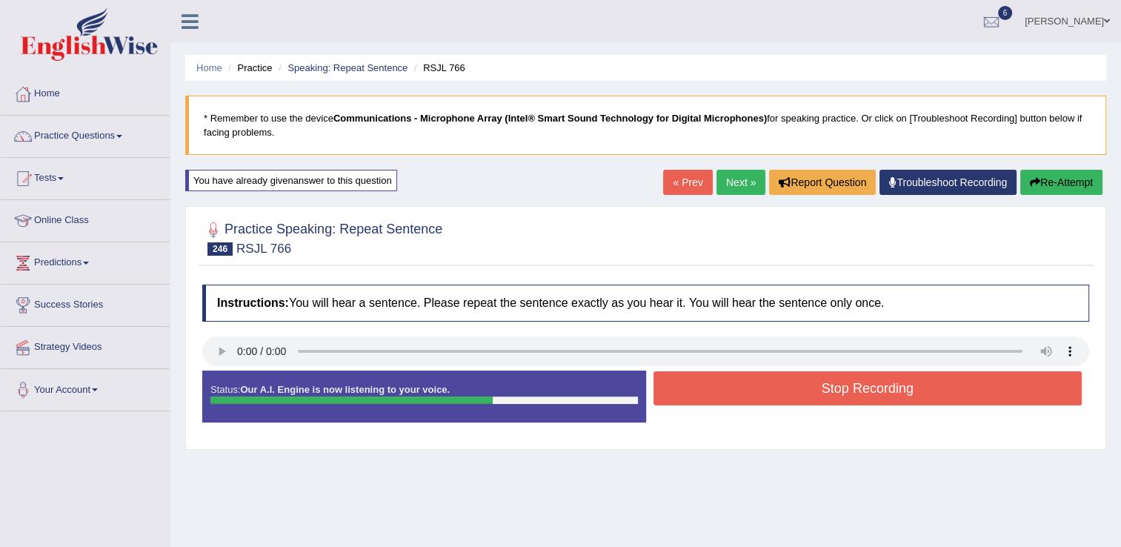
click at [691, 387] on button "Stop Recording" at bounding box center [867, 388] width 429 height 34
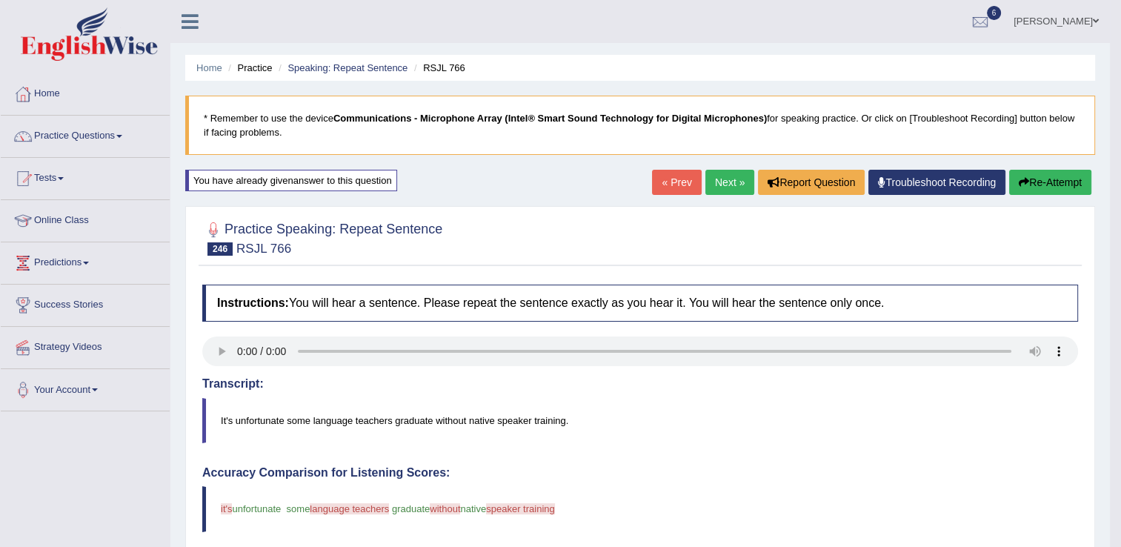
click at [732, 181] on link "Next »" at bounding box center [729, 182] width 49 height 25
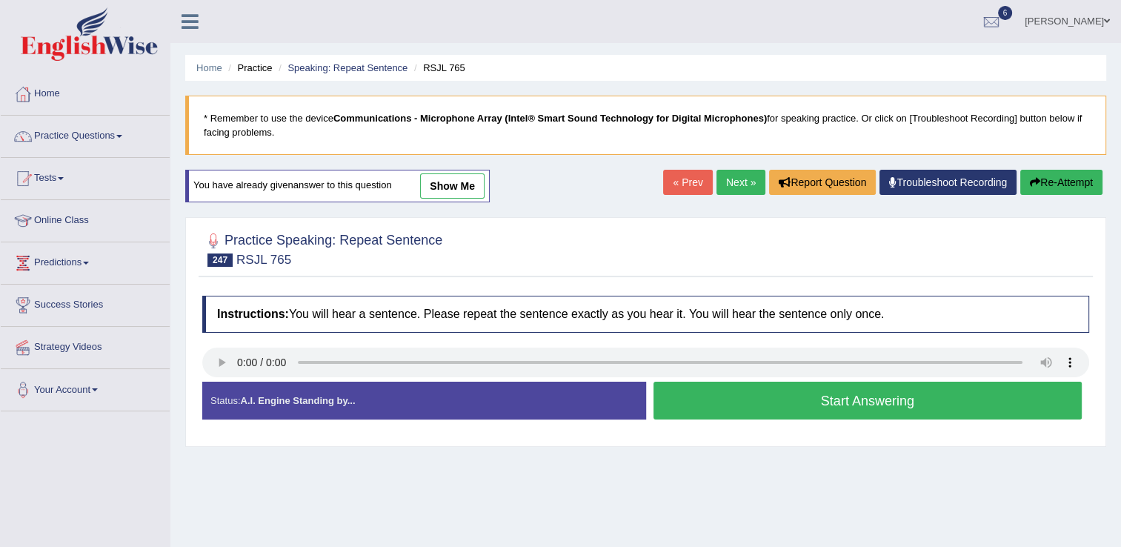
click at [721, 399] on button "Start Answering" at bounding box center [867, 400] width 429 height 38
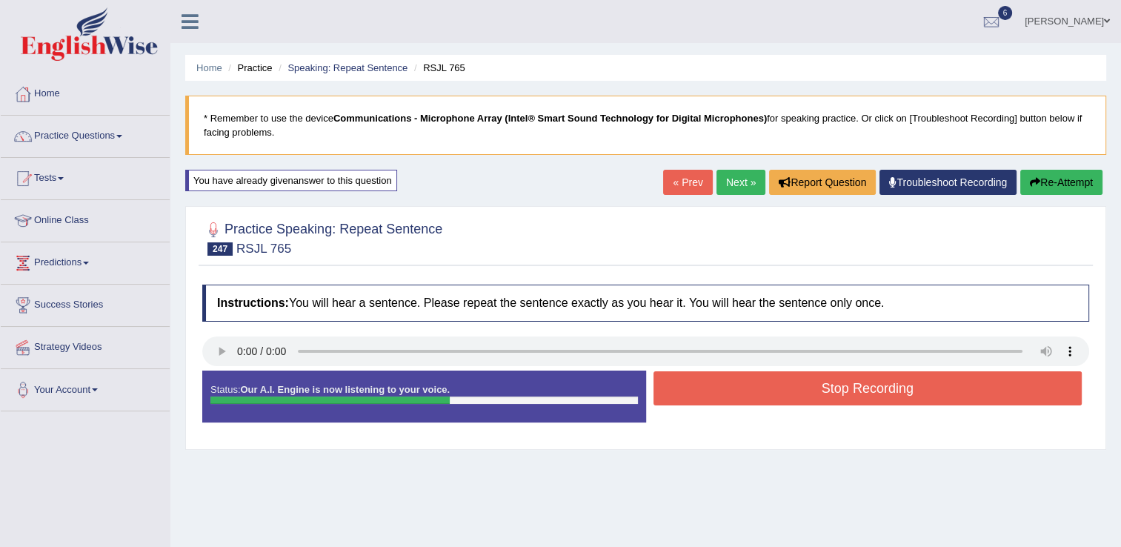
click at [717, 387] on button "Stop Recording" at bounding box center [867, 388] width 429 height 34
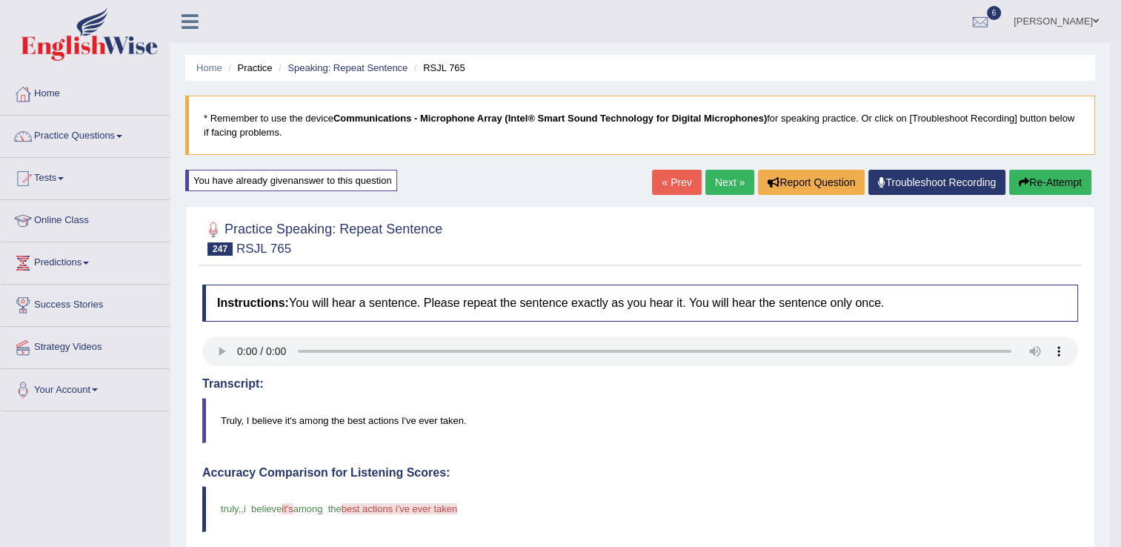
click at [720, 182] on link "Next »" at bounding box center [729, 182] width 49 height 25
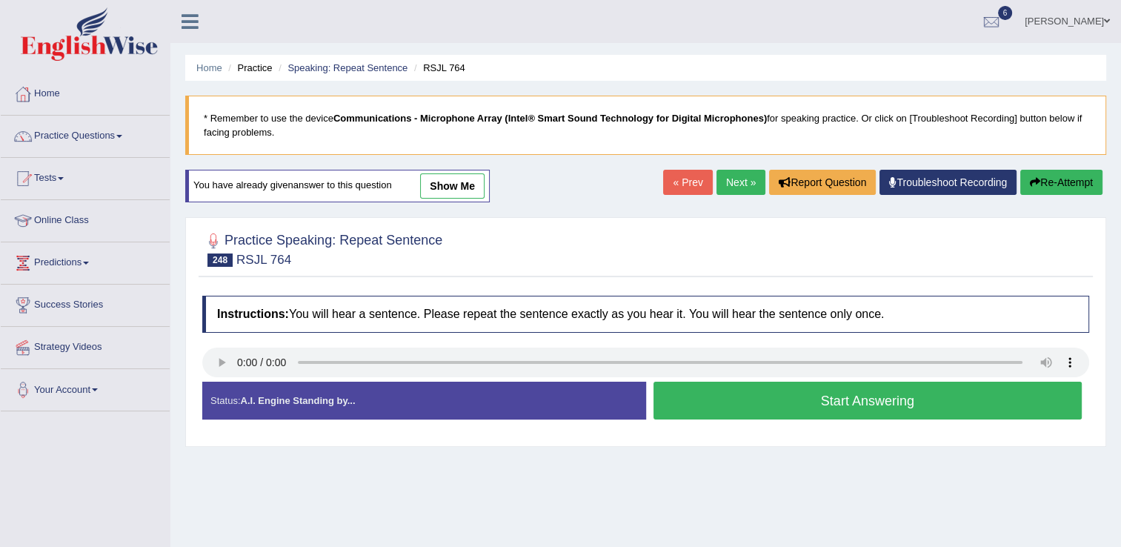
click at [735, 404] on button "Start Answering" at bounding box center [867, 400] width 429 height 38
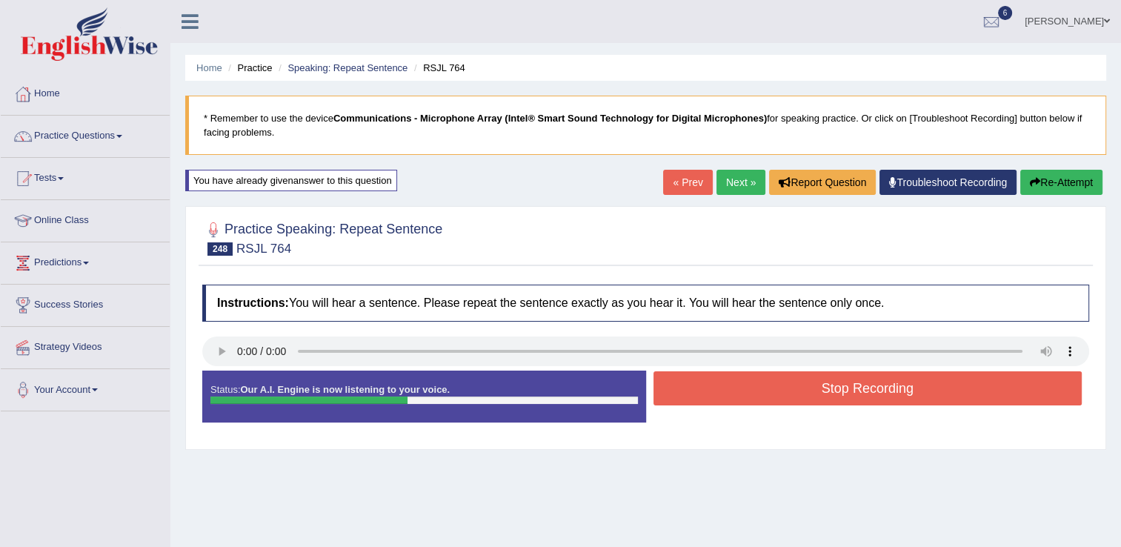
click at [752, 384] on button "Stop Recording" at bounding box center [867, 388] width 429 height 34
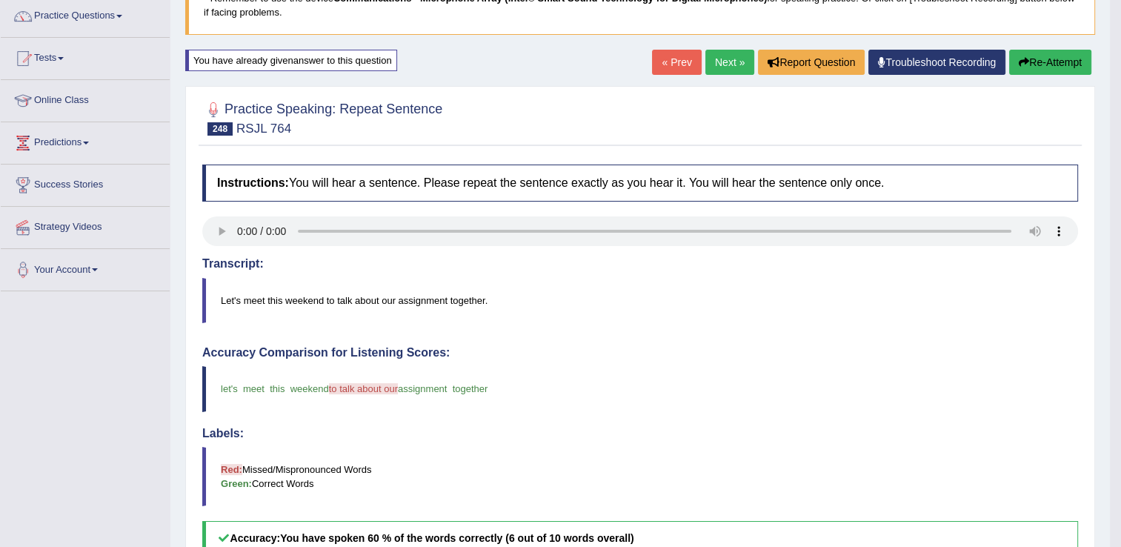
scroll to position [119, 0]
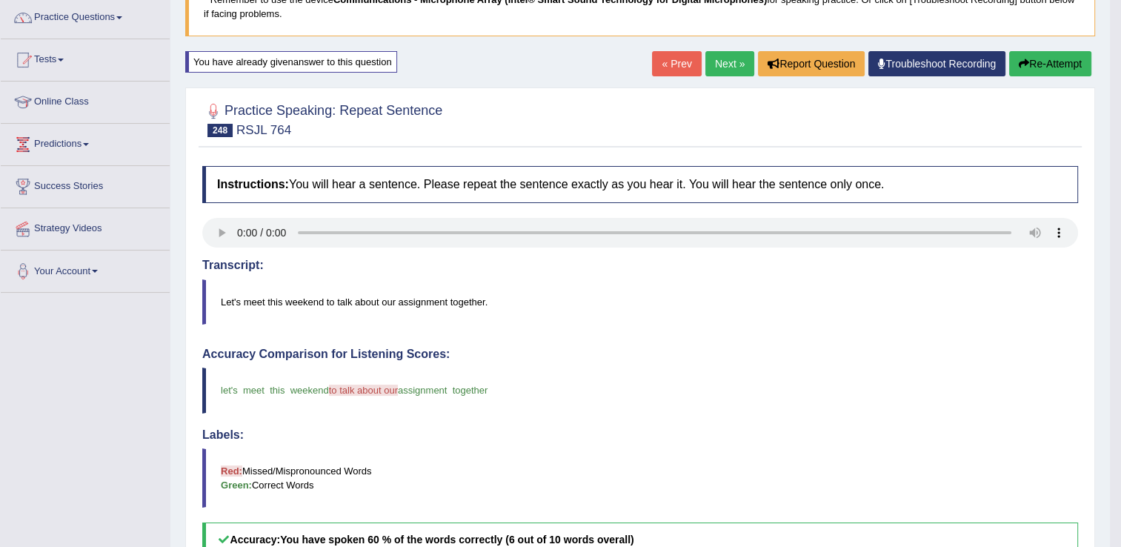
click at [728, 70] on link "Next »" at bounding box center [729, 63] width 49 height 25
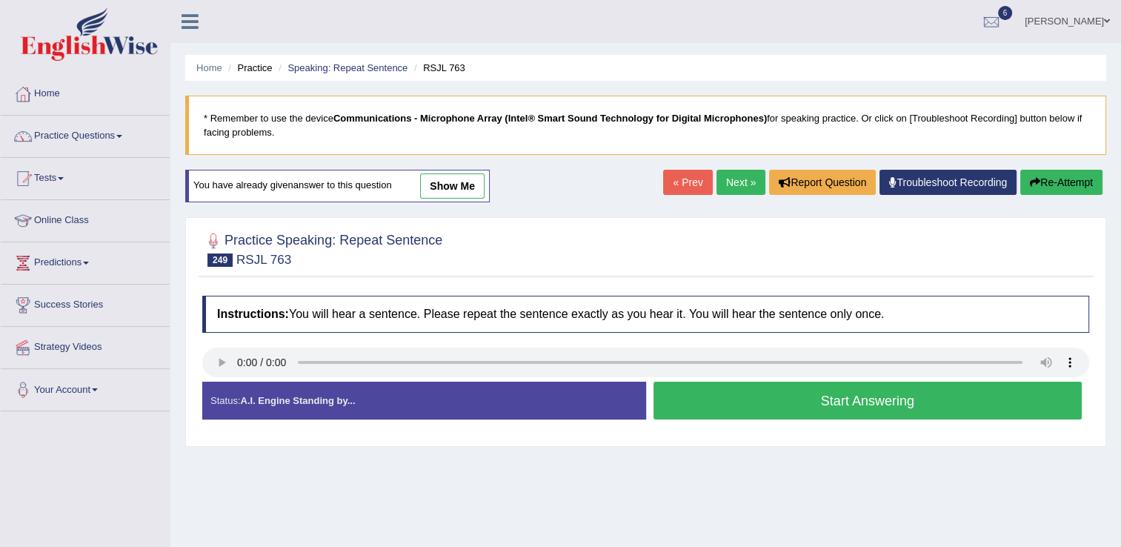
click at [716, 400] on button "Start Answering" at bounding box center [867, 400] width 429 height 38
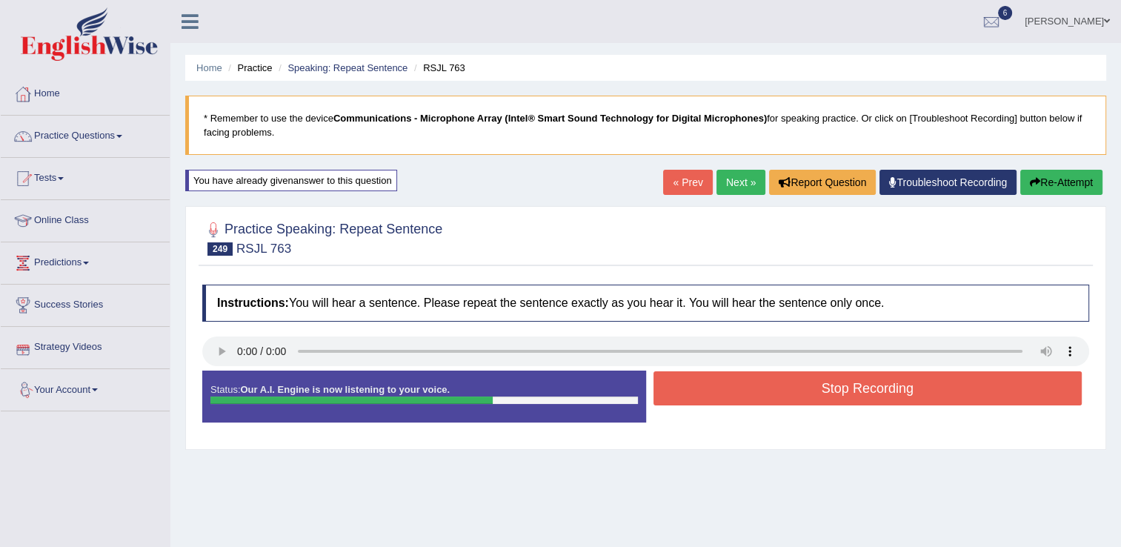
click at [1048, 176] on button "Re-Attempt" at bounding box center [1061, 182] width 82 height 25
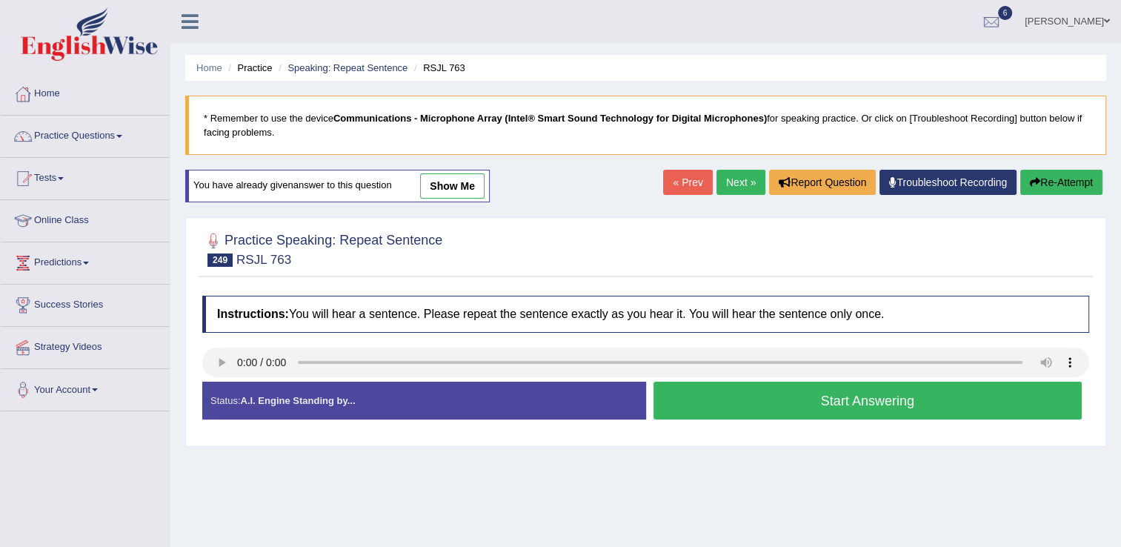
click at [687, 393] on button "Start Answering" at bounding box center [867, 400] width 429 height 38
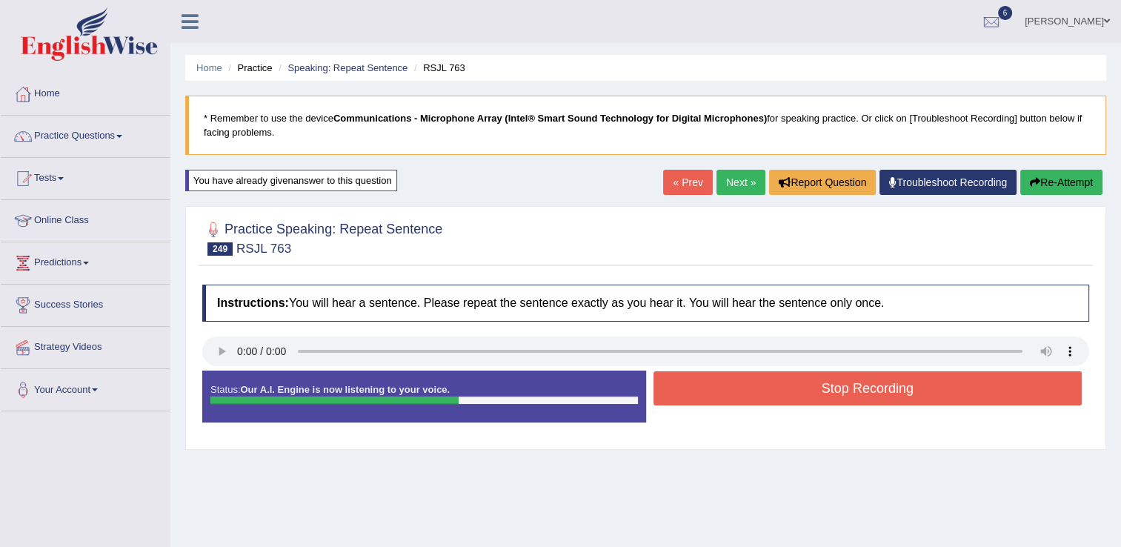
click at [687, 393] on button "Stop Recording" at bounding box center [867, 388] width 429 height 34
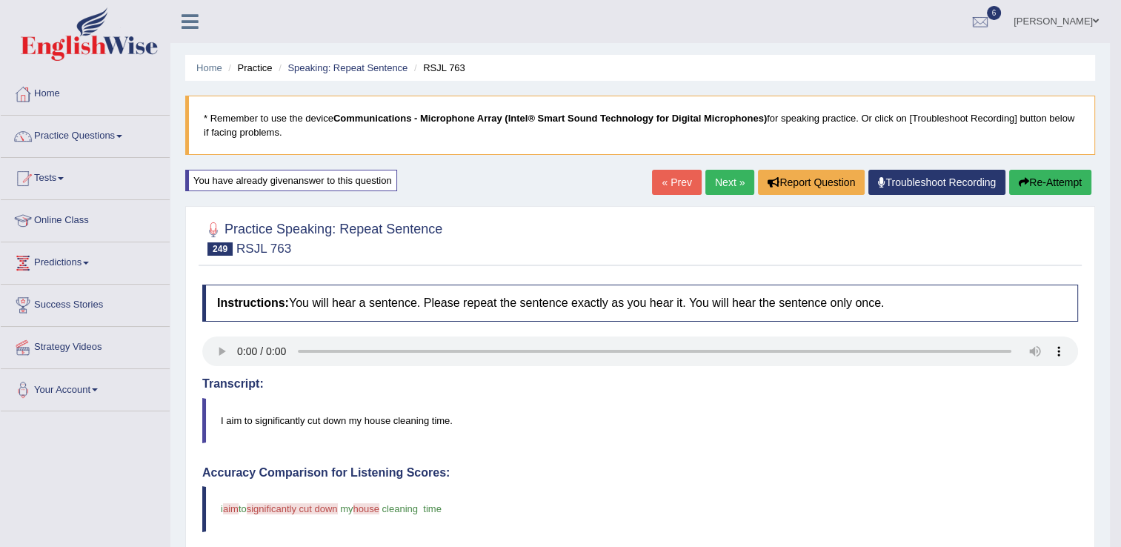
click at [1034, 187] on button "Re-Attempt" at bounding box center [1050, 182] width 82 height 25
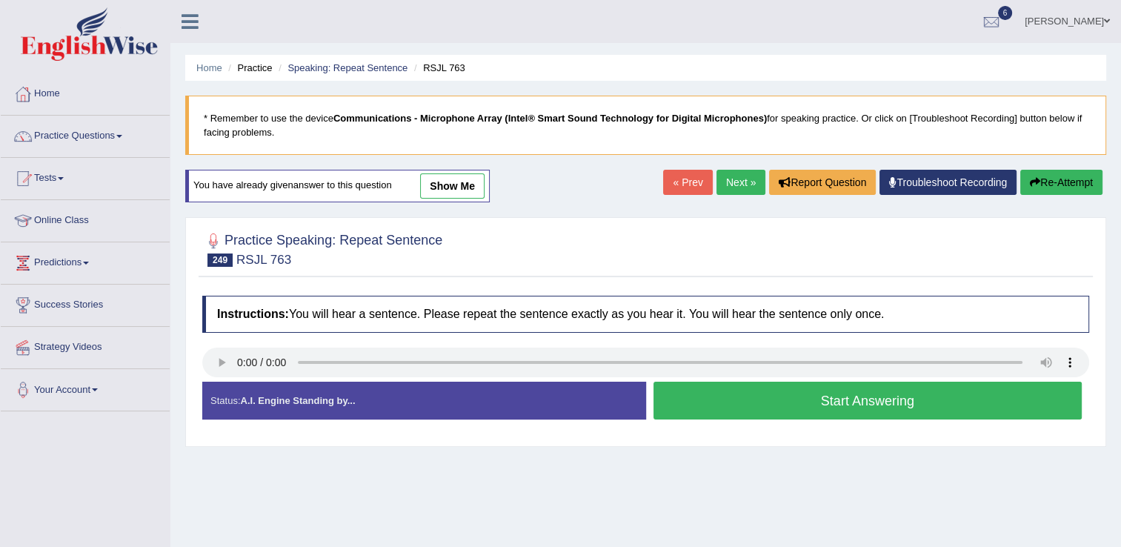
click at [691, 402] on button "Start Answering" at bounding box center [867, 400] width 429 height 38
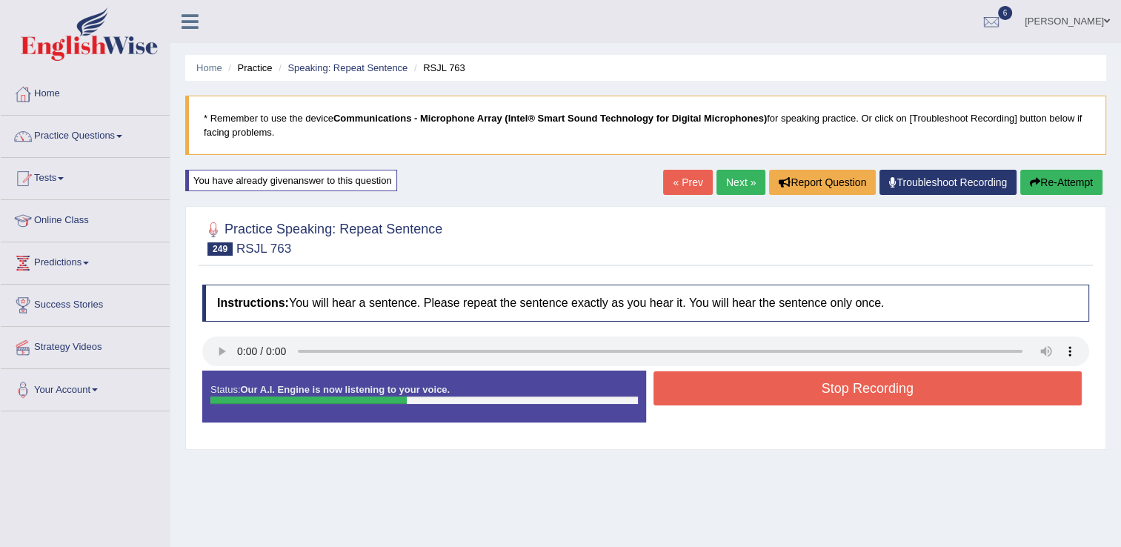
click at [1046, 182] on button "Re-Attempt" at bounding box center [1061, 182] width 82 height 25
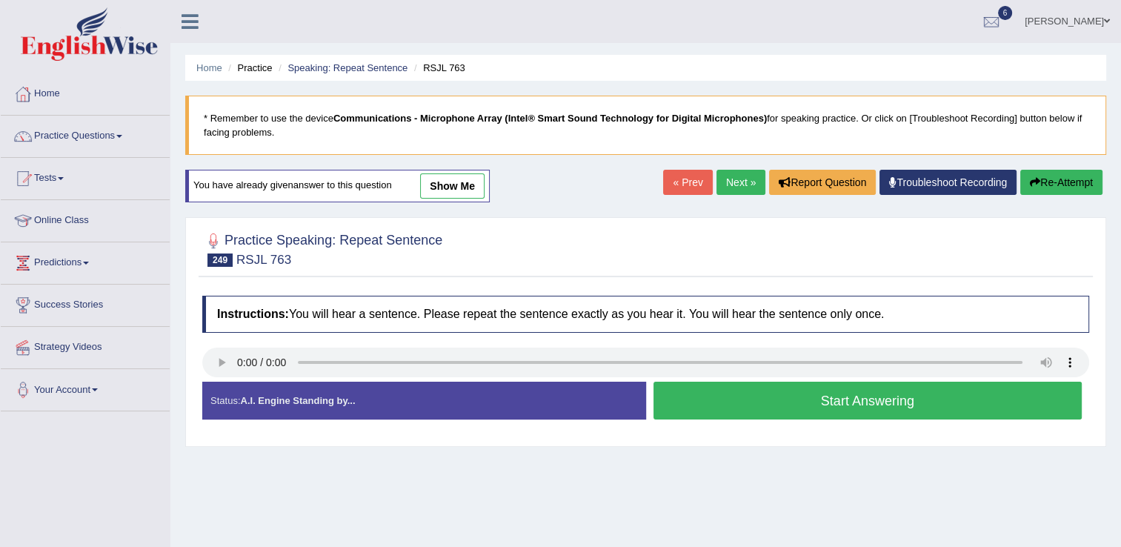
click at [741, 399] on button "Start Answering" at bounding box center [867, 400] width 429 height 38
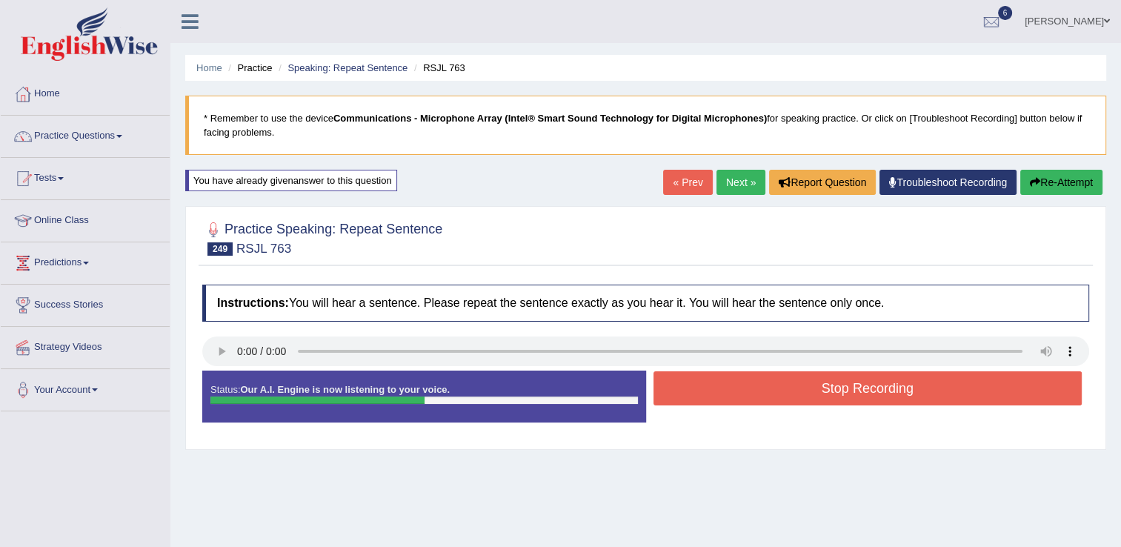
click at [738, 397] on button "Stop Recording" at bounding box center [867, 388] width 429 height 34
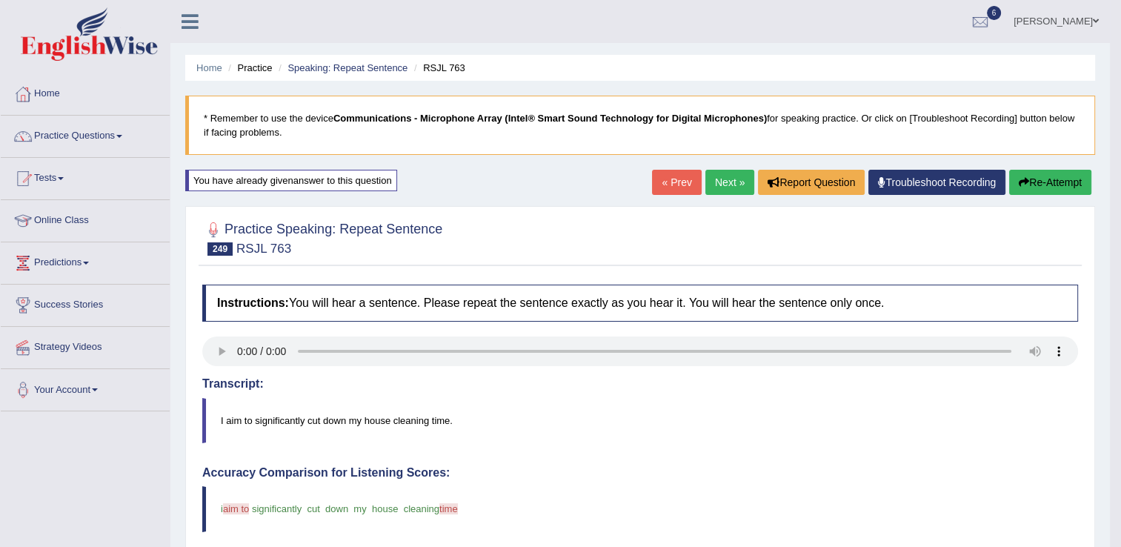
click at [736, 186] on link "Next »" at bounding box center [729, 182] width 49 height 25
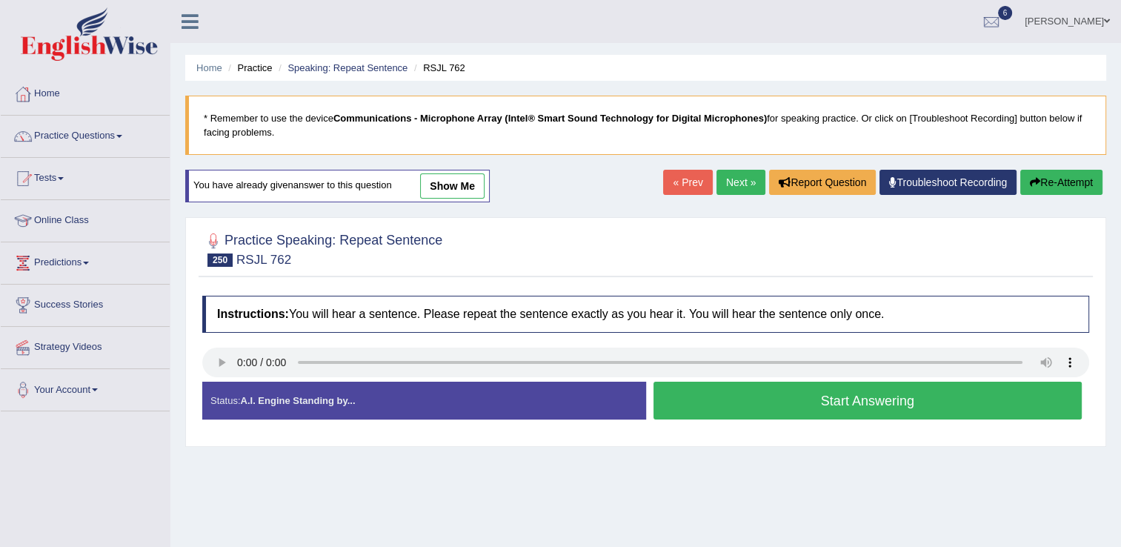
click at [724, 407] on button "Start Answering" at bounding box center [867, 400] width 429 height 38
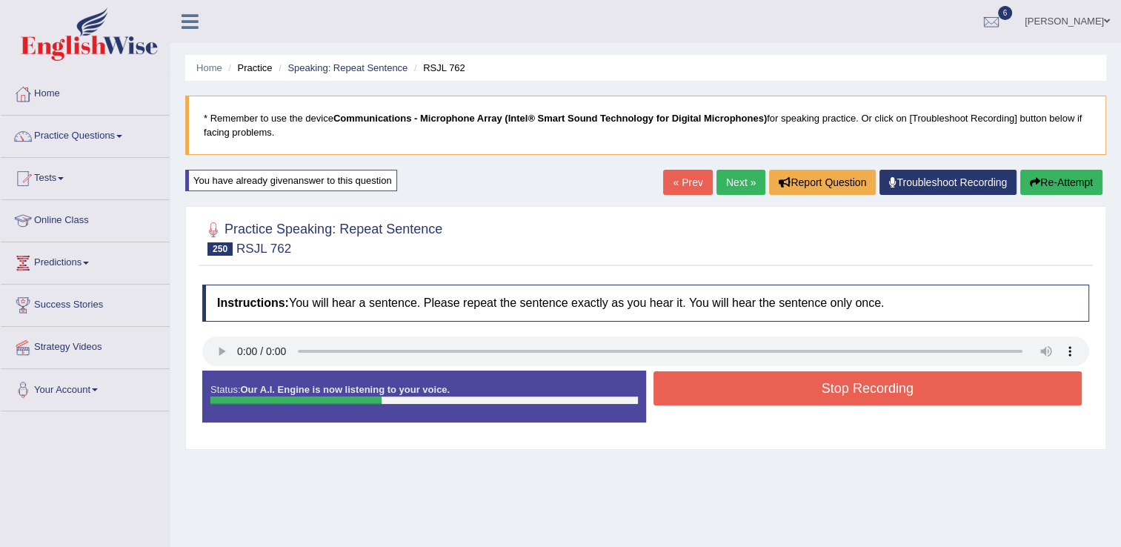
click at [737, 391] on button "Stop Recording" at bounding box center [867, 388] width 429 height 34
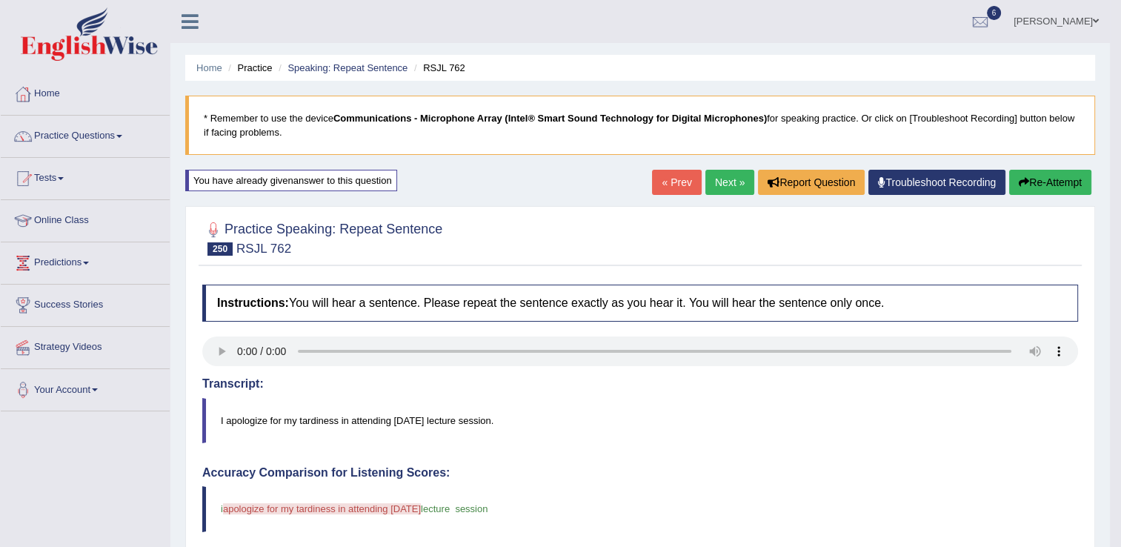
click at [721, 185] on link "Next »" at bounding box center [729, 182] width 49 height 25
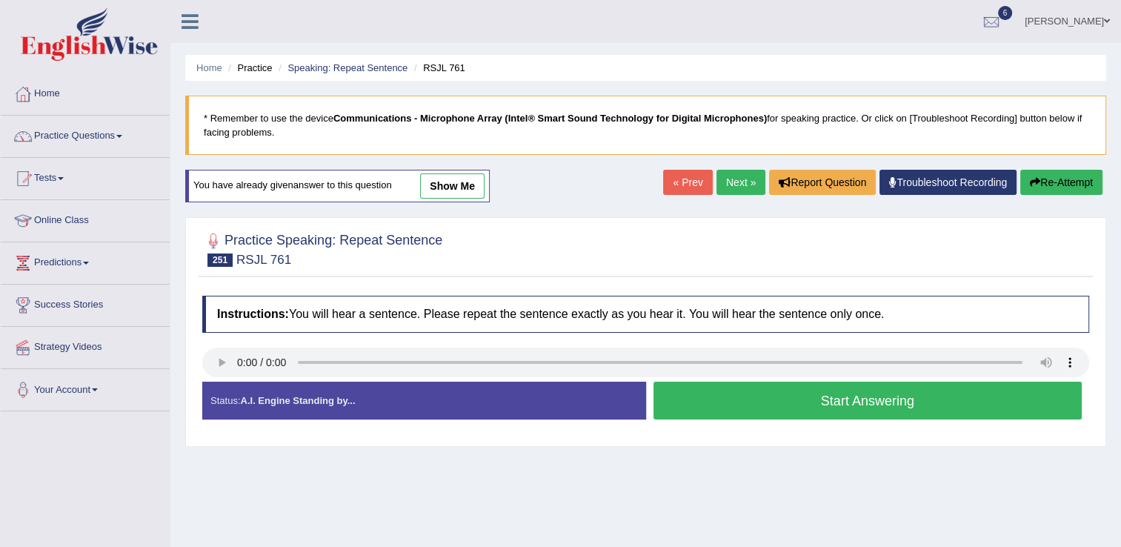
click at [752, 407] on button "Start Answering" at bounding box center [867, 400] width 429 height 38
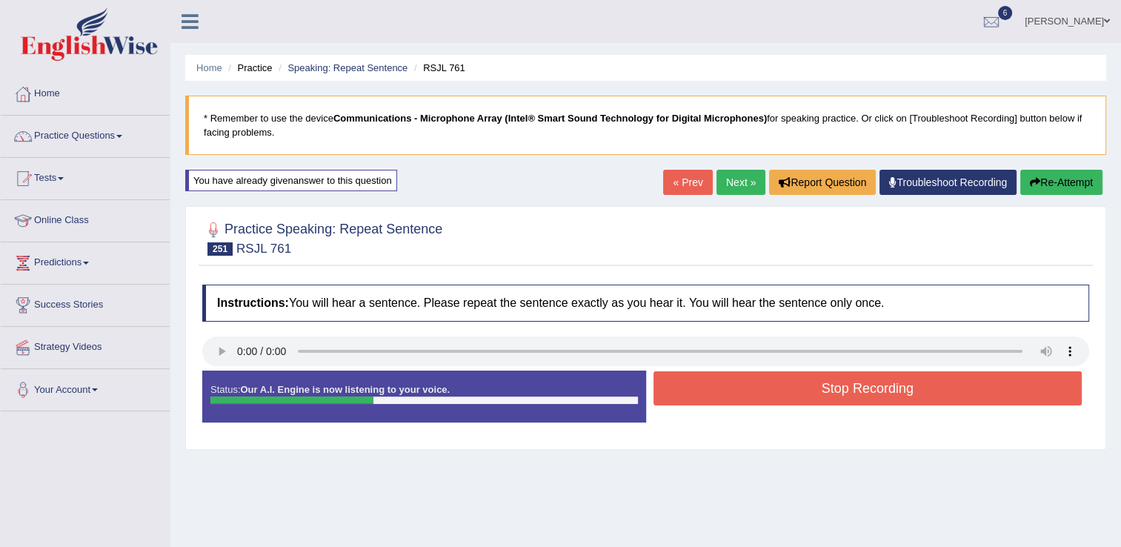
drag, startPoint x: 752, startPoint y: 407, endPoint x: 738, endPoint y: 381, distance: 29.5
click at [738, 381] on div "Stop Recording" at bounding box center [868, 390] width 444 height 38
click at [738, 381] on button "Stop Recording" at bounding box center [867, 388] width 429 height 34
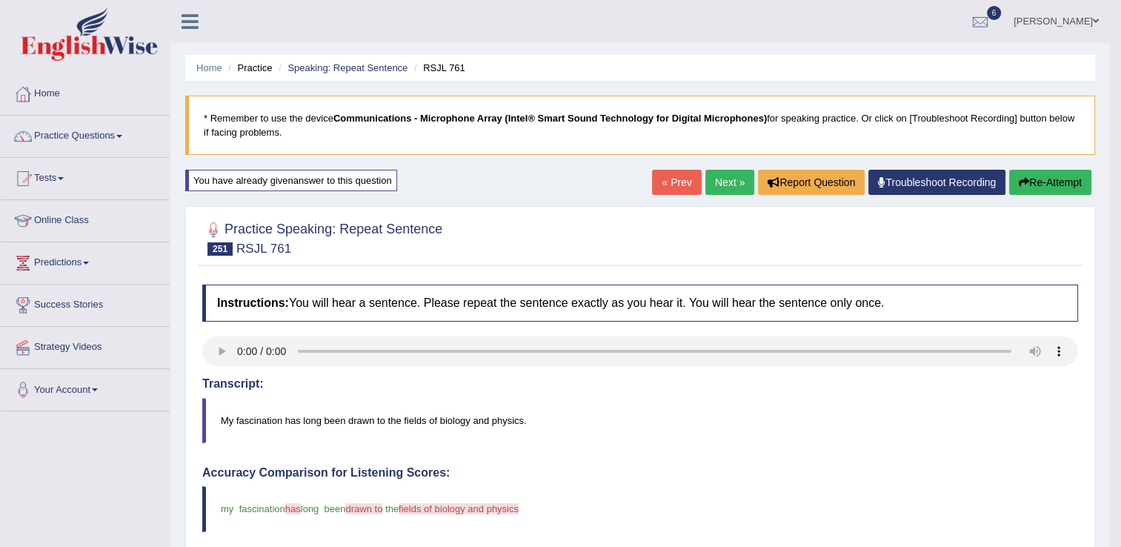
click at [768, 264] on div "Practice Speaking: Repeat Sentence 251 RSJL 761" at bounding box center [640, 240] width 883 height 52
click at [728, 181] on link "Next »" at bounding box center [729, 182] width 49 height 25
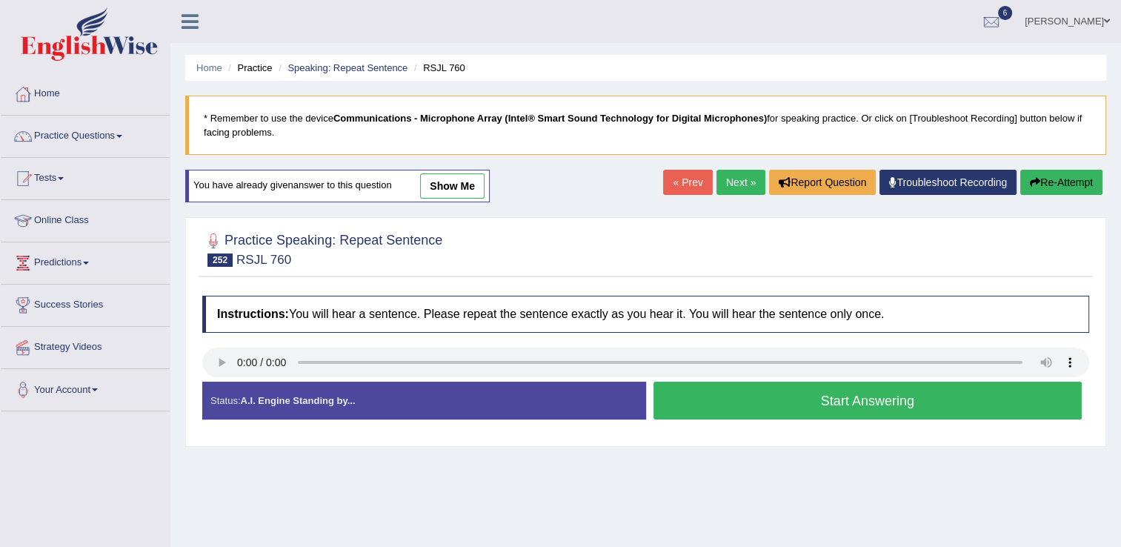
click at [705, 396] on button "Start Answering" at bounding box center [867, 400] width 429 height 38
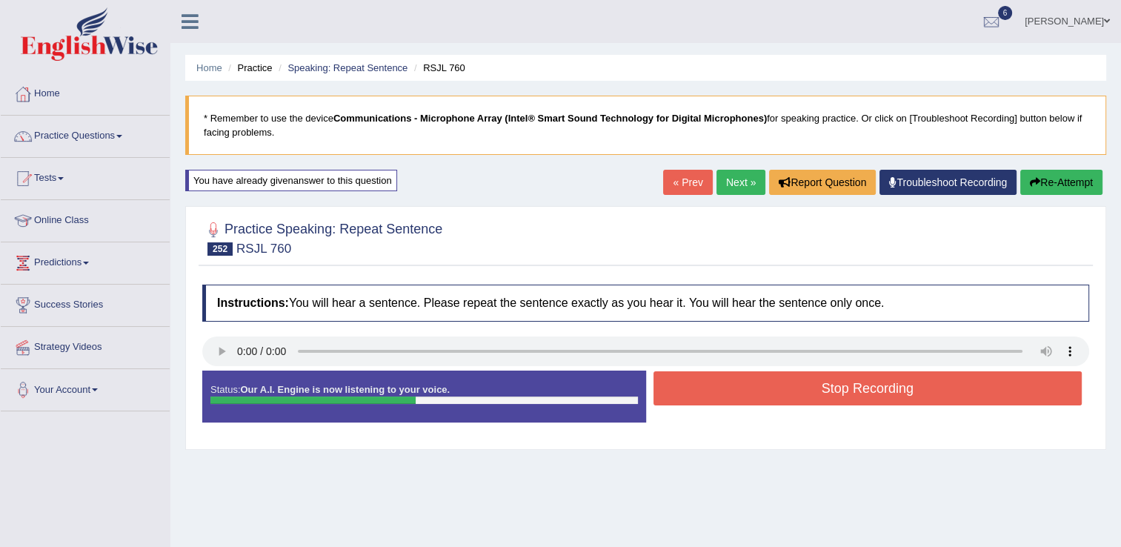
click at [705, 396] on button "Stop Recording" at bounding box center [867, 388] width 429 height 34
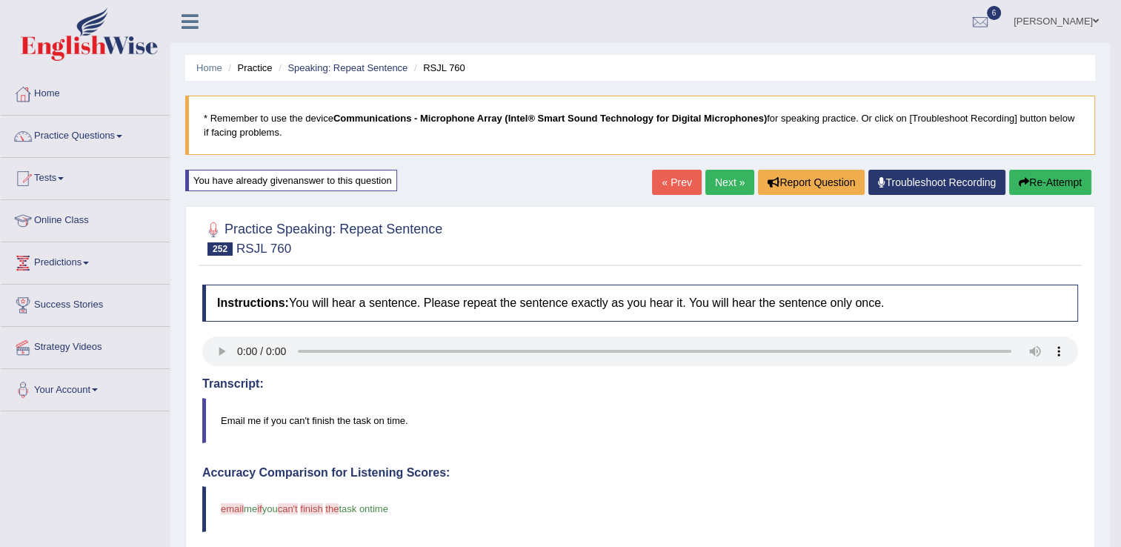
click at [1038, 179] on button "Re-Attempt" at bounding box center [1050, 182] width 82 height 25
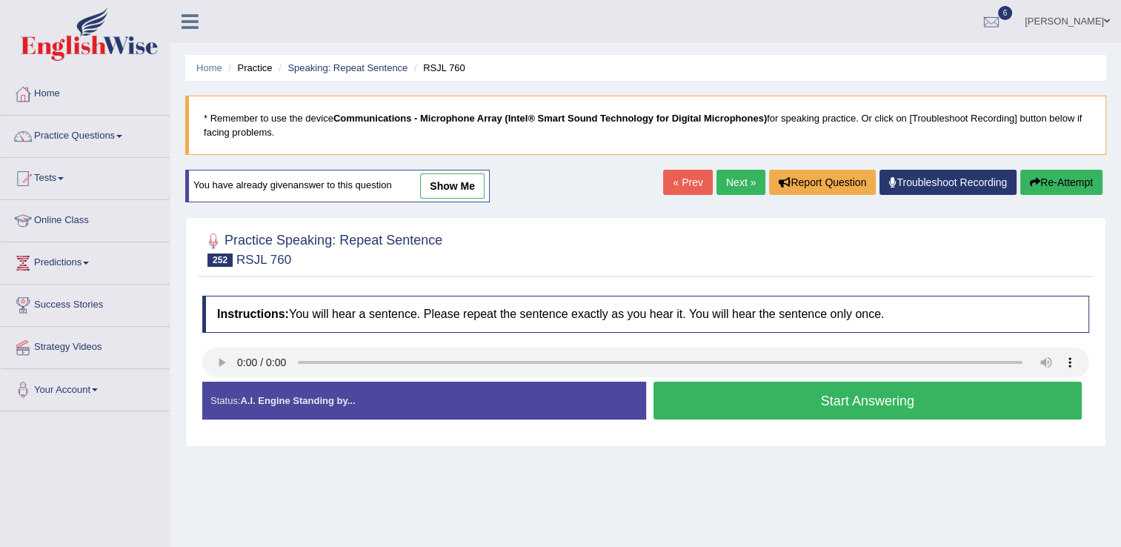
click at [697, 399] on button "Start Answering" at bounding box center [867, 400] width 429 height 38
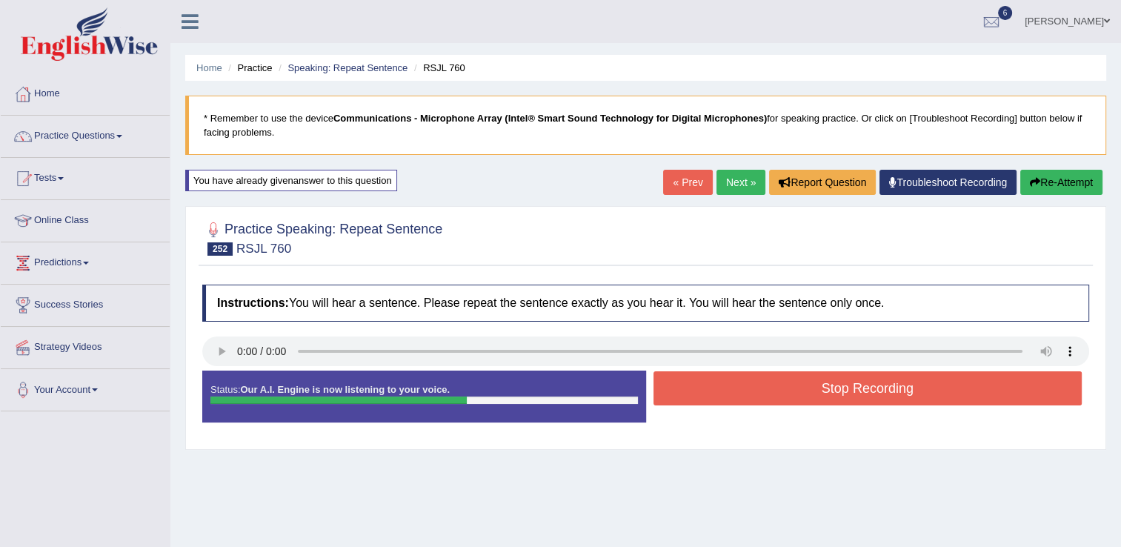
click at [1053, 176] on button "Re-Attempt" at bounding box center [1061, 182] width 82 height 25
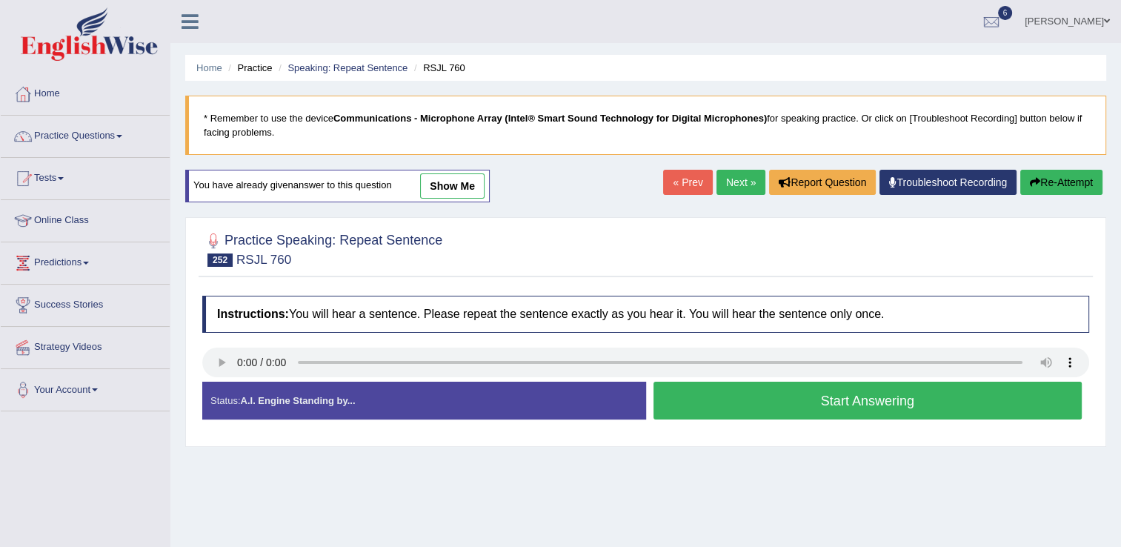
click at [696, 393] on button "Start Answering" at bounding box center [867, 400] width 429 height 38
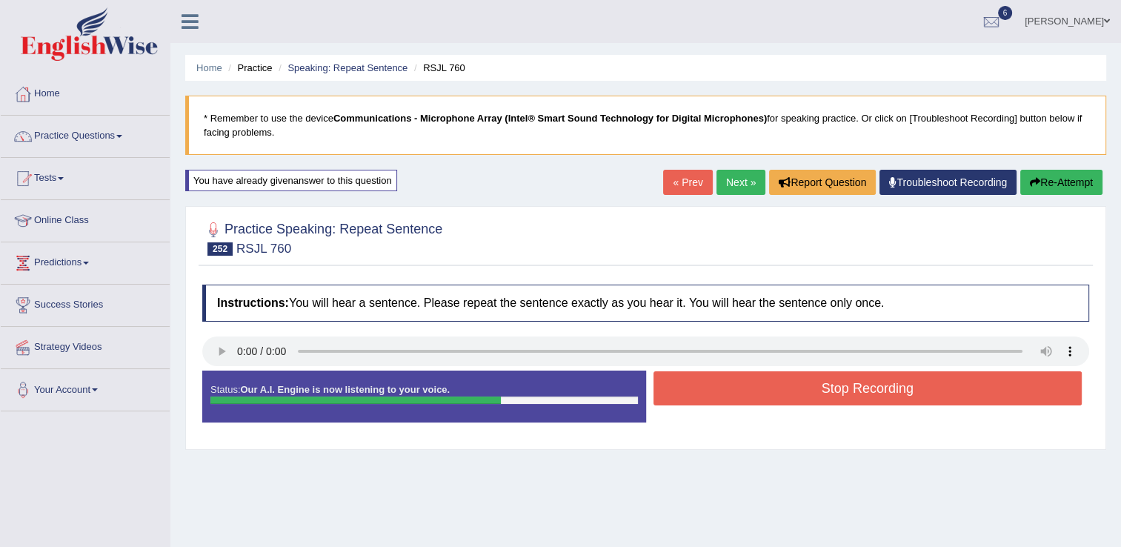
click at [726, 187] on link "Next »" at bounding box center [740, 182] width 49 height 25
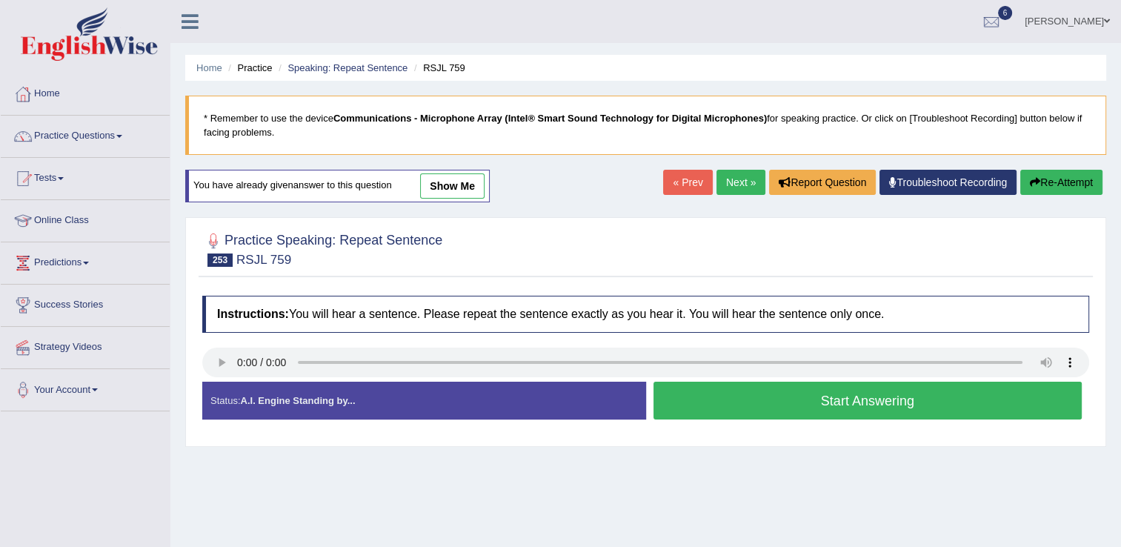
click at [699, 401] on button "Start Answering" at bounding box center [867, 400] width 429 height 38
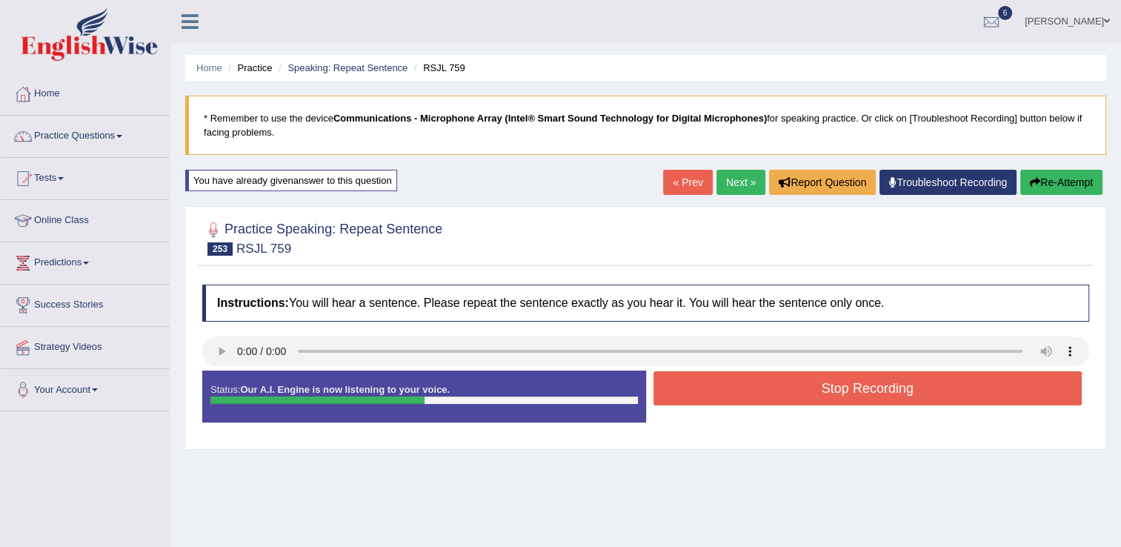
click at [699, 401] on button "Stop Recording" at bounding box center [867, 388] width 429 height 34
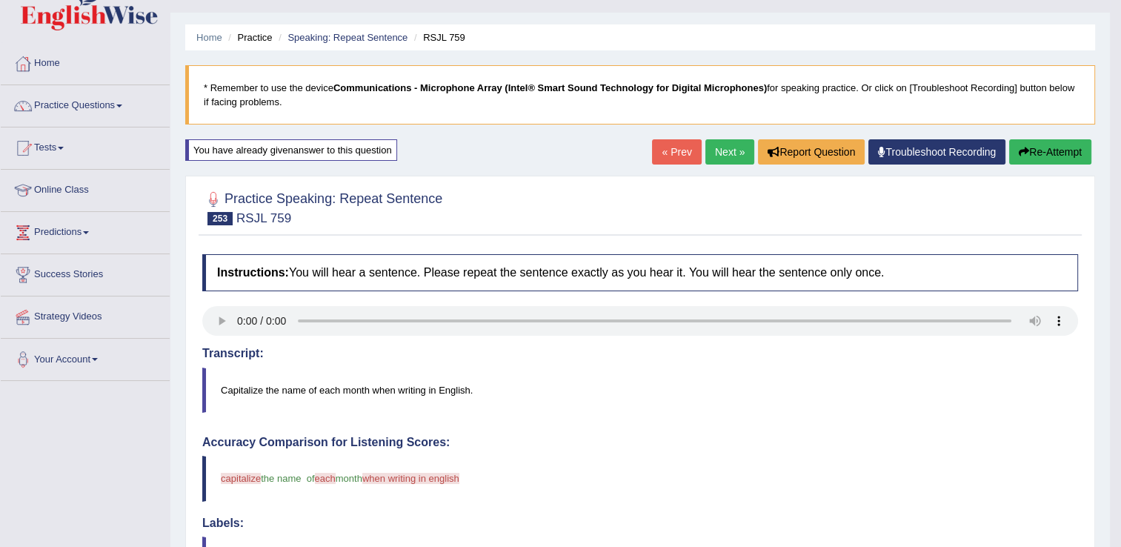
scroll to position [30, 0]
click at [720, 150] on link "Next »" at bounding box center [729, 152] width 49 height 25
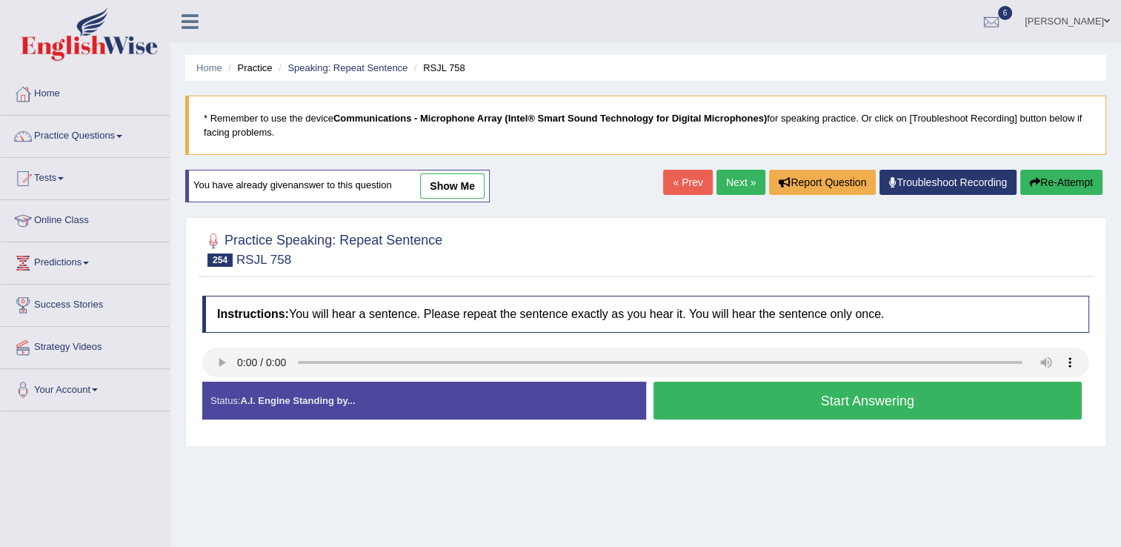
click at [793, 399] on button "Start Answering" at bounding box center [867, 400] width 429 height 38
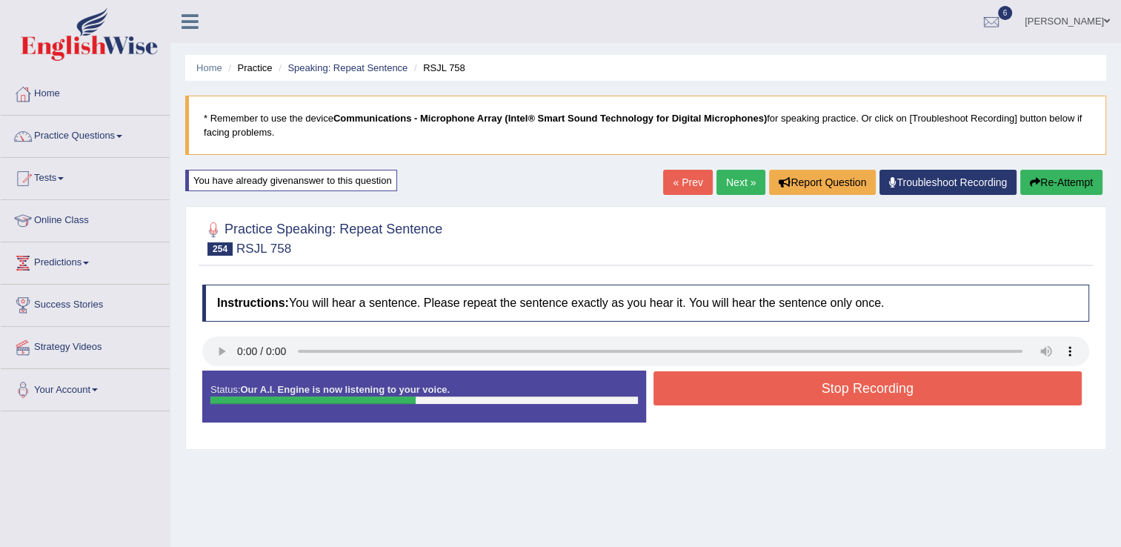
click at [793, 399] on button "Stop Recording" at bounding box center [867, 388] width 429 height 34
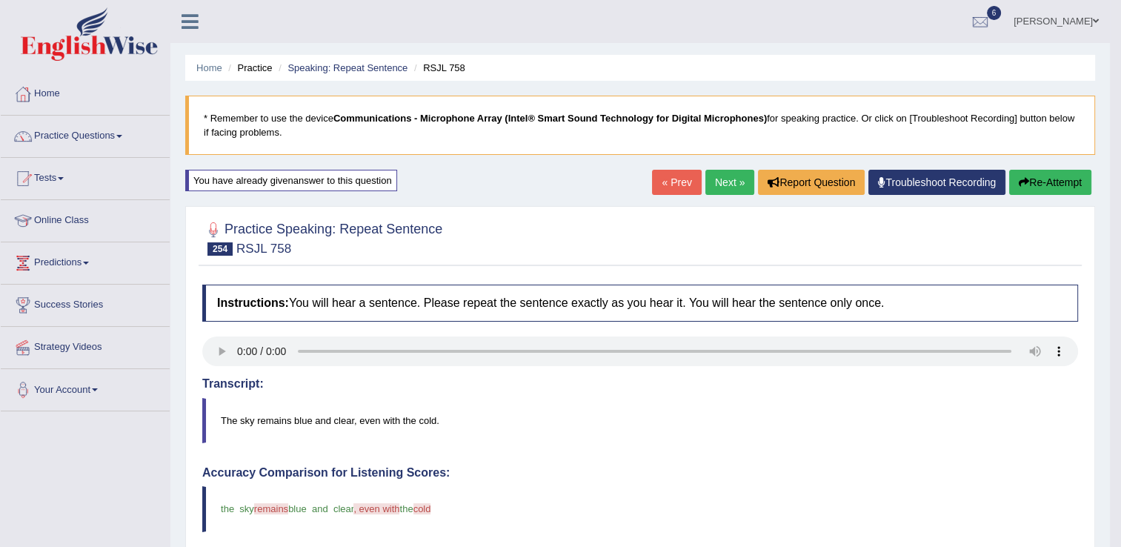
click at [712, 182] on link "Next »" at bounding box center [729, 182] width 49 height 25
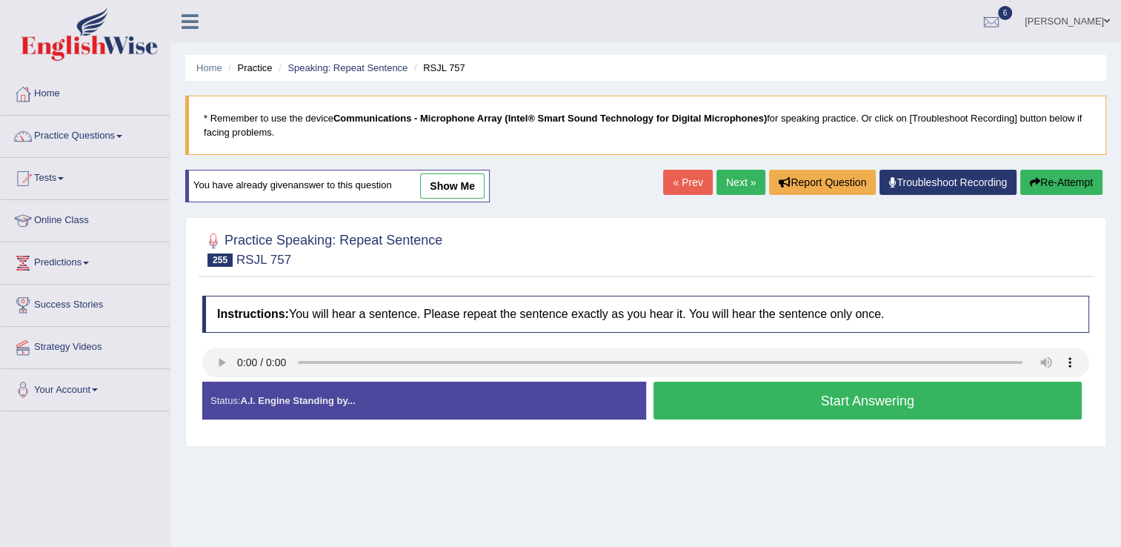
click at [758, 405] on button "Start Answering" at bounding box center [867, 400] width 429 height 38
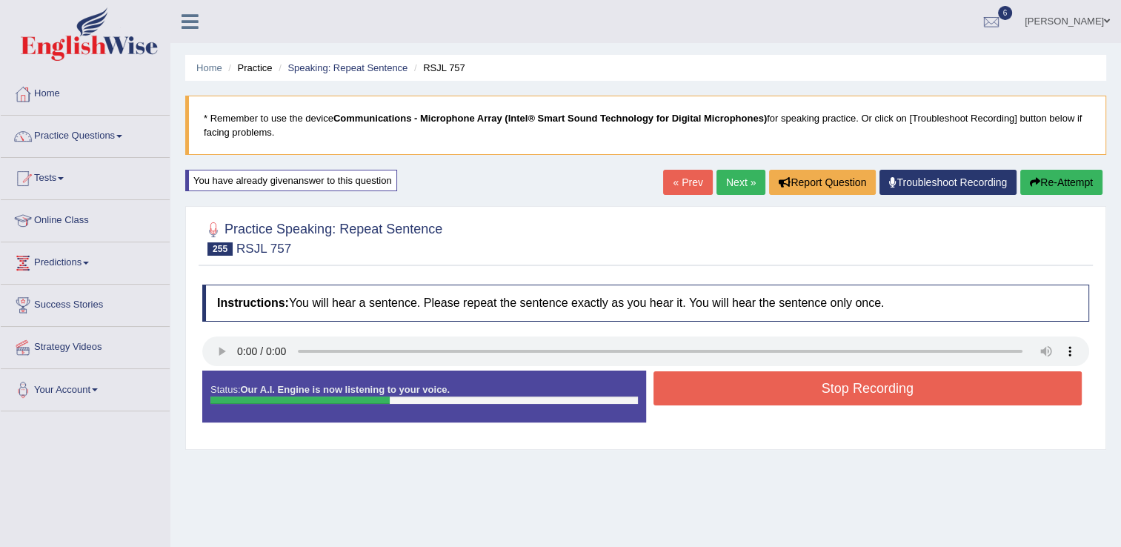
click at [756, 398] on button "Stop Recording" at bounding box center [867, 388] width 429 height 34
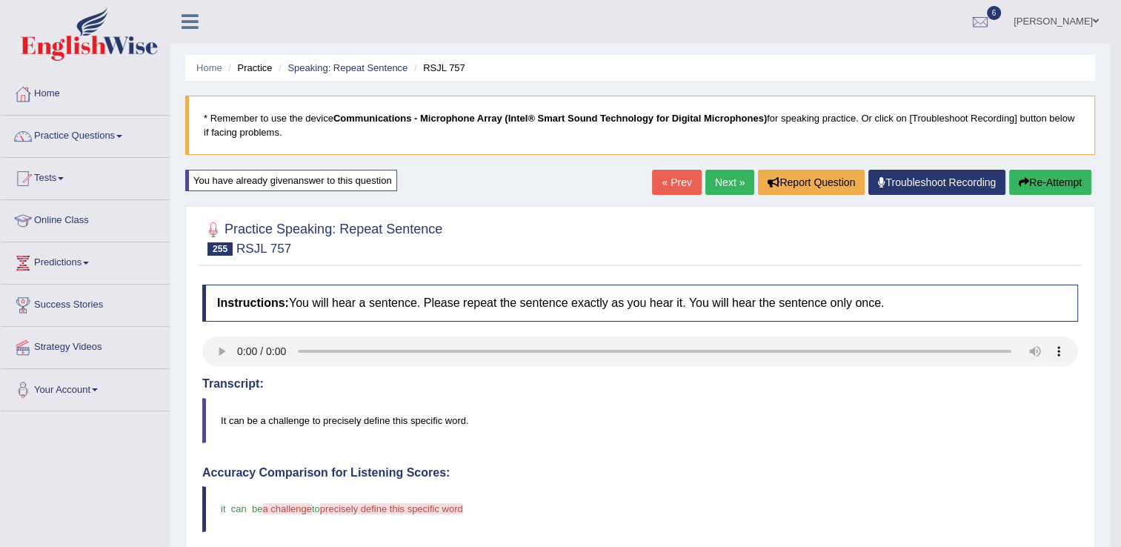
click at [733, 170] on link "Next »" at bounding box center [729, 182] width 49 height 25
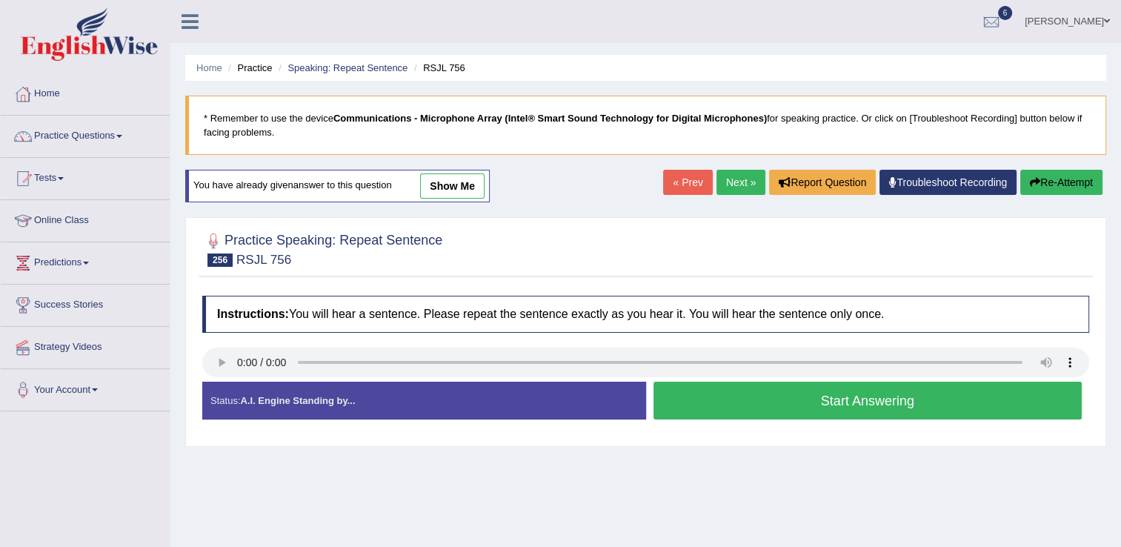
click at [747, 404] on button "Start Answering" at bounding box center [867, 400] width 429 height 38
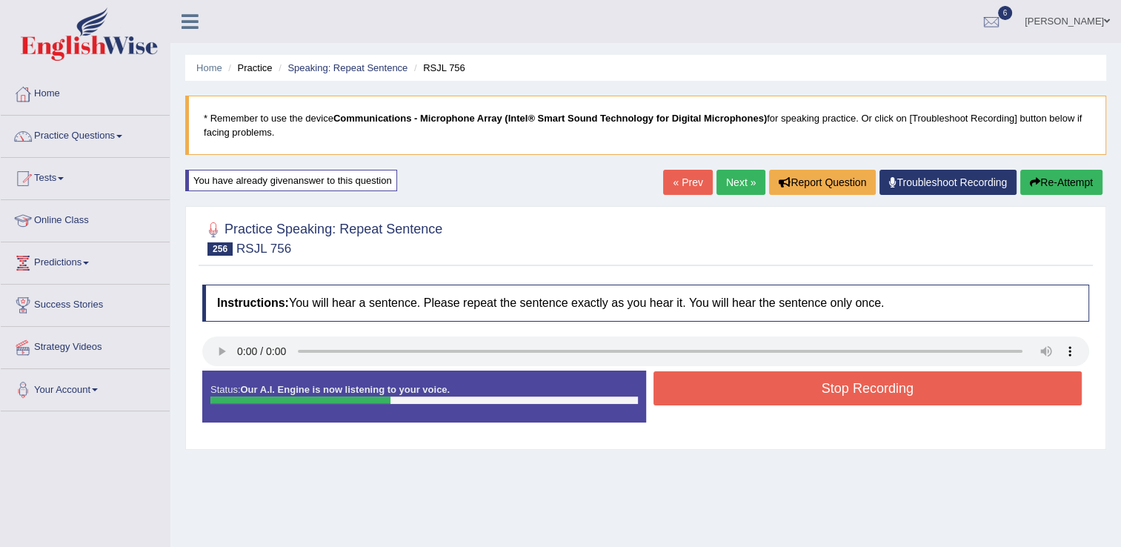
click at [744, 390] on button "Stop Recording" at bounding box center [867, 388] width 429 height 34
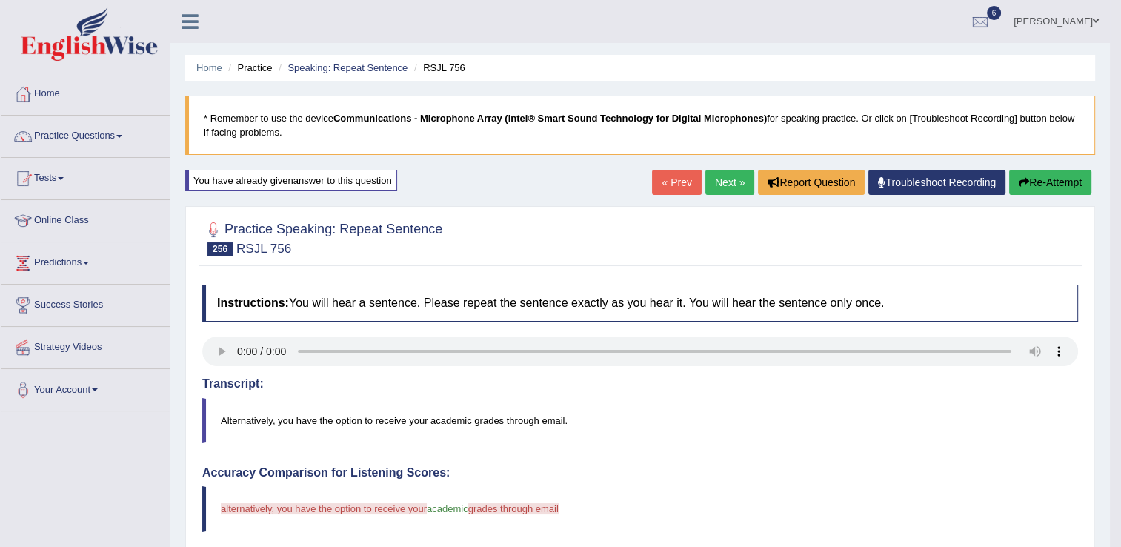
click at [734, 184] on link "Next »" at bounding box center [729, 182] width 49 height 25
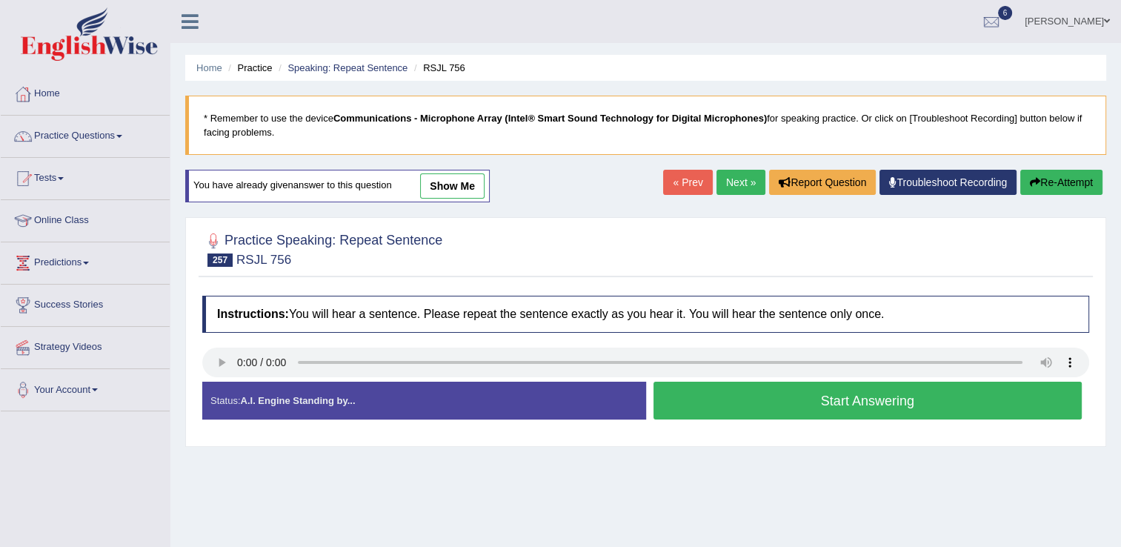
click at [652, 401] on div "Start Answering" at bounding box center [868, 401] width 444 height 41
click at [672, 406] on button "Start Answering" at bounding box center [867, 400] width 429 height 38
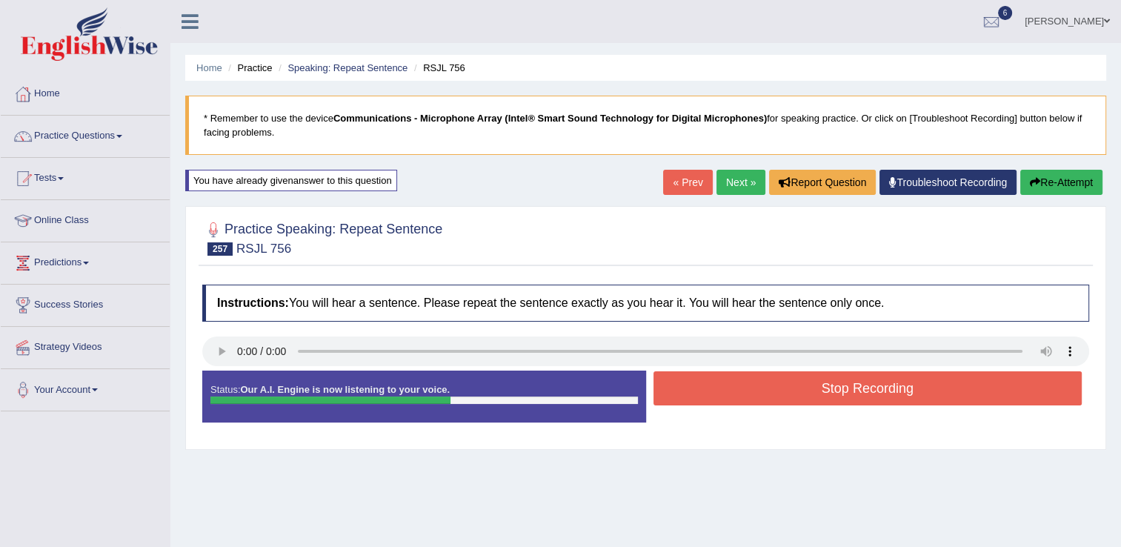
click at [703, 390] on button "Stop Recording" at bounding box center [867, 388] width 429 height 34
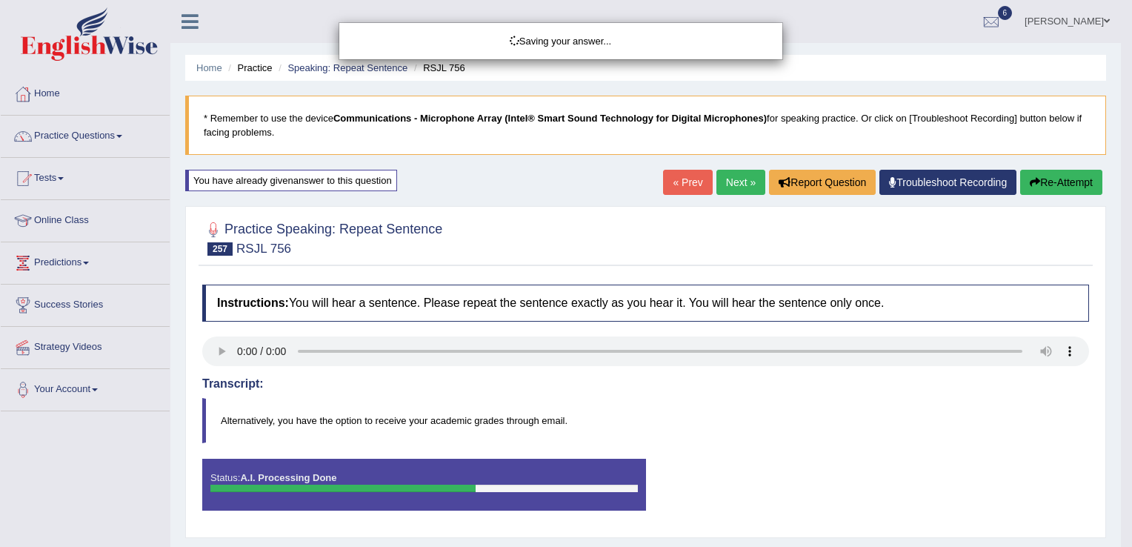
click at [703, 390] on div "Saving your answer..." at bounding box center [566, 273] width 1132 height 547
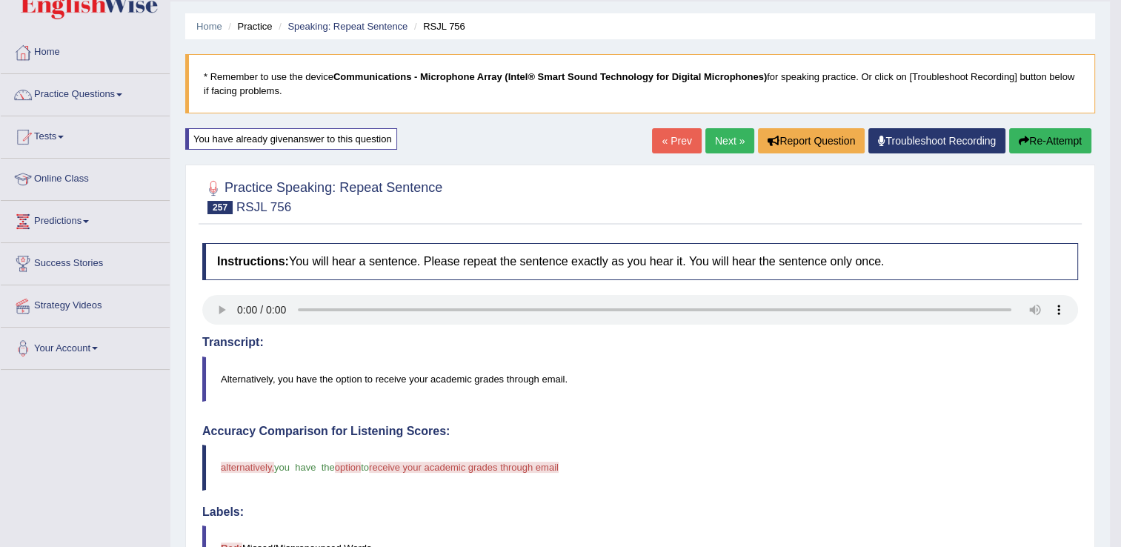
scroll to position [52, 0]
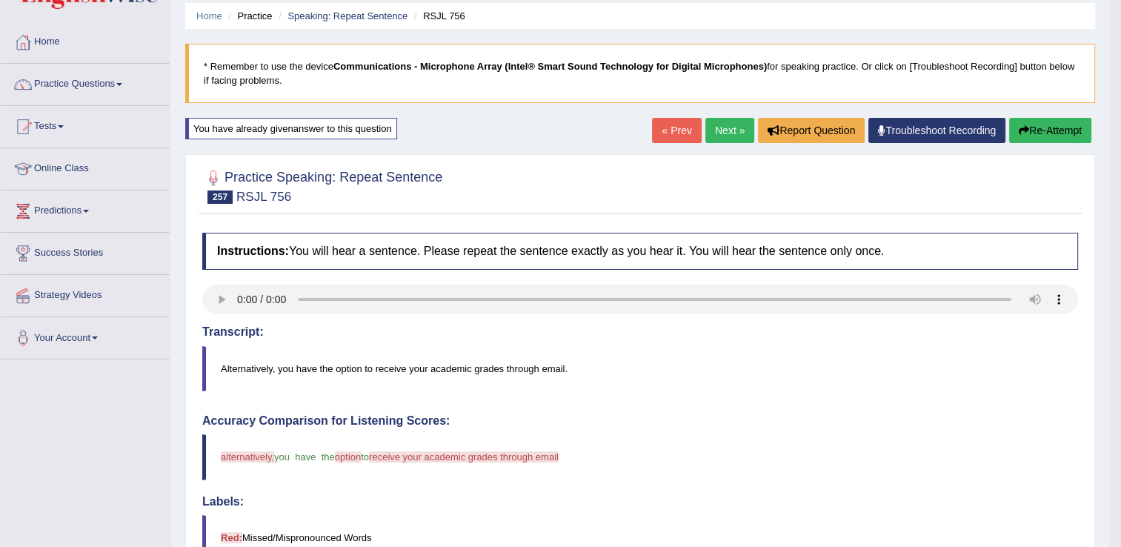
click at [733, 131] on link "Next »" at bounding box center [729, 130] width 49 height 25
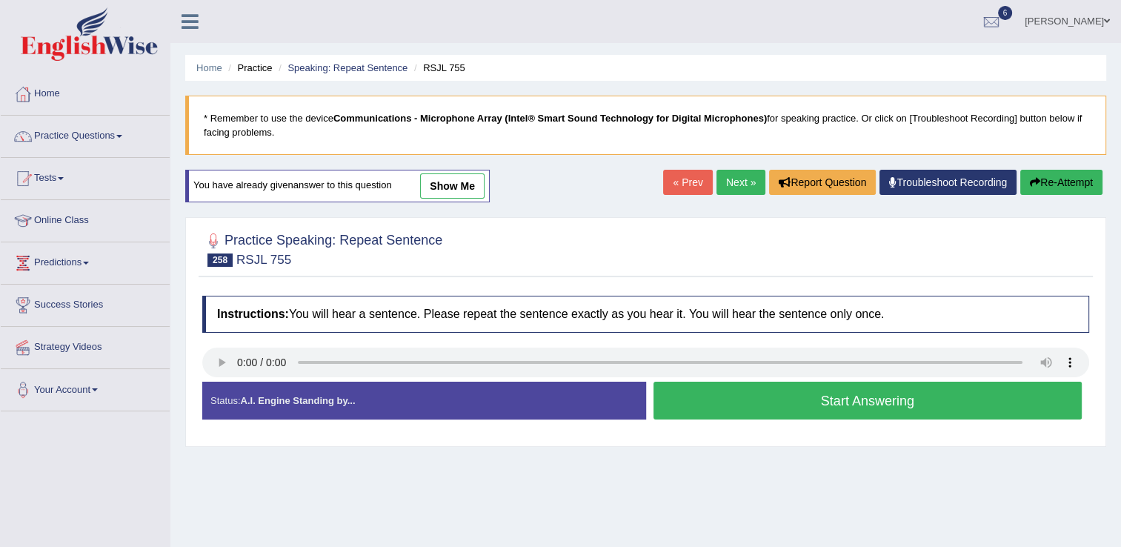
click at [854, 407] on button "Start Answering" at bounding box center [867, 400] width 429 height 38
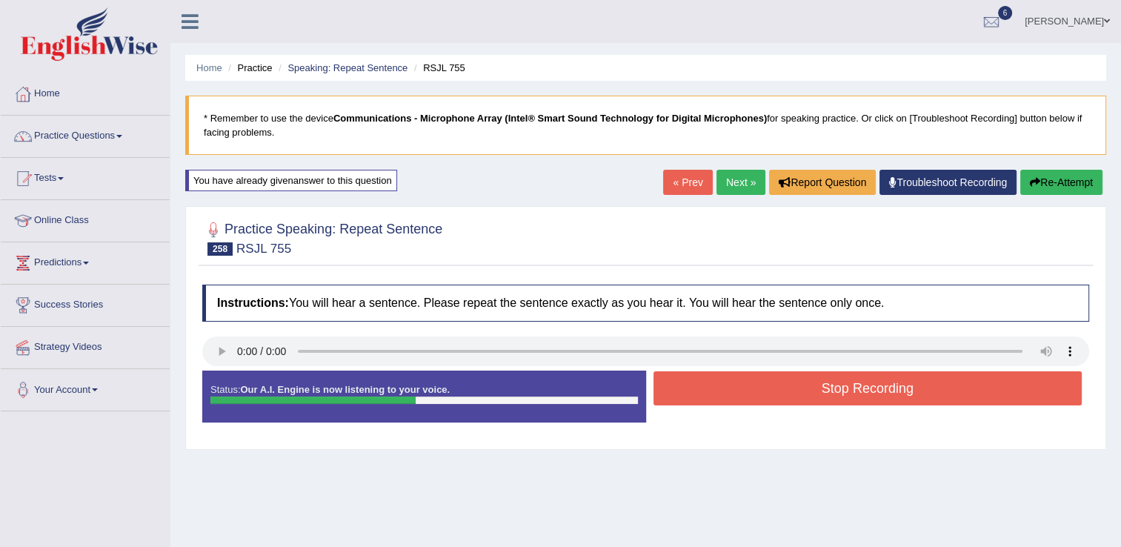
click at [847, 387] on button "Stop Recording" at bounding box center [867, 388] width 429 height 34
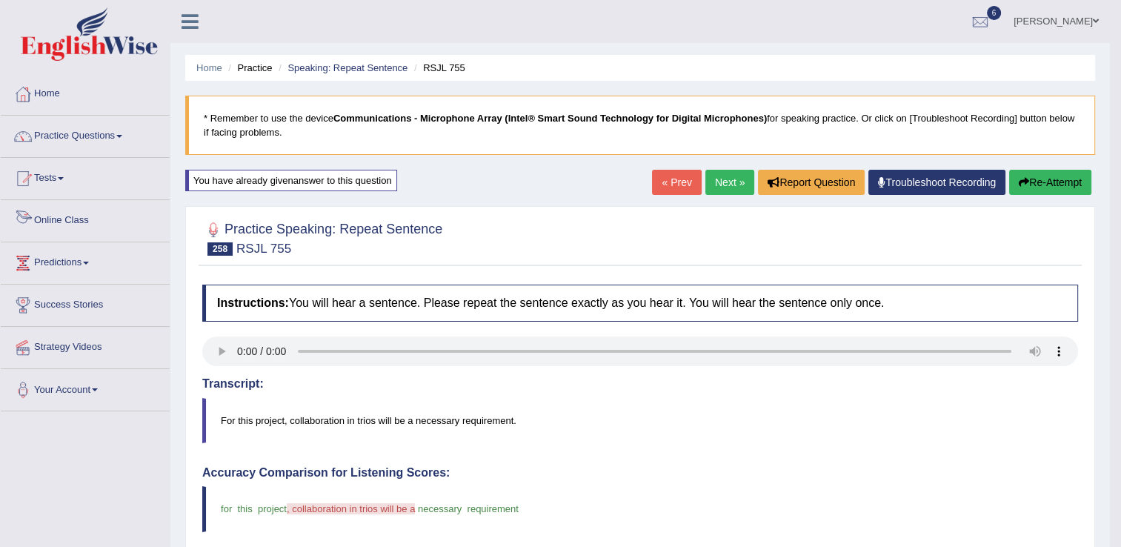
click at [96, 224] on link "Online Class" at bounding box center [85, 218] width 169 height 37
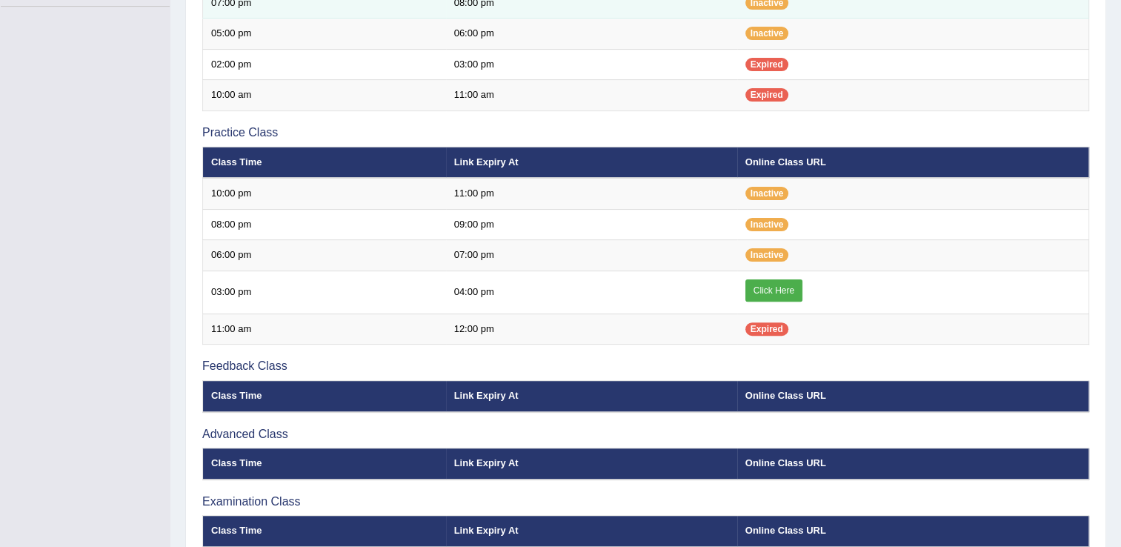
scroll to position [415, 0]
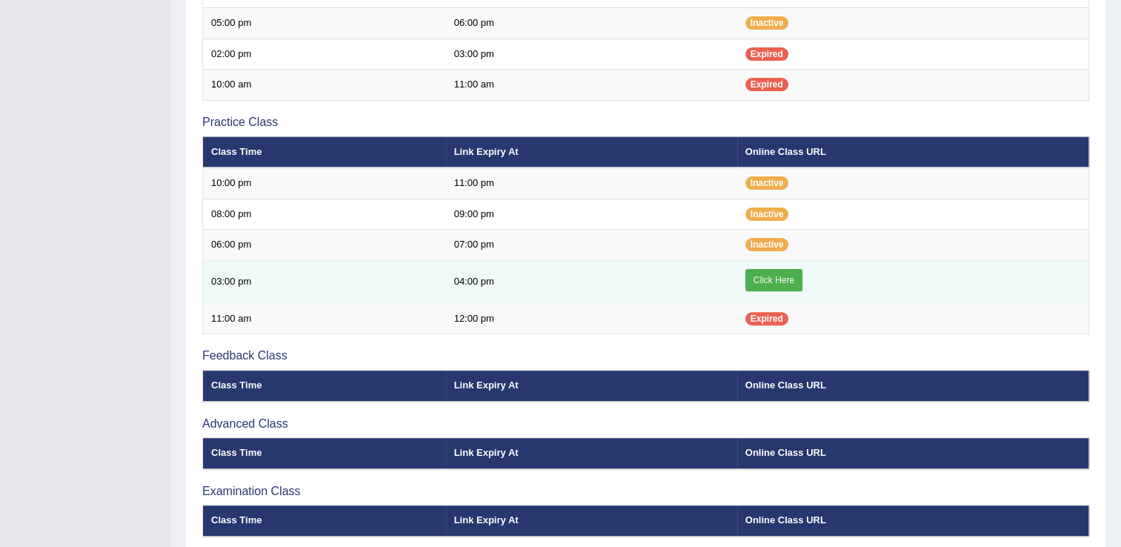
click at [773, 281] on link "Click Here" at bounding box center [773, 280] width 57 height 22
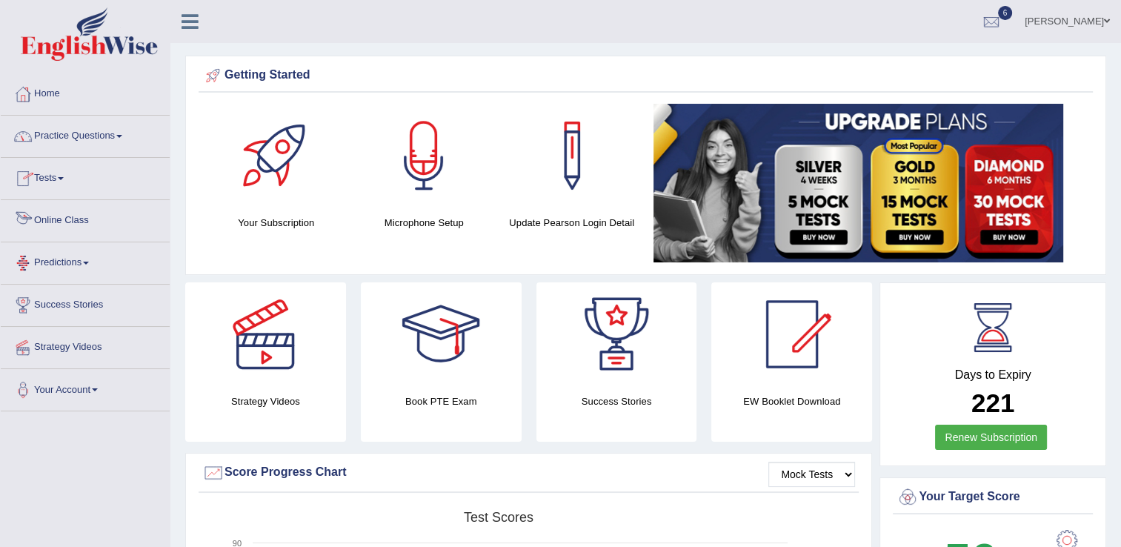
click at [70, 226] on link "Online Class" at bounding box center [85, 218] width 169 height 37
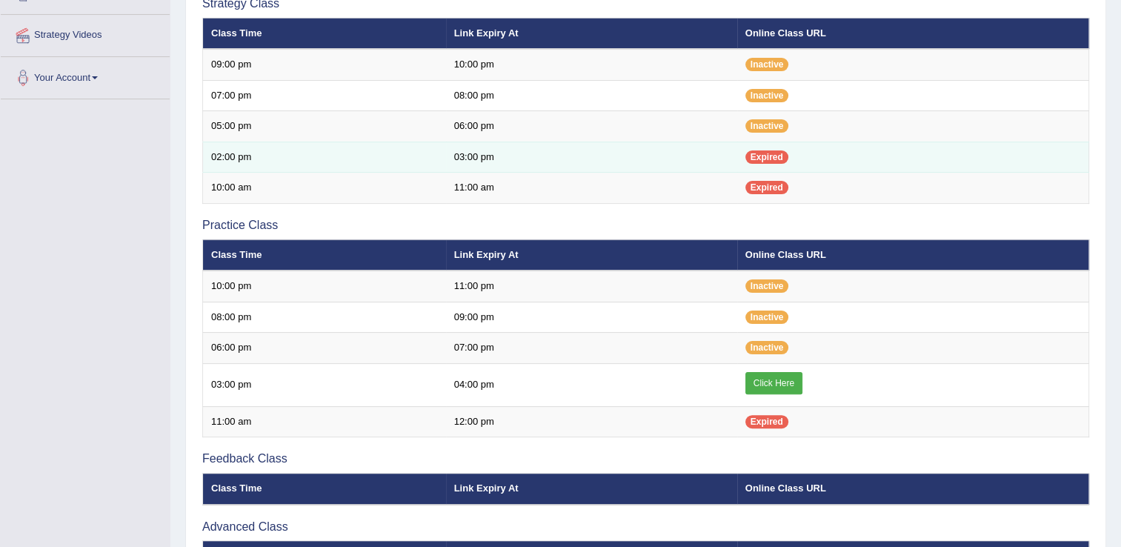
scroll to position [356, 0]
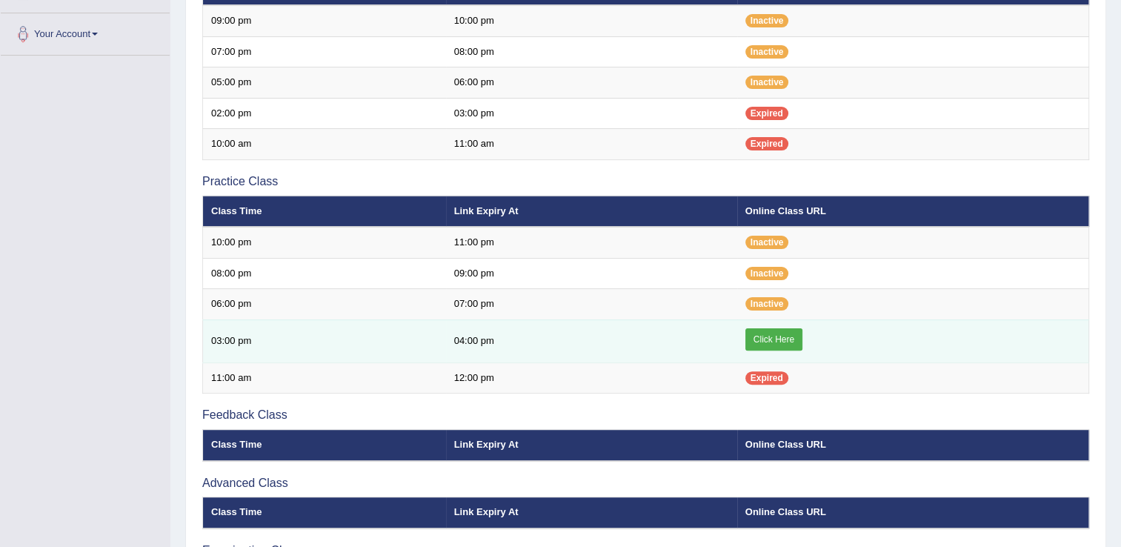
click at [779, 336] on link "Click Here" at bounding box center [773, 339] width 57 height 22
